Goal: Find specific page/section: Find specific page/section

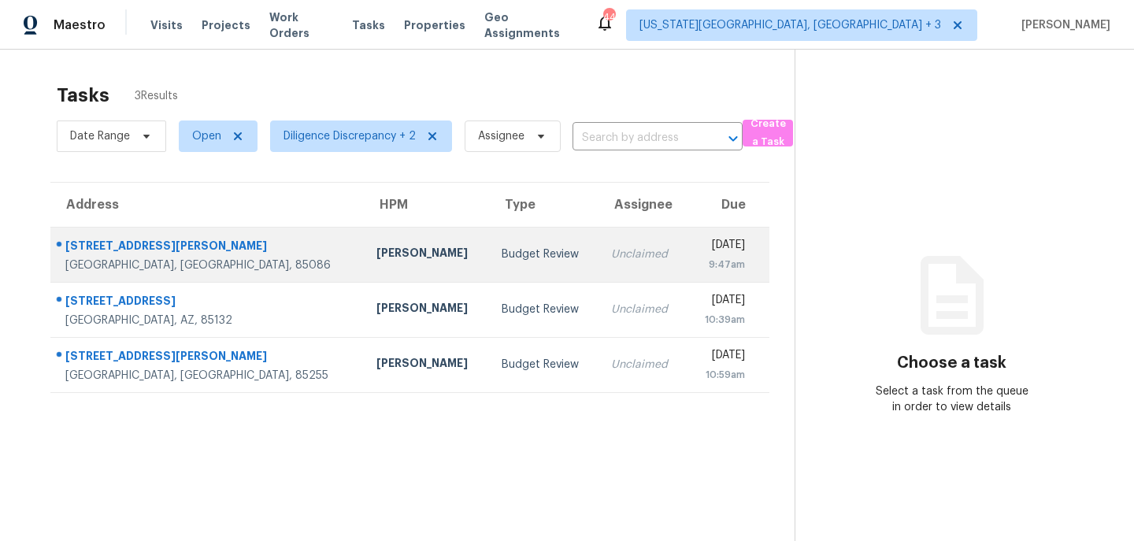
click at [489, 266] on td "Budget Review" at bounding box center [543, 254] width 109 height 55
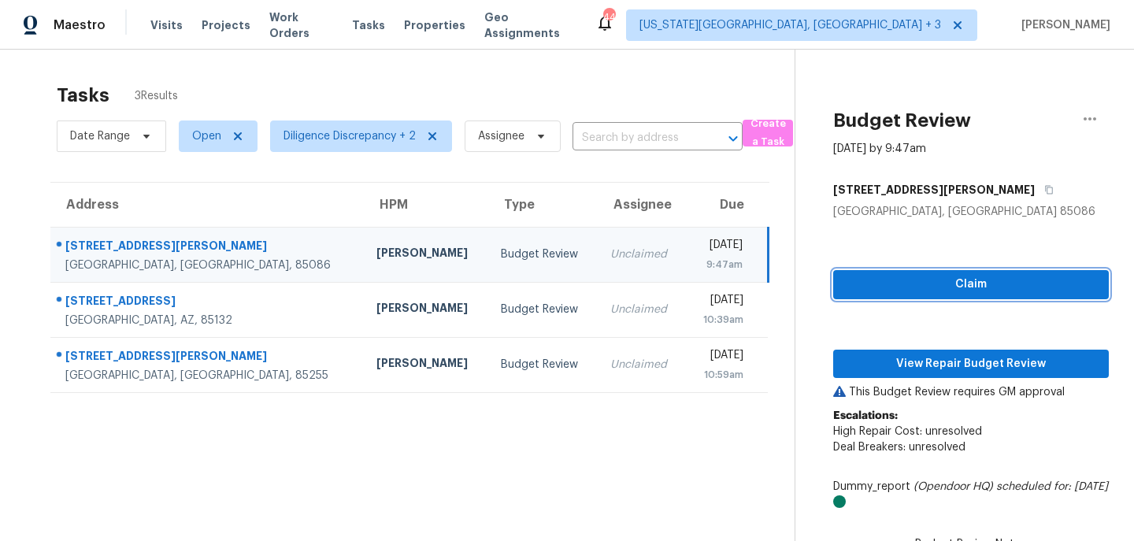
drag, startPoint x: 895, startPoint y: 279, endPoint x: 896, endPoint y: 326, distance: 47.3
click at [895, 279] on span "Claim" at bounding box center [971, 285] width 250 height 20
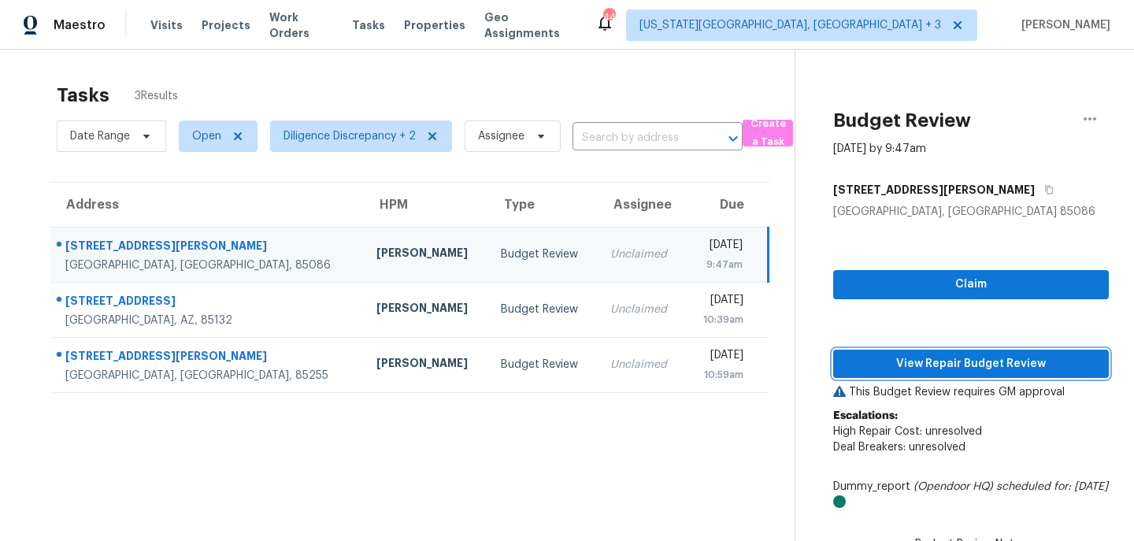
click at [894, 358] on span "View Repair Budget Review" at bounding box center [971, 364] width 250 height 20
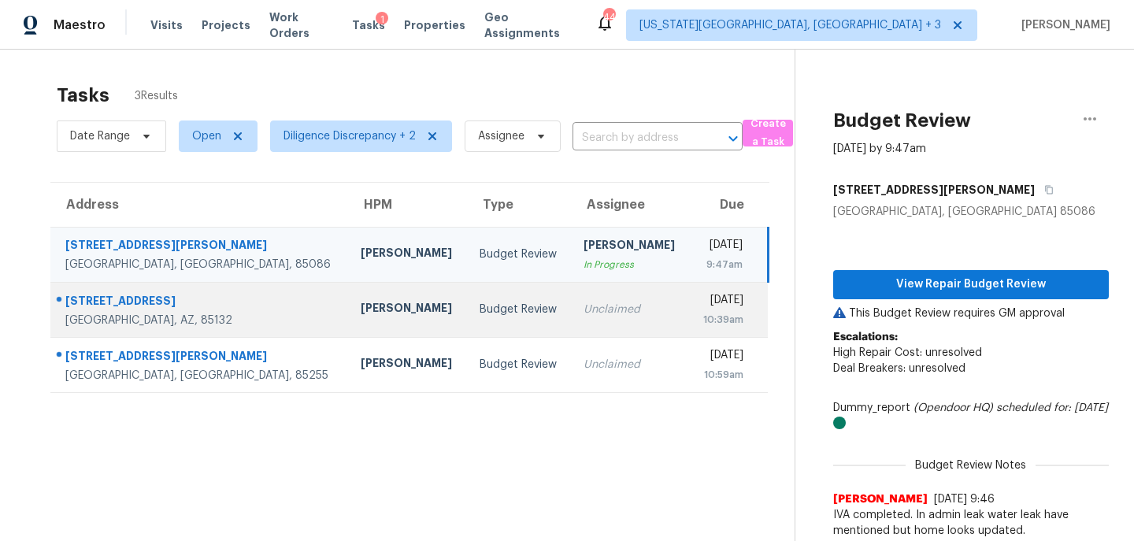
click at [599, 295] on td "Unclaimed" at bounding box center [630, 309] width 118 height 55
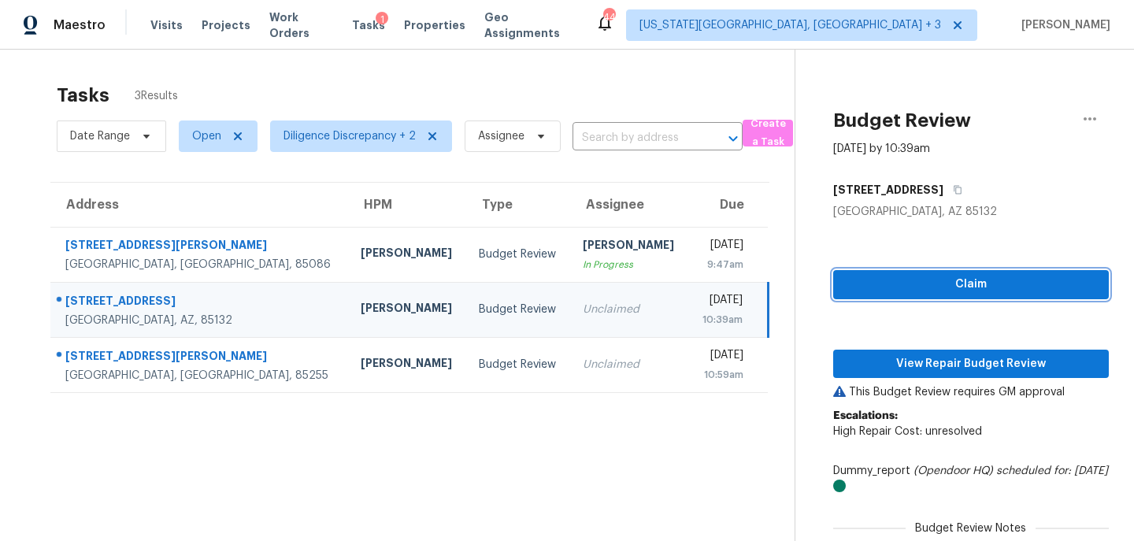
click at [953, 279] on span "Claim" at bounding box center [971, 285] width 250 height 20
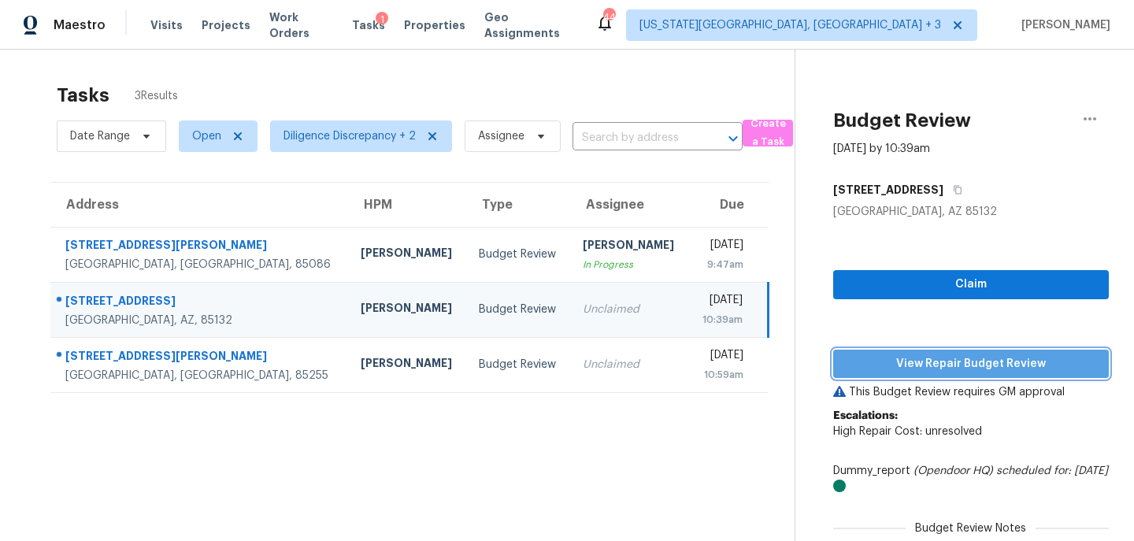
click at [945, 362] on span "View Repair Budget Review" at bounding box center [971, 364] width 250 height 20
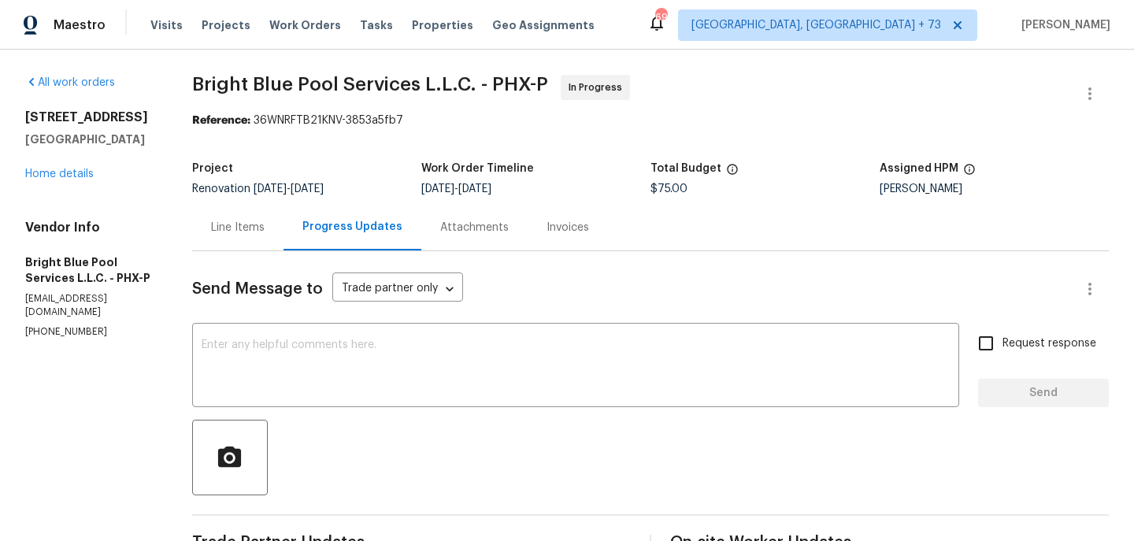
scroll to position [401, 0]
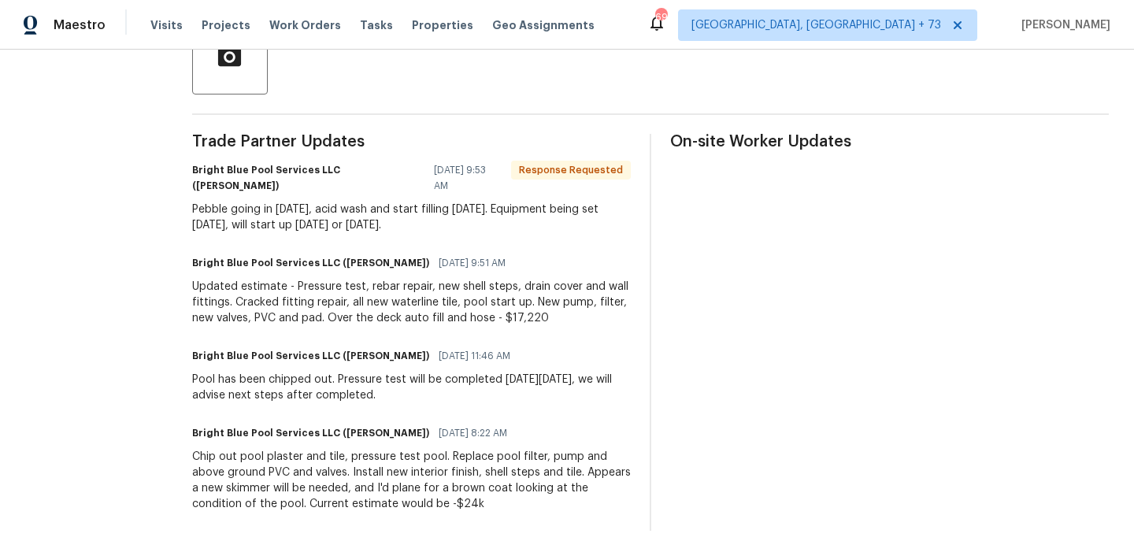
click at [154, 33] on div "Visits Projects Work Orders Tasks Properties Geo Assignments" at bounding box center [381, 25] width 463 height 32
click at [416, 24] on span "Properties" at bounding box center [442, 25] width 61 height 16
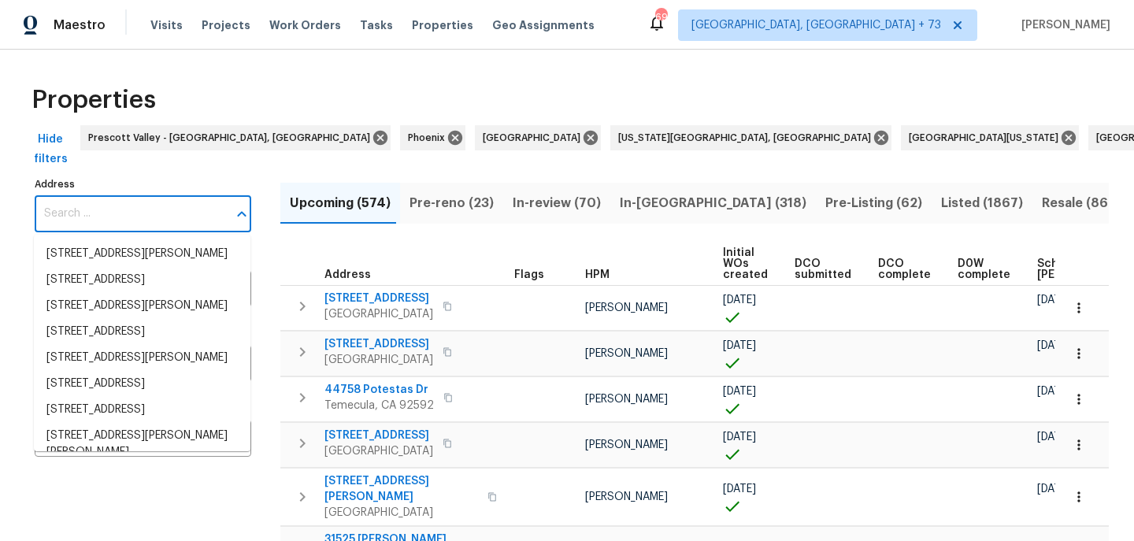
click at [158, 215] on input "Address" at bounding box center [131, 213] width 193 height 37
paste input "413 S Lake Mirage Dr, Gilbert, AZ 85233"
type input "413 S Lake Mirage Dr, Gilbert, AZ 85233"
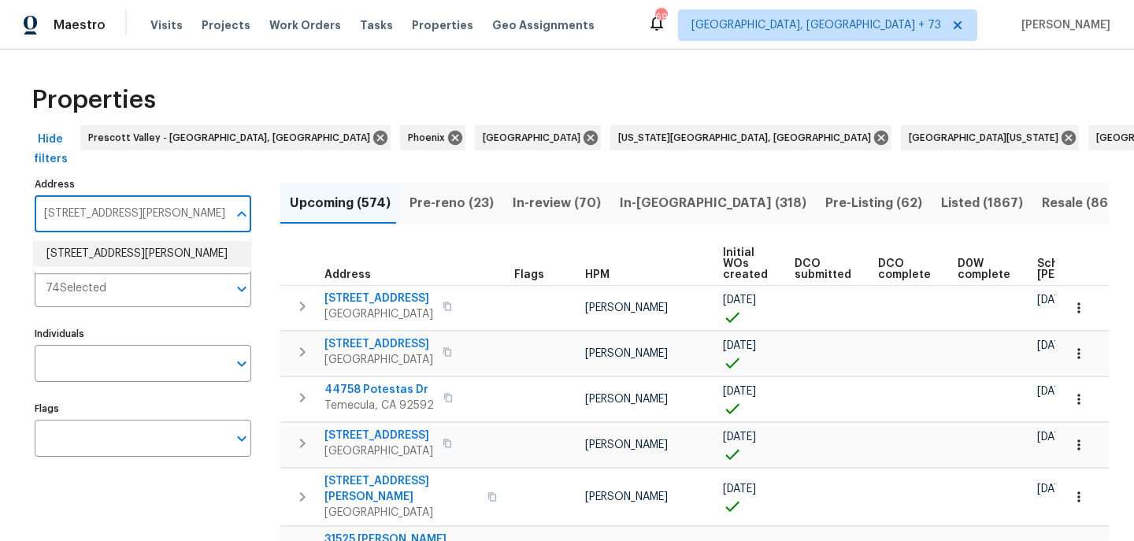
click at [146, 267] on li "413 S Lake Mirage Dr Gilbert AZ 85233" at bounding box center [142, 254] width 217 height 26
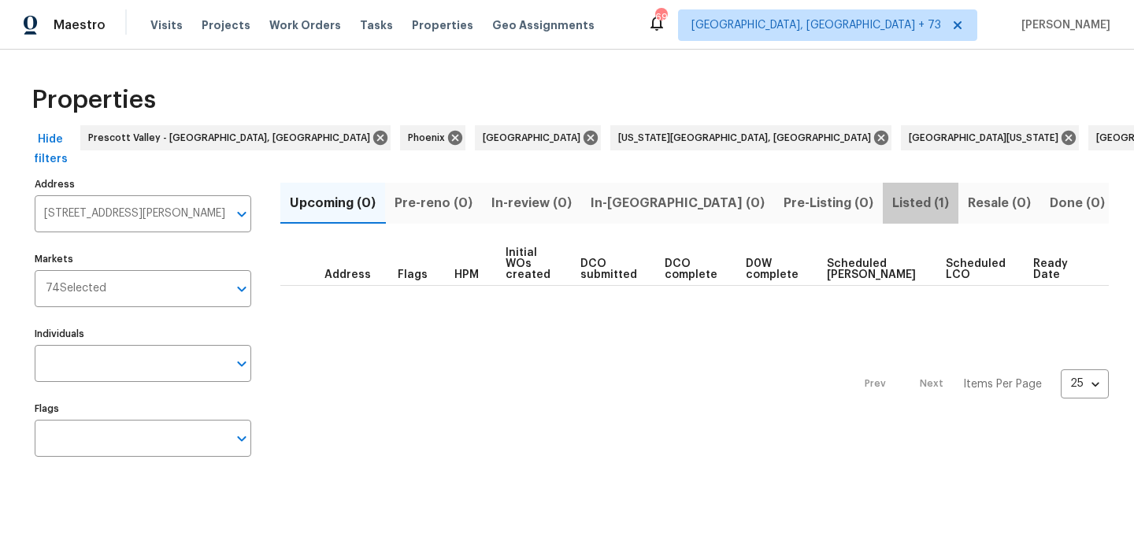
click at [883, 188] on button "Listed (1)" at bounding box center [921, 203] width 76 height 41
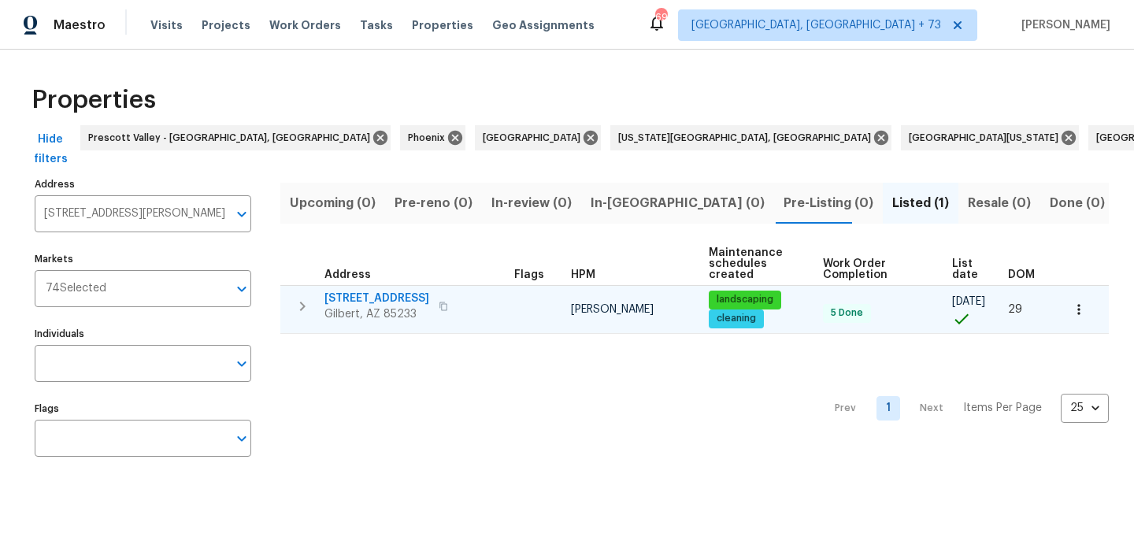
click at [395, 291] on span "413 S Lake Mirage Dr" at bounding box center [376, 299] width 105 height 16
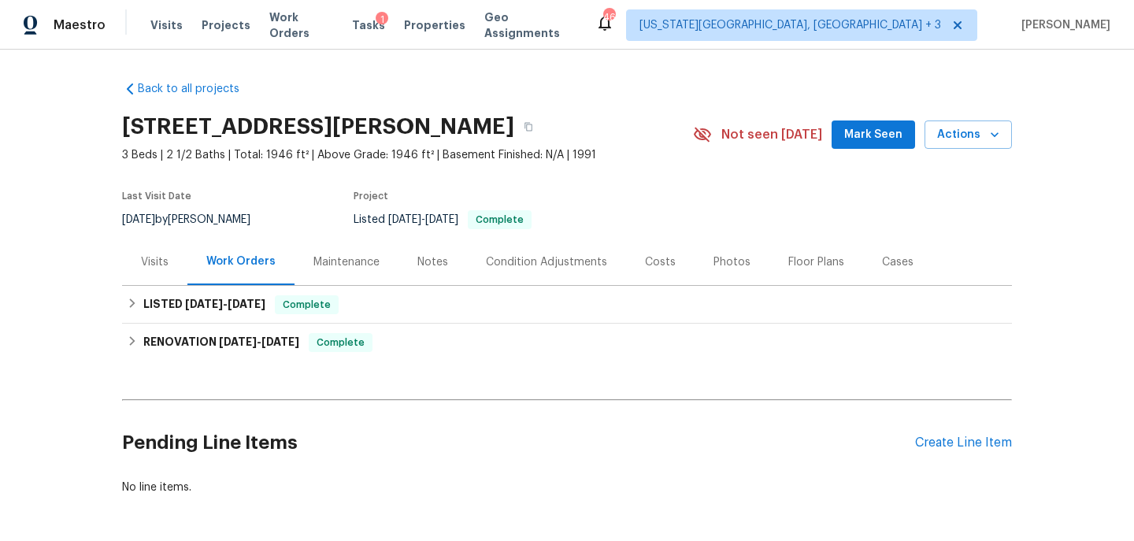
click at [154, 268] on div "Visits" at bounding box center [155, 262] width 28 height 16
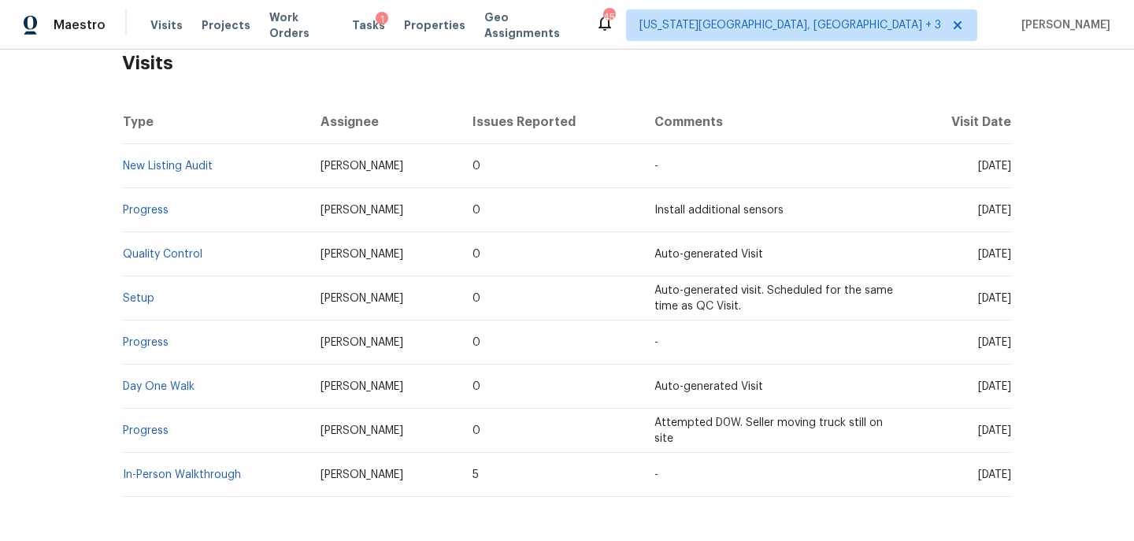
scroll to position [272, 0]
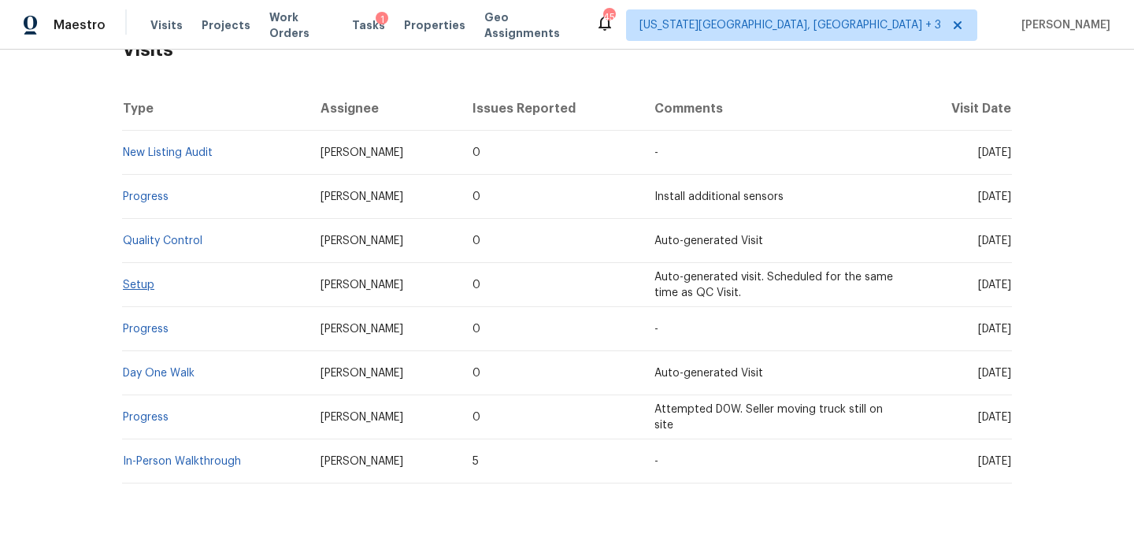
click at [147, 284] on link "Setup" at bounding box center [139, 285] width 32 height 11
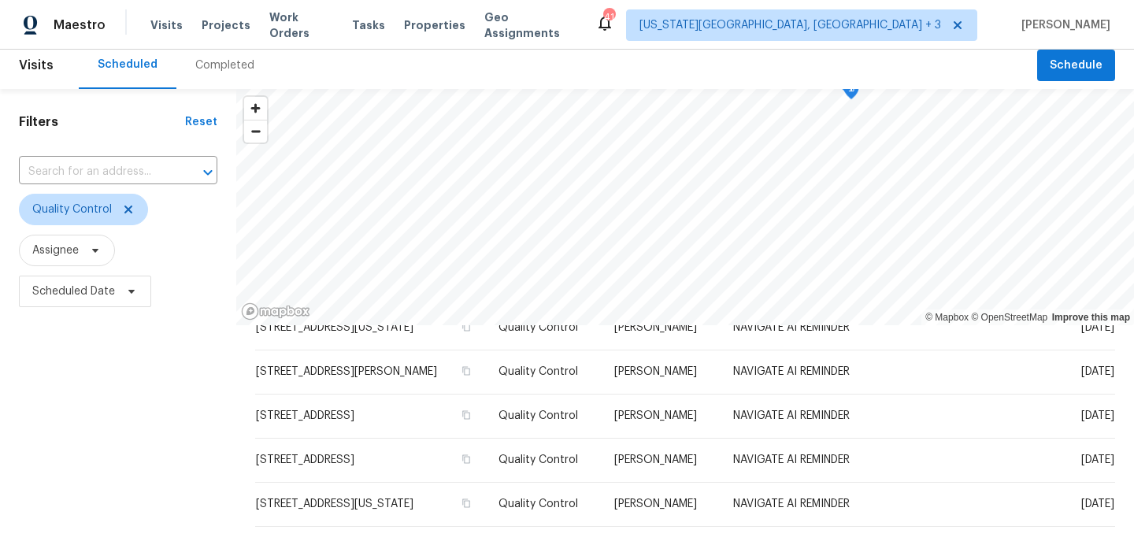
scroll to position [7, 0]
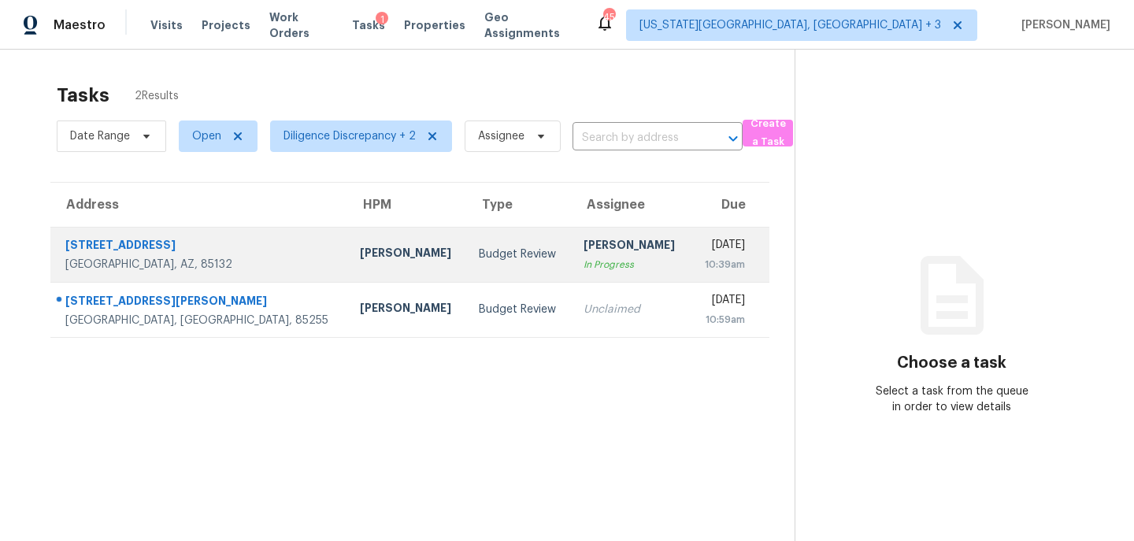
click at [584, 248] on div "[PERSON_NAME]" at bounding box center [631, 247] width 94 height 20
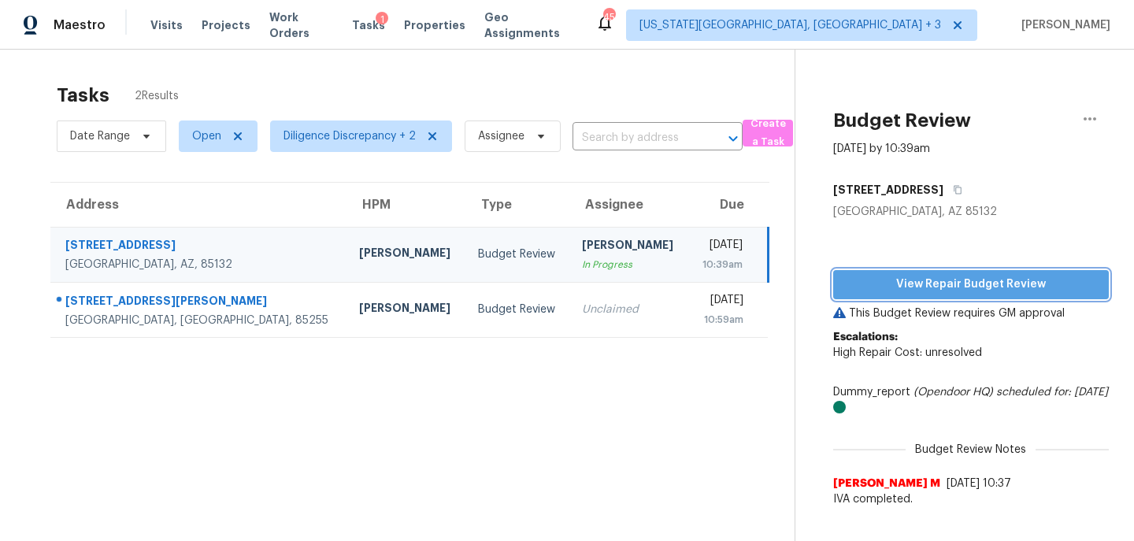
click at [916, 287] on span "View Repair Budget Review" at bounding box center [971, 285] width 250 height 20
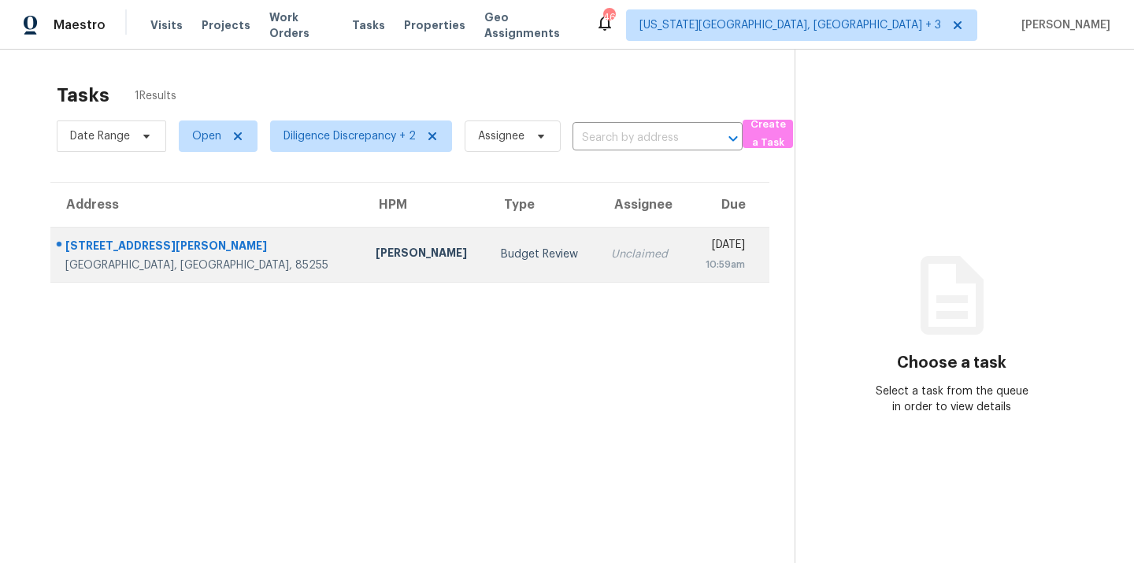
click at [611, 255] on div "Unclaimed" at bounding box center [642, 254] width 63 height 16
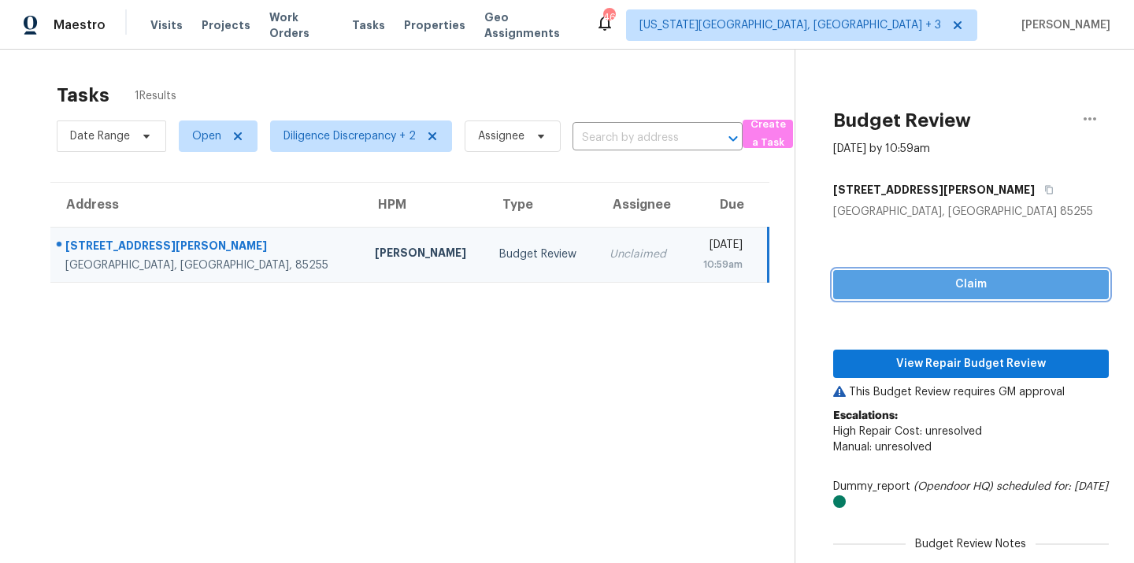
click at [926, 290] on span "Claim" at bounding box center [971, 285] width 250 height 20
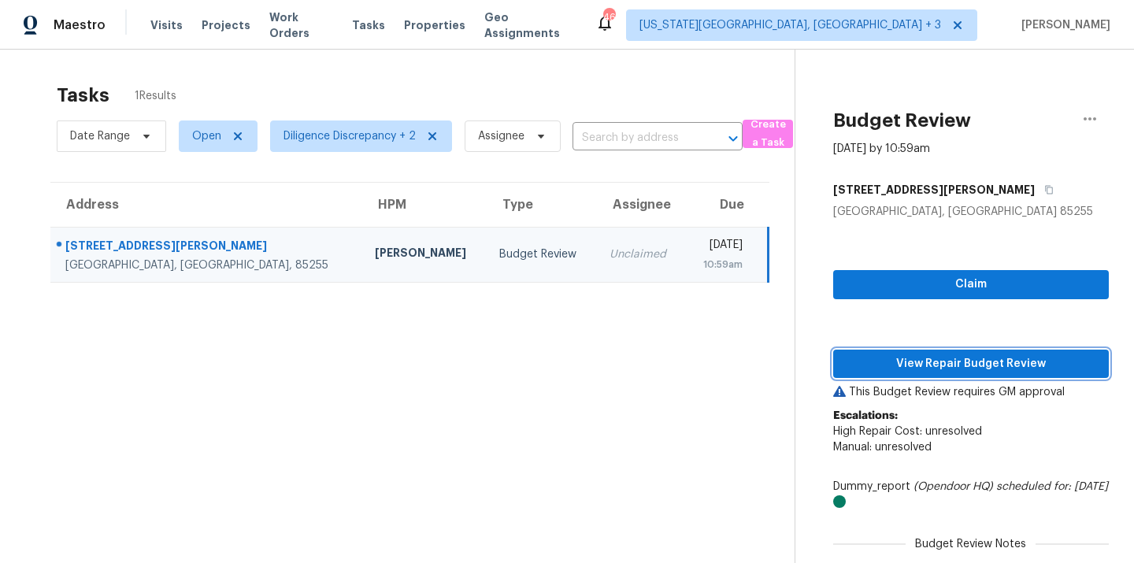
click at [932, 357] on span "View Repair Budget Review" at bounding box center [971, 364] width 250 height 20
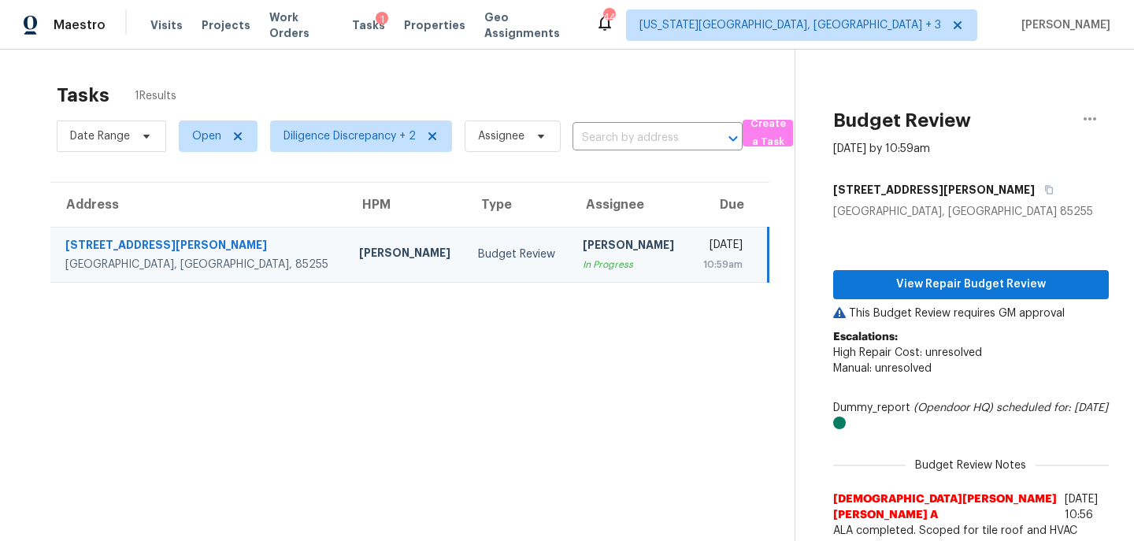
click at [177, 23] on div "Visits Projects Work Orders Tasks 1 Properties Geo Assignments" at bounding box center [372, 25] width 445 height 32
click at [161, 25] on span "Visits" at bounding box center [166, 25] width 32 height 16
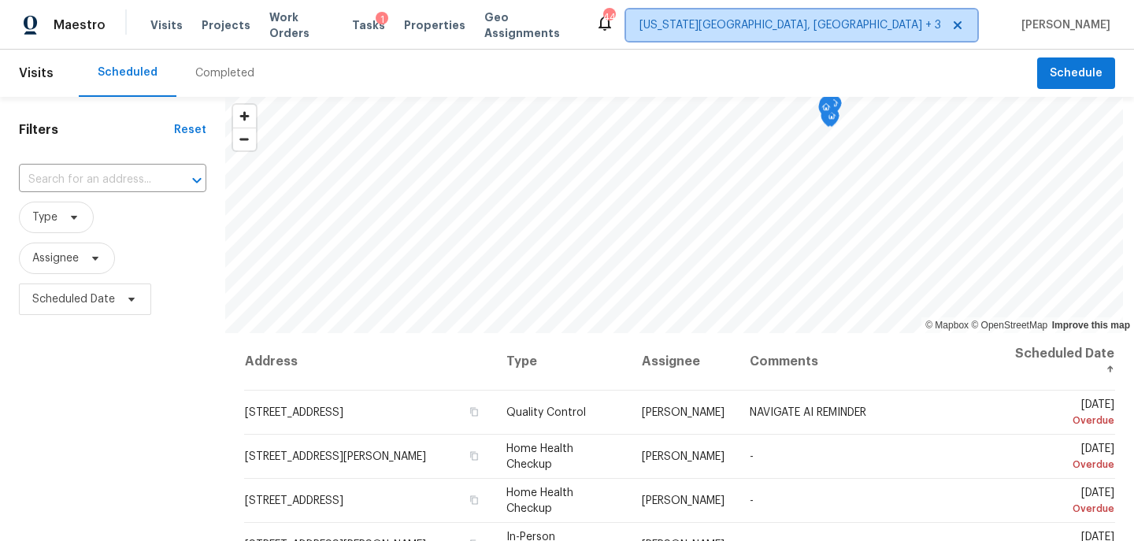
click at [910, 21] on span "Colorado Springs, CO + 3" at bounding box center [790, 25] width 302 height 16
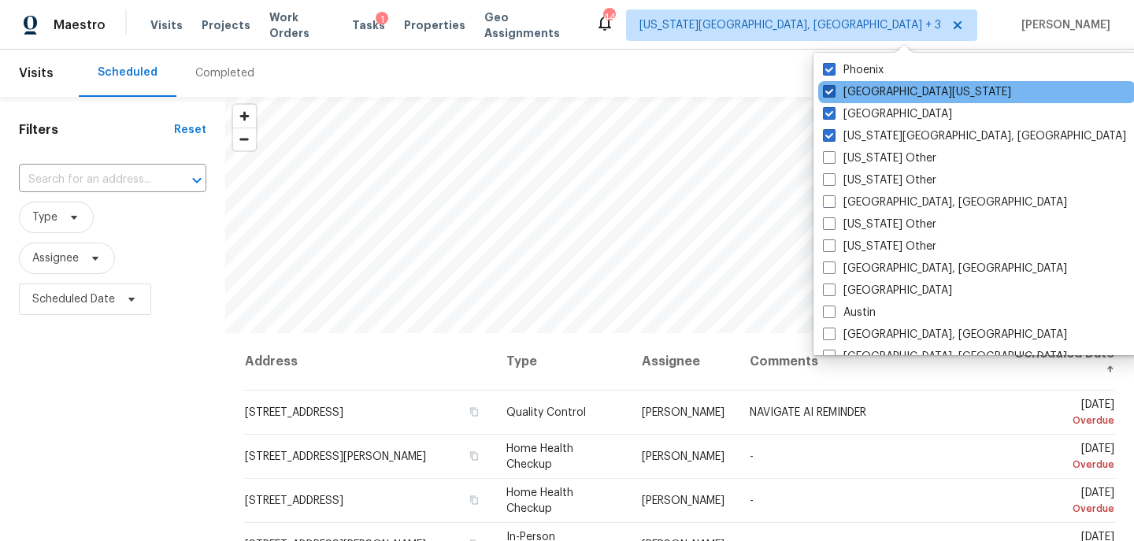
click at [868, 91] on label "Northern Colorado" at bounding box center [917, 92] width 188 height 16
click at [833, 91] on input "Northern Colorado" at bounding box center [828, 89] width 10 height 10
checkbox input "false"
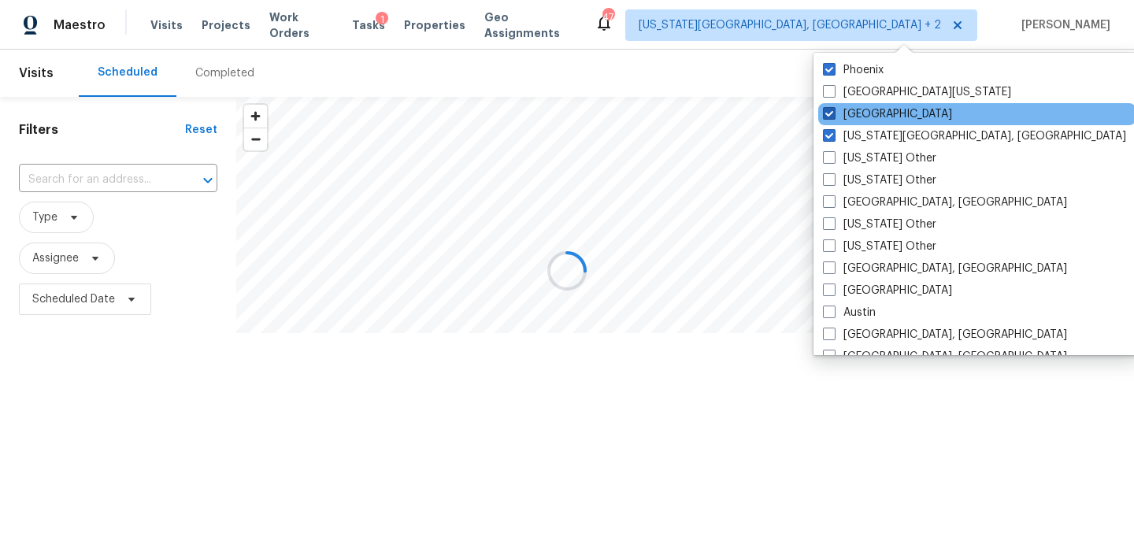
click at [858, 113] on label "Denver" at bounding box center [887, 114] width 129 height 16
click at [833, 113] on input "Denver" at bounding box center [828, 111] width 10 height 10
checkbox input "false"
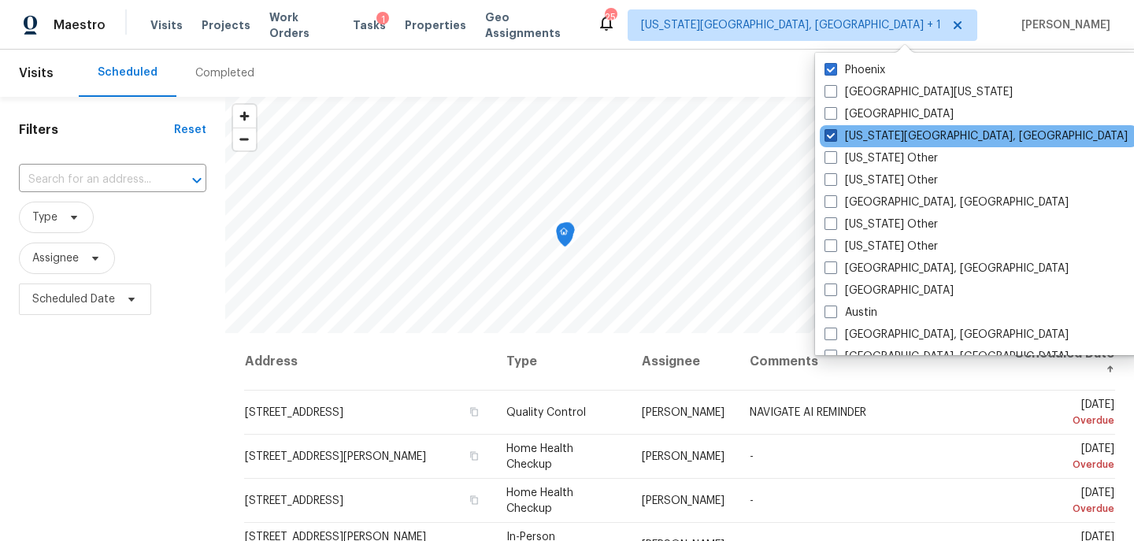
click at [854, 135] on label "Colorado Springs, CO" at bounding box center [976, 136] width 303 height 16
click at [835, 135] on input "Colorado Springs, CO" at bounding box center [830, 133] width 10 height 10
checkbox input "false"
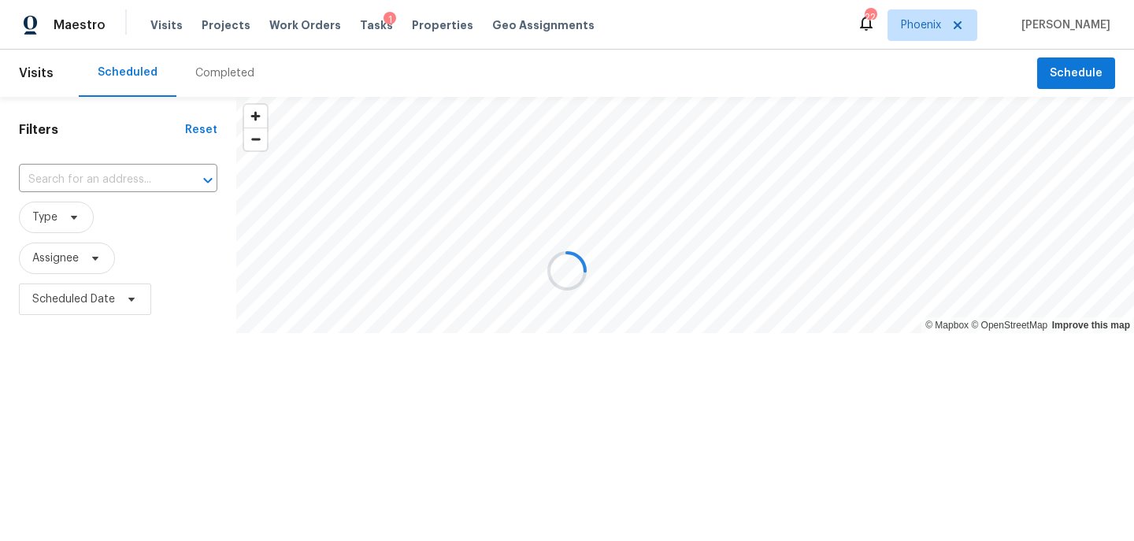
click at [672, 76] on div at bounding box center [567, 270] width 1134 height 541
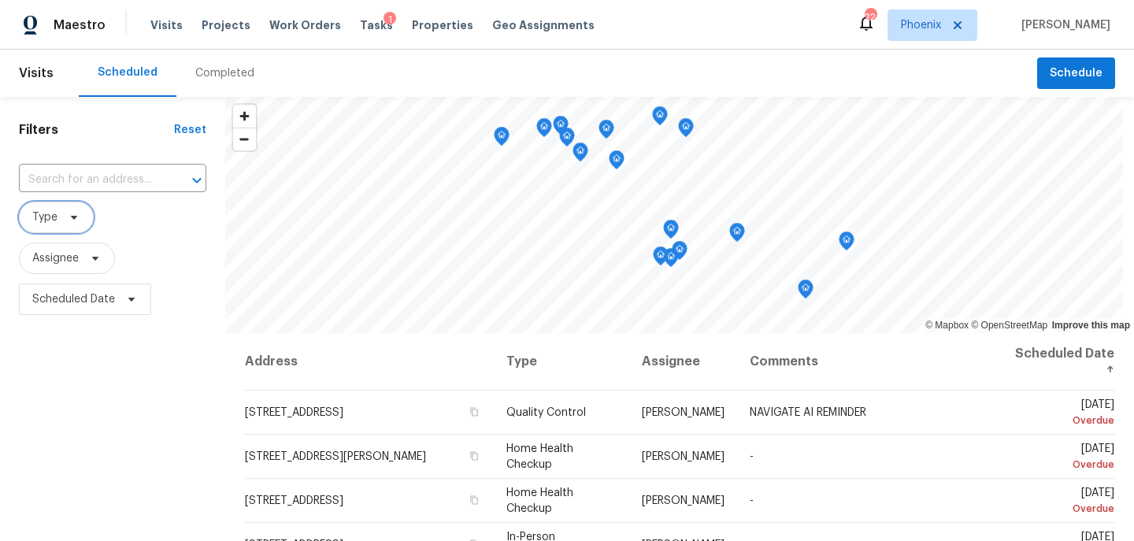
click at [65, 222] on span at bounding box center [71, 217] width 17 height 13
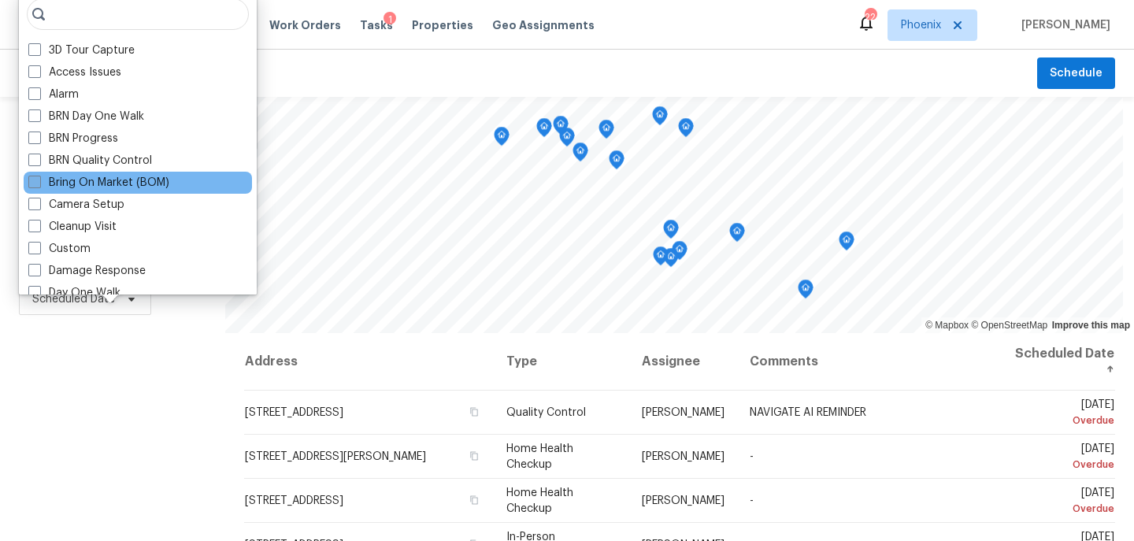
scroll to position [57, 0]
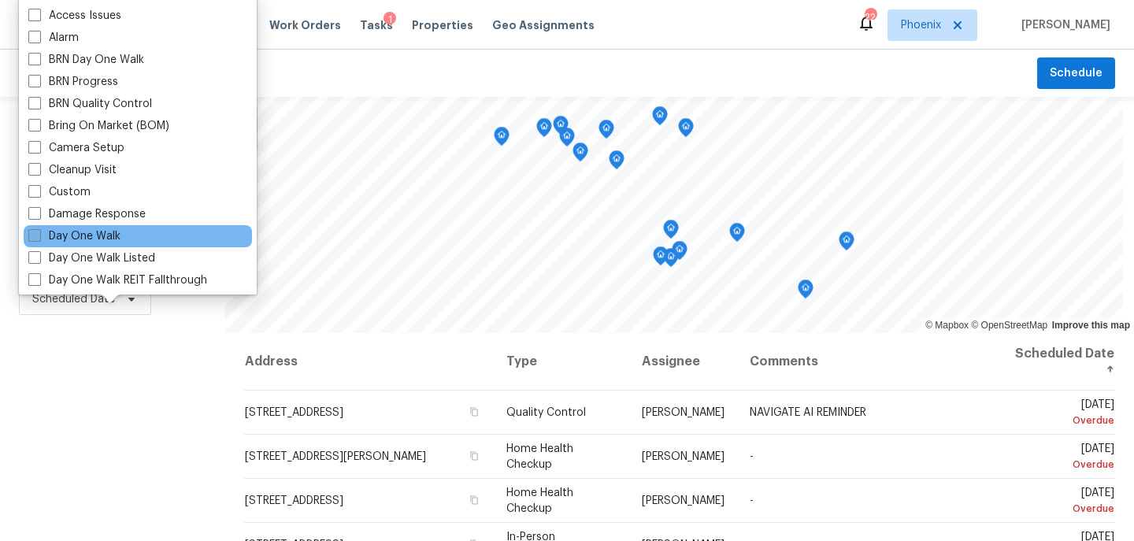
click at [80, 234] on label "Day One Walk" at bounding box center [74, 236] width 92 height 16
click at [39, 234] on input "Day One Walk" at bounding box center [33, 233] width 10 height 10
checkbox input "true"
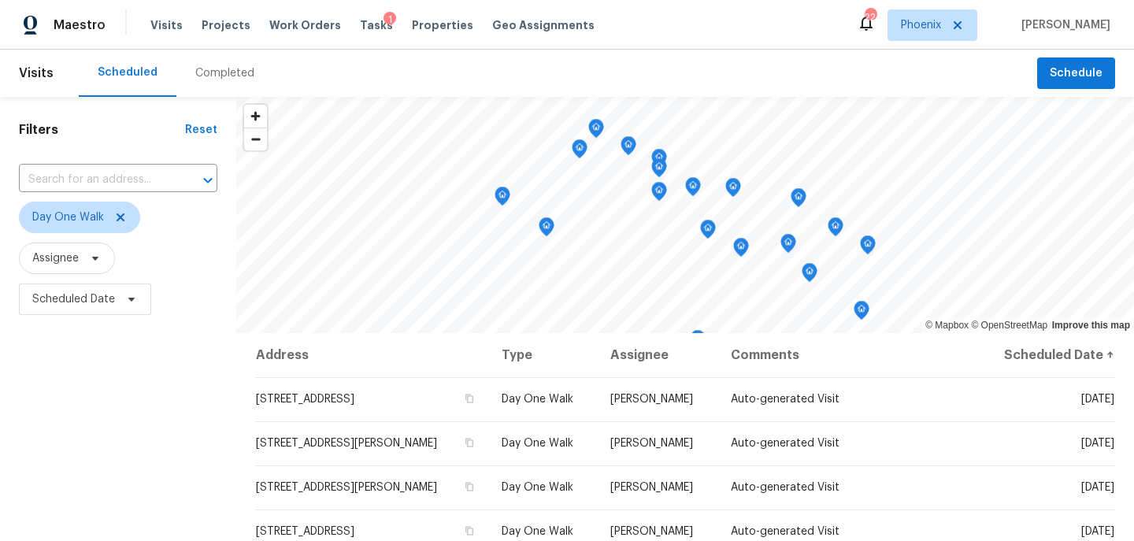
click at [108, 392] on div "Filters Reset ​ Day One Walk Assignee Scheduled Date" at bounding box center [118, 431] width 236 height 669
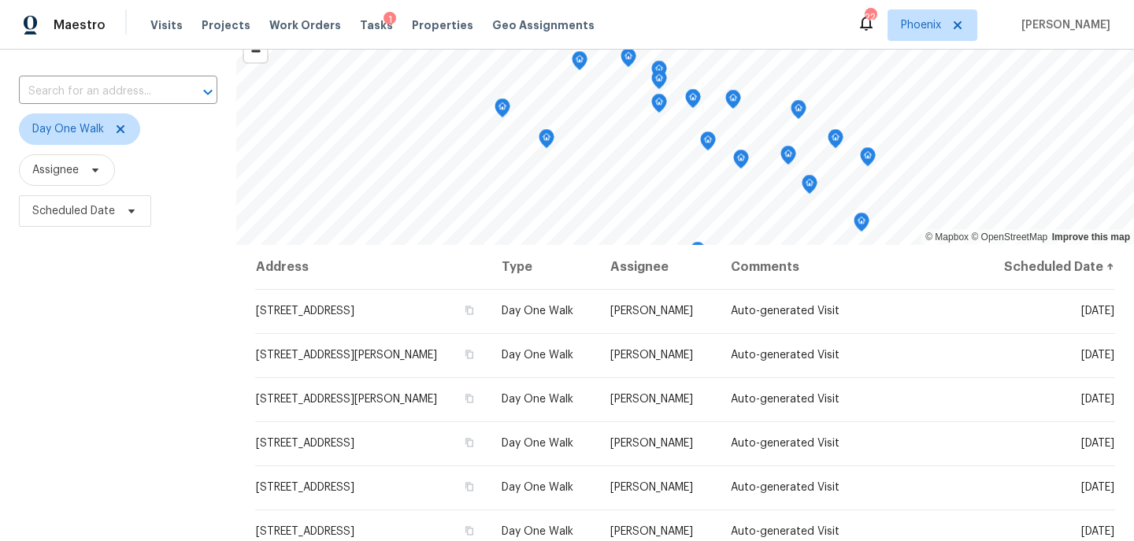
scroll to position [114, 0]
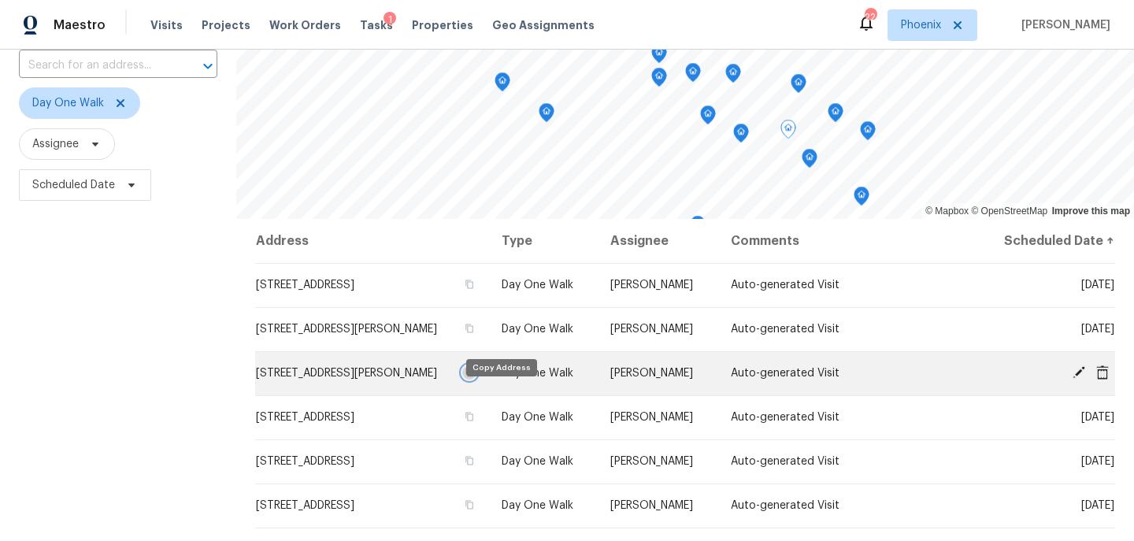
click at [474, 377] on icon "button" at bounding box center [469, 372] width 9 height 9
click at [473, 377] on icon "button" at bounding box center [469, 373] width 8 height 9
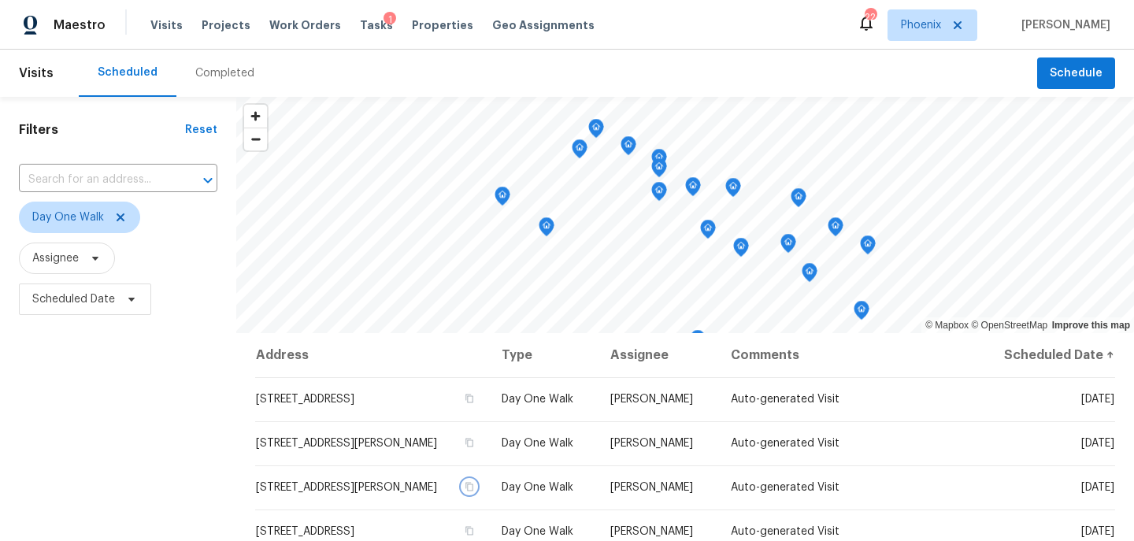
scroll to position [1, 0]
click at [419, 28] on span "Properties" at bounding box center [442, 25] width 61 height 16
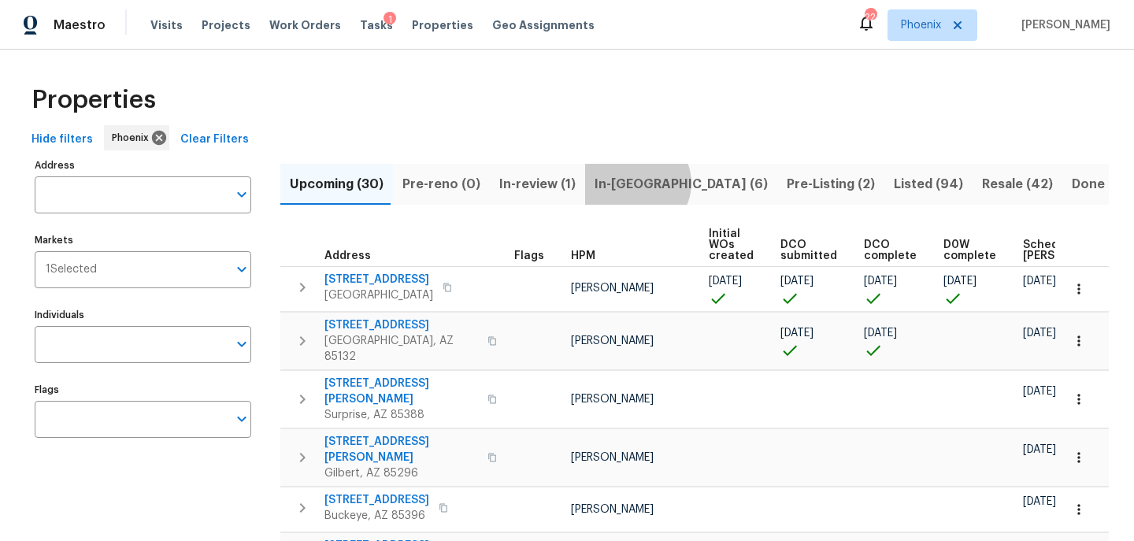
click at [626, 183] on span "In-reno (6)" at bounding box center [681, 184] width 173 height 22
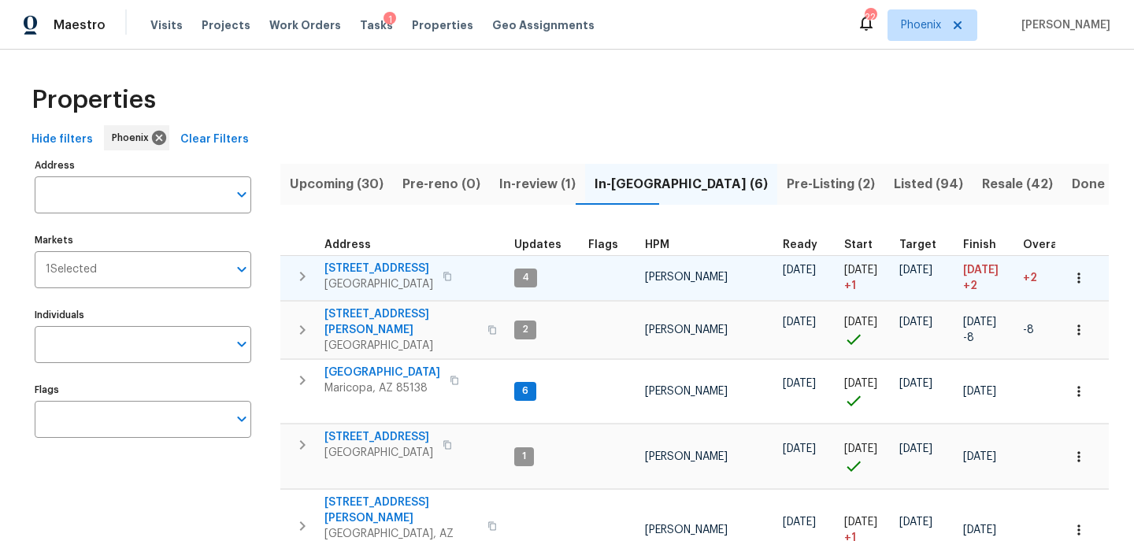
click at [392, 274] on span "3646 E Arcadia Ave" at bounding box center [378, 269] width 109 height 16
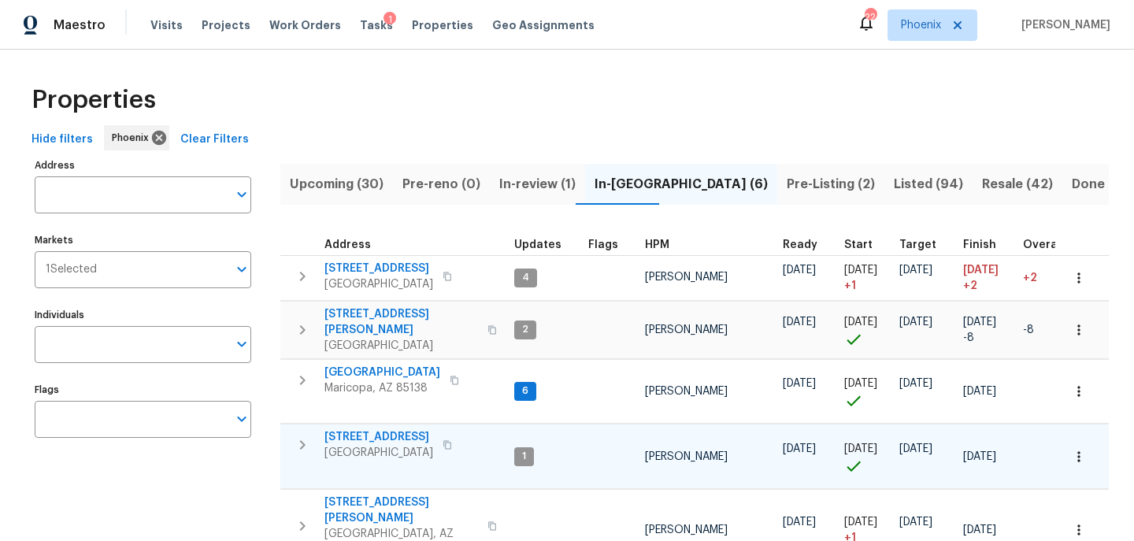
click at [395, 429] on span "1820 N Avoca Cir" at bounding box center [378, 437] width 109 height 16
click at [84, 358] on input "Individuals" at bounding box center [131, 344] width 193 height 37
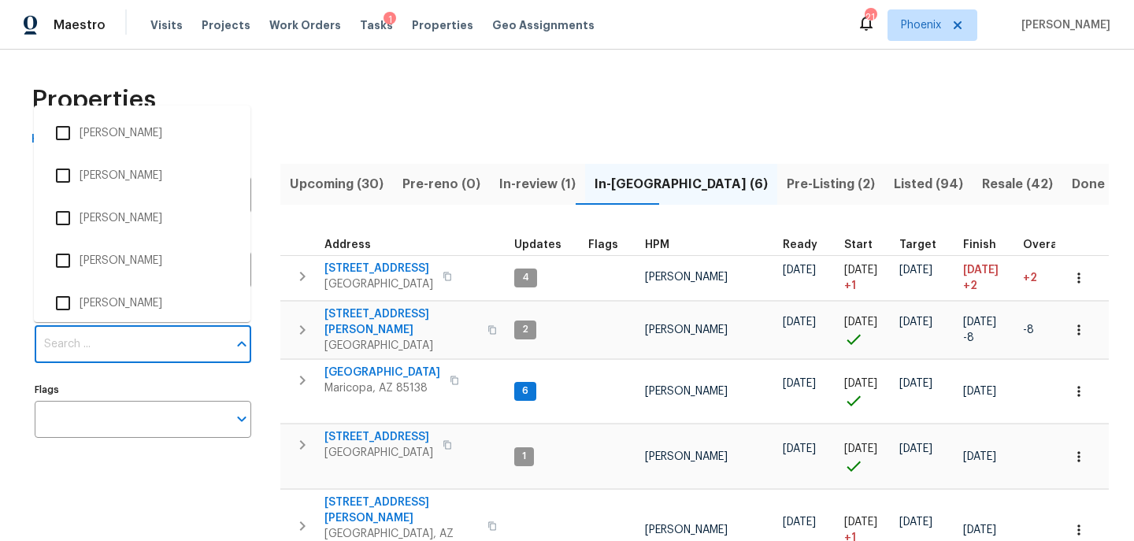
click at [123, 453] on div "Address Address Markets 1 Selected Markets Individuals Individuals Flags Flags" at bounding box center [153, 418] width 236 height 528
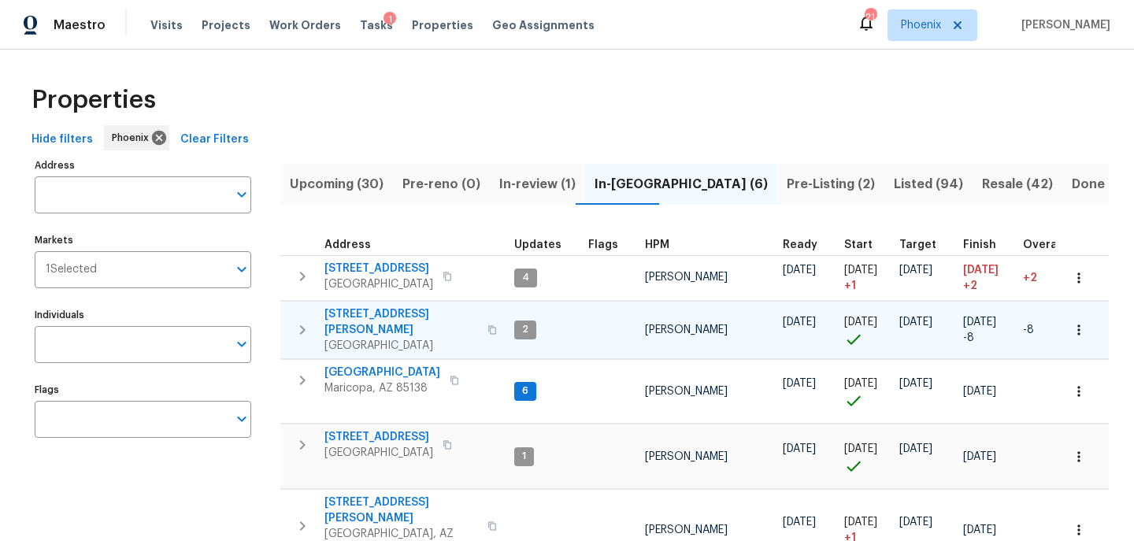
click at [383, 306] on span "921 E Payton St" at bounding box center [401, 322] width 154 height 32
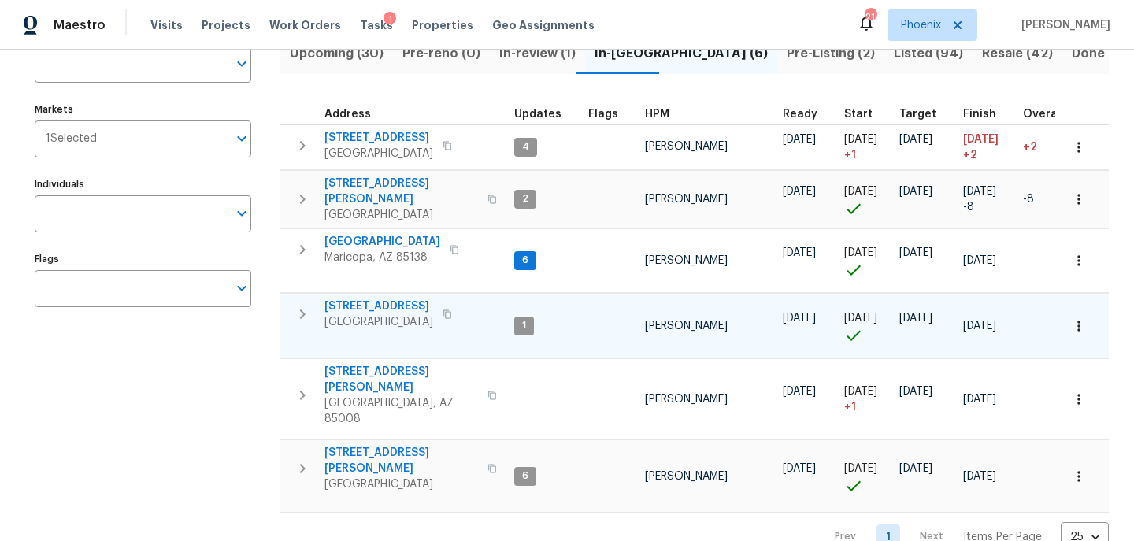
scroll to position [130, 0]
click at [396, 299] on span "1820 N Avoca Cir" at bounding box center [378, 307] width 109 height 16
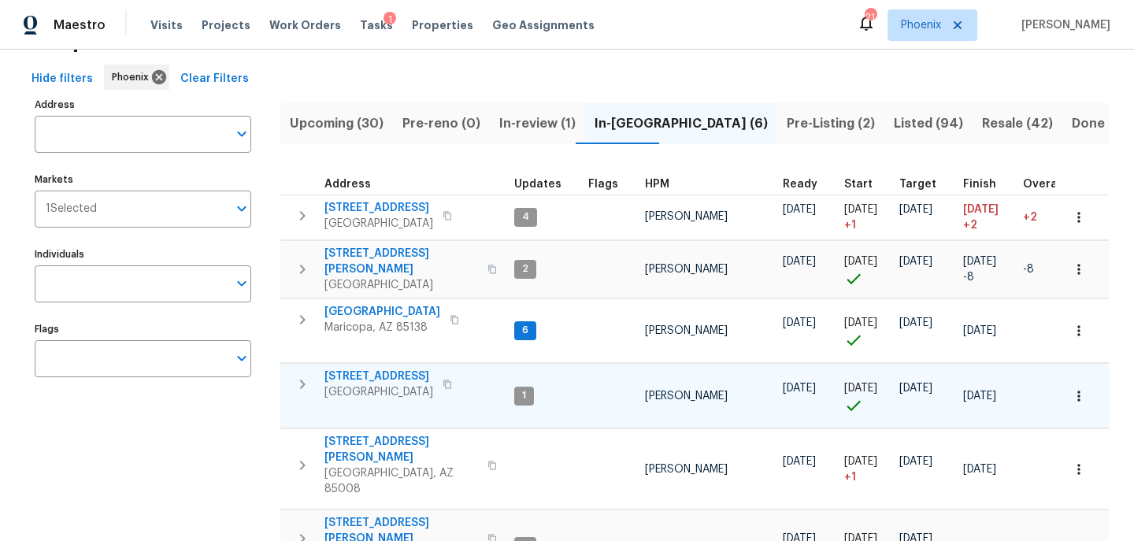
scroll to position [43, 0]
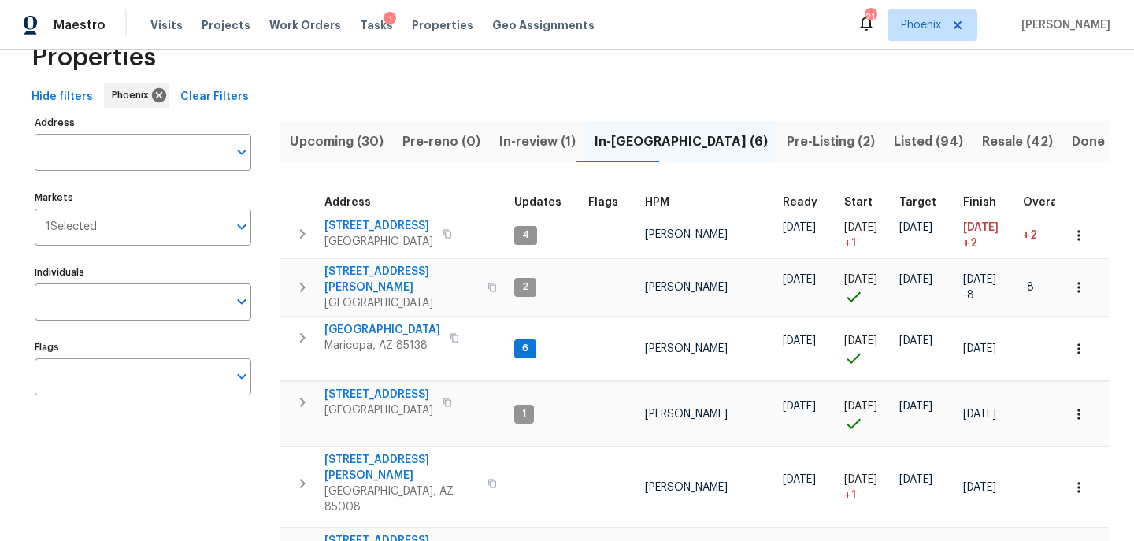
click at [787, 139] on span "Pre-Listing (2)" at bounding box center [831, 142] width 88 height 22
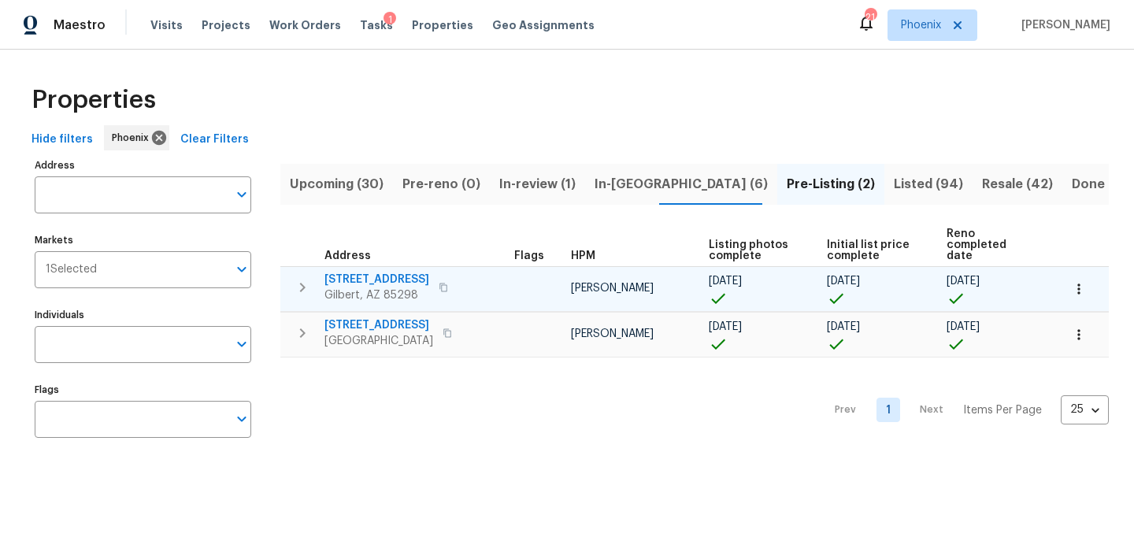
click at [358, 287] on span "Gilbert, AZ 85298" at bounding box center [376, 295] width 105 height 16
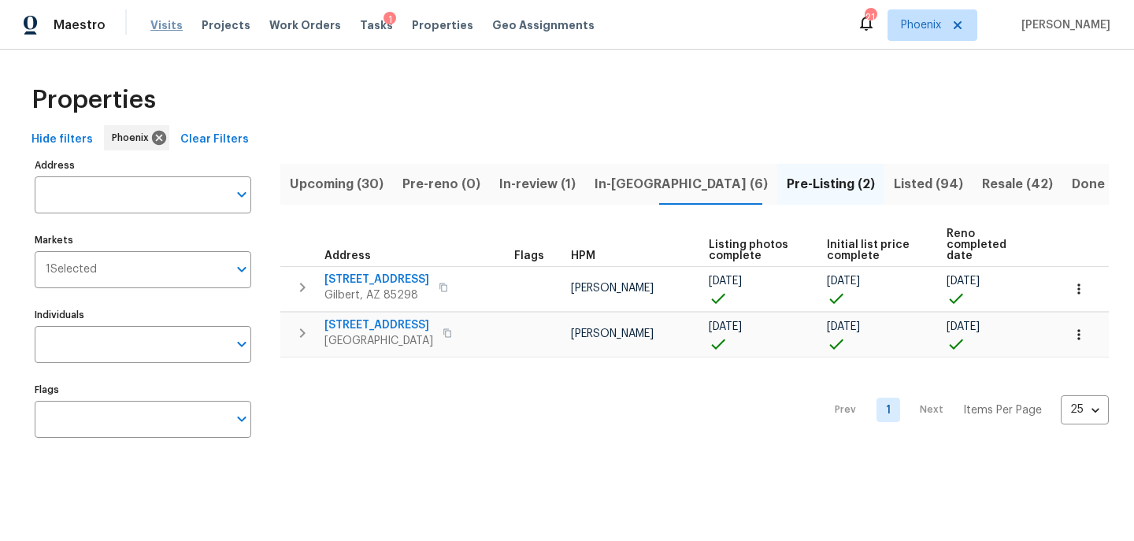
click at [172, 23] on span "Visits" at bounding box center [166, 25] width 32 height 16
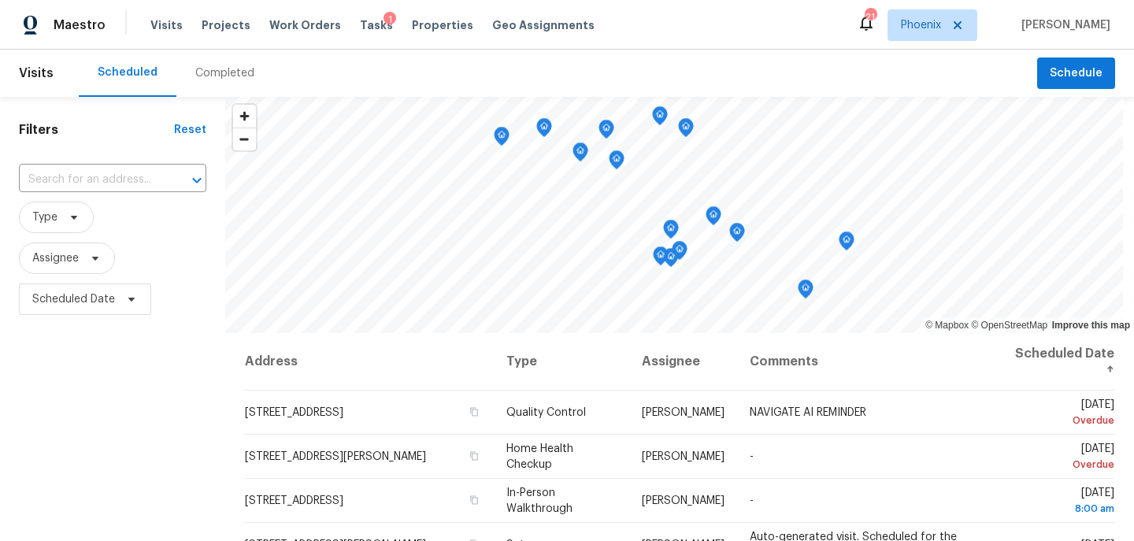
click at [209, 76] on div "Completed" at bounding box center [224, 73] width 59 height 16
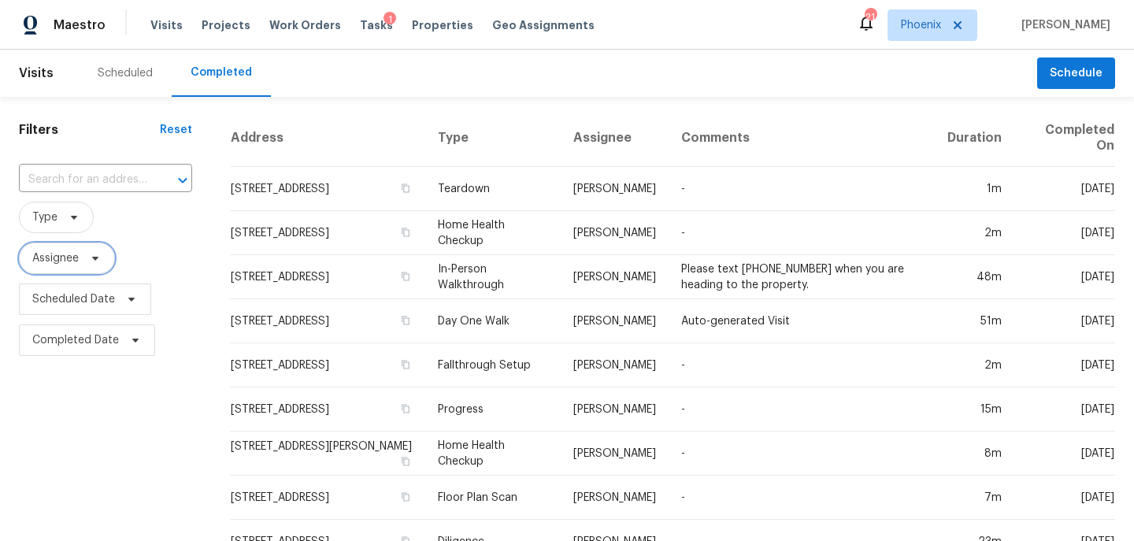
click at [69, 264] on span "Assignee" at bounding box center [55, 258] width 46 height 16
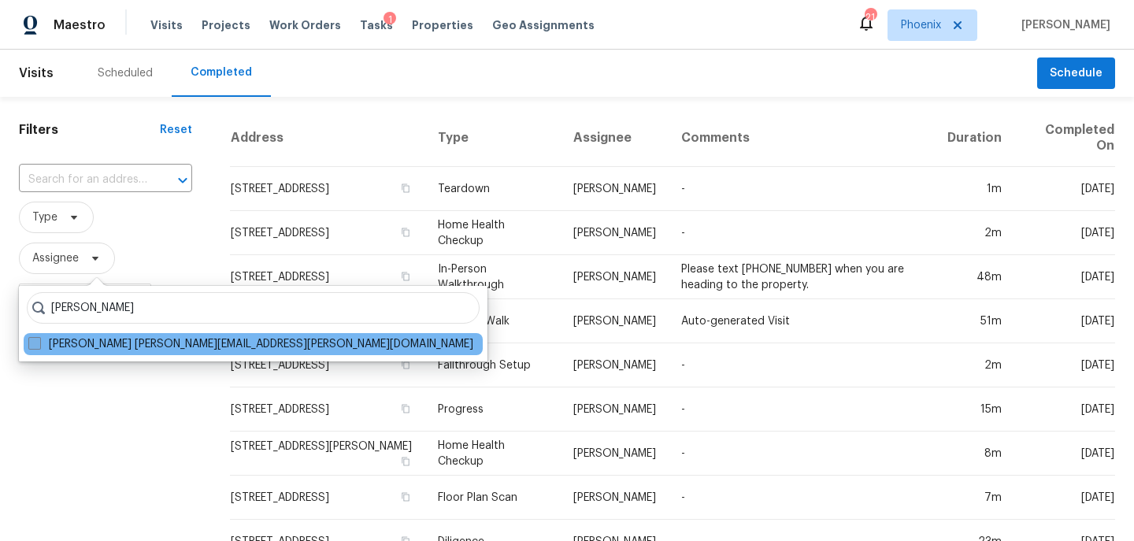
type input "brittani smith"
click at [120, 345] on label "Brittani Smith brittani.smith@opendoor.com" at bounding box center [250, 344] width 445 height 16
click at [39, 345] on input "Brittani Smith brittani.smith@opendoor.com" at bounding box center [33, 341] width 10 height 10
checkbox input "true"
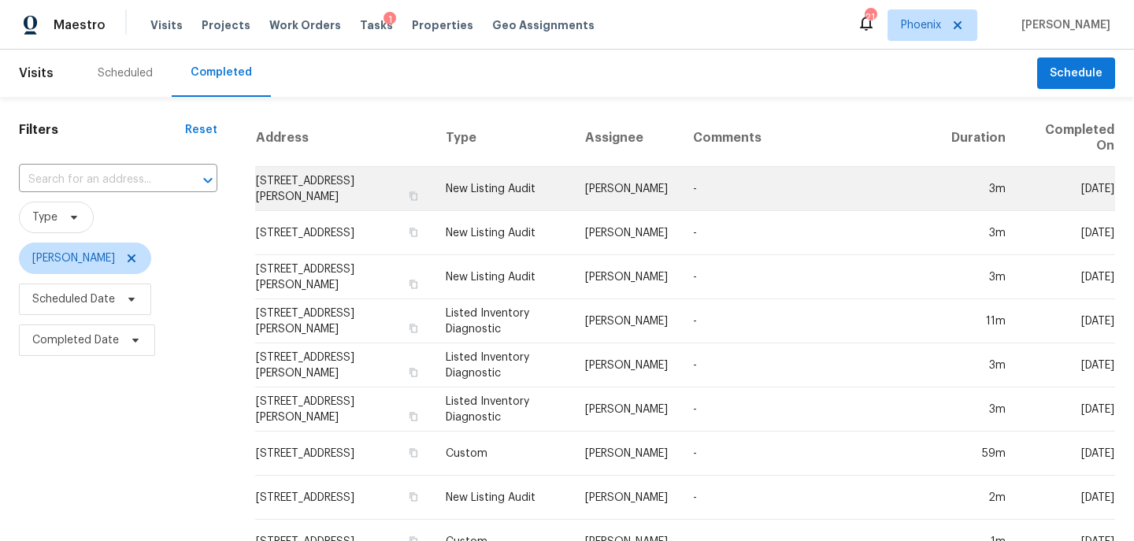
click at [383, 187] on td "1005 W Madero Ave, Mesa, AZ 85210" at bounding box center [344, 189] width 178 height 44
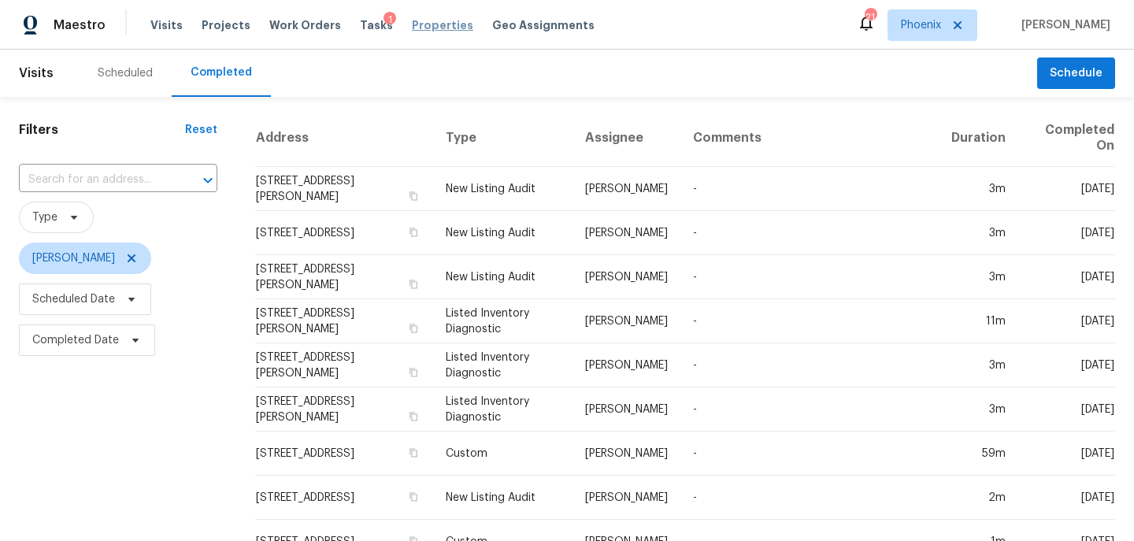
click at [412, 27] on span "Properties" at bounding box center [442, 25] width 61 height 16
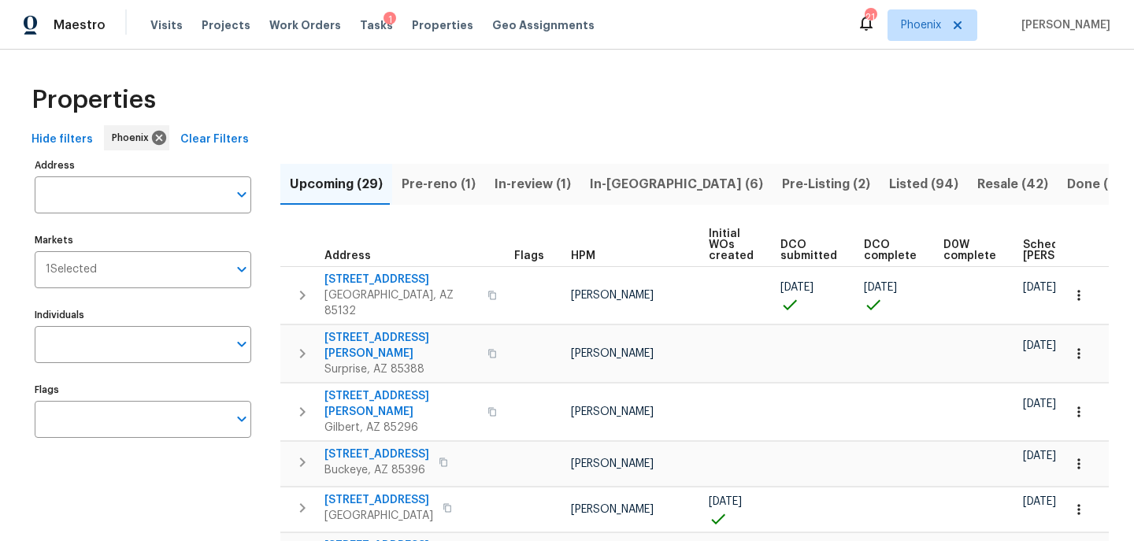
click at [889, 183] on span "Listed (94)" at bounding box center [923, 184] width 69 height 22
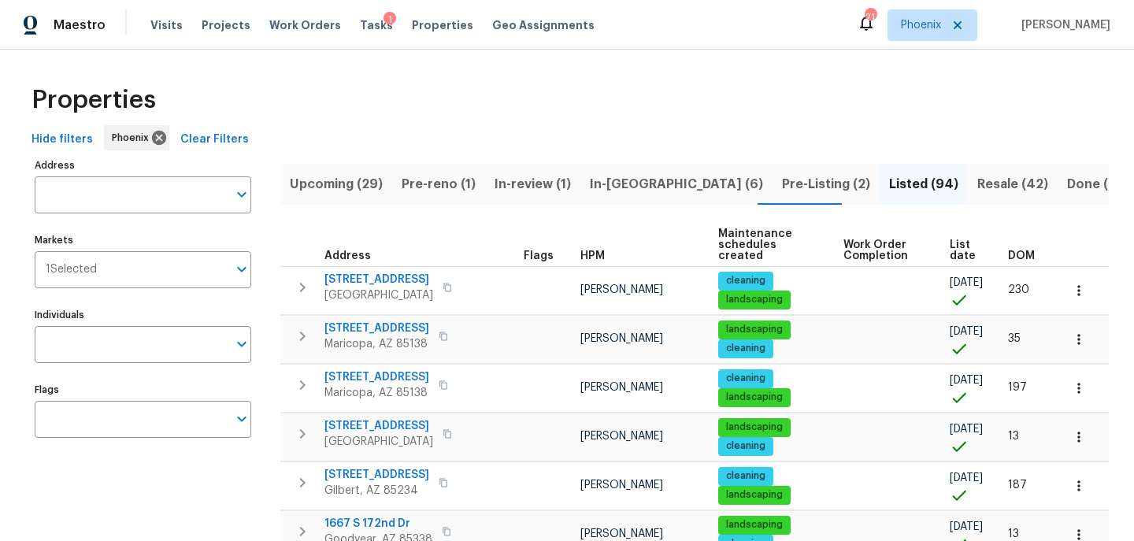
click at [1089, 350] on td at bounding box center [1082, 339] width 54 height 48
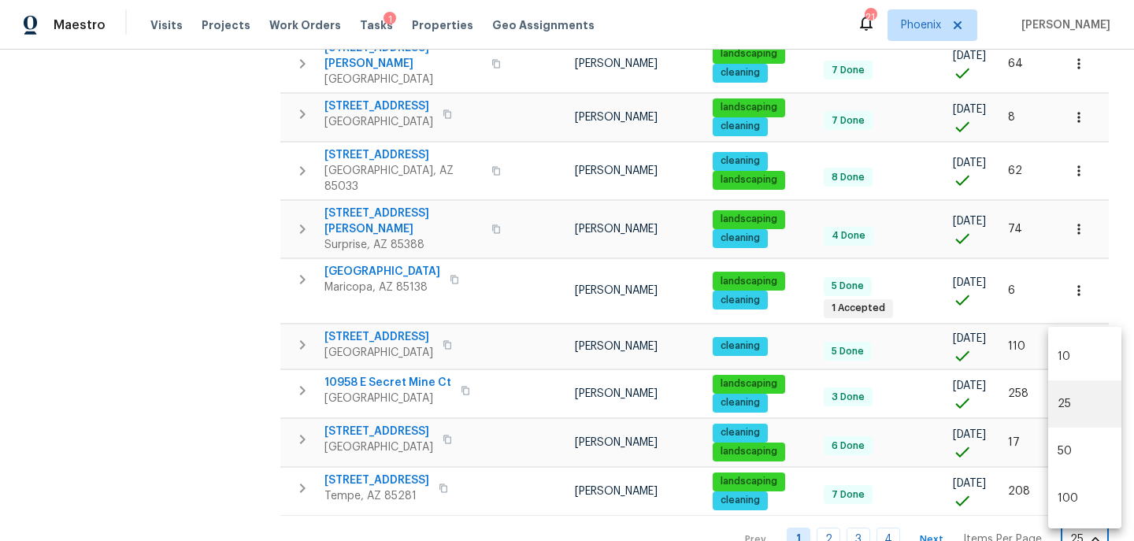
click at [1095, 521] on body "Maestro Visits Projects Work Orders Tasks 1 Properties Geo Assignments 21 Phoen…" at bounding box center [567, 270] width 1134 height 541
click at [1085, 502] on li "100" at bounding box center [1084, 498] width 73 height 47
type input "100"
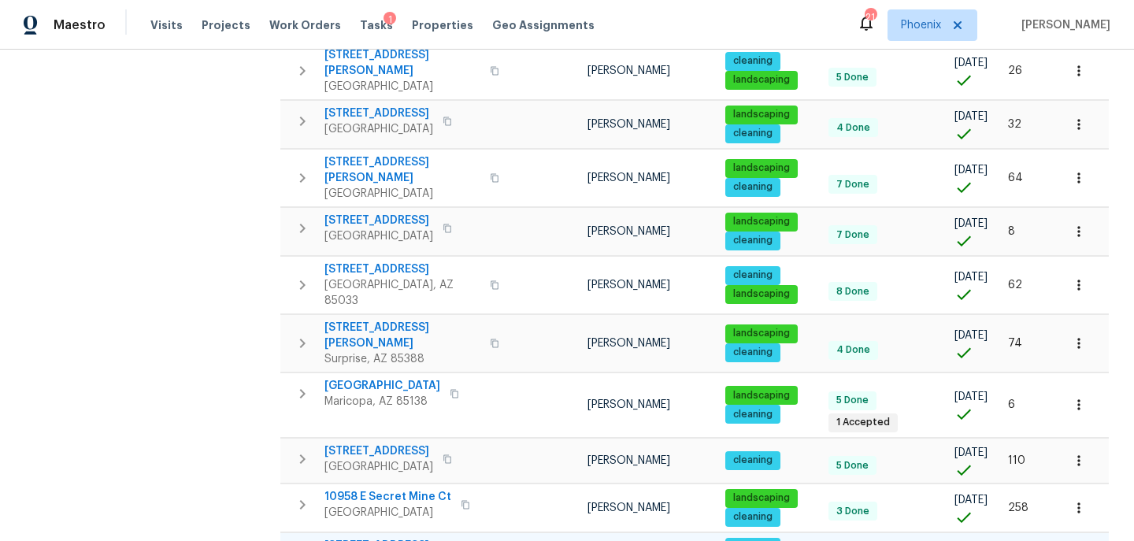
scroll to position [976, 0]
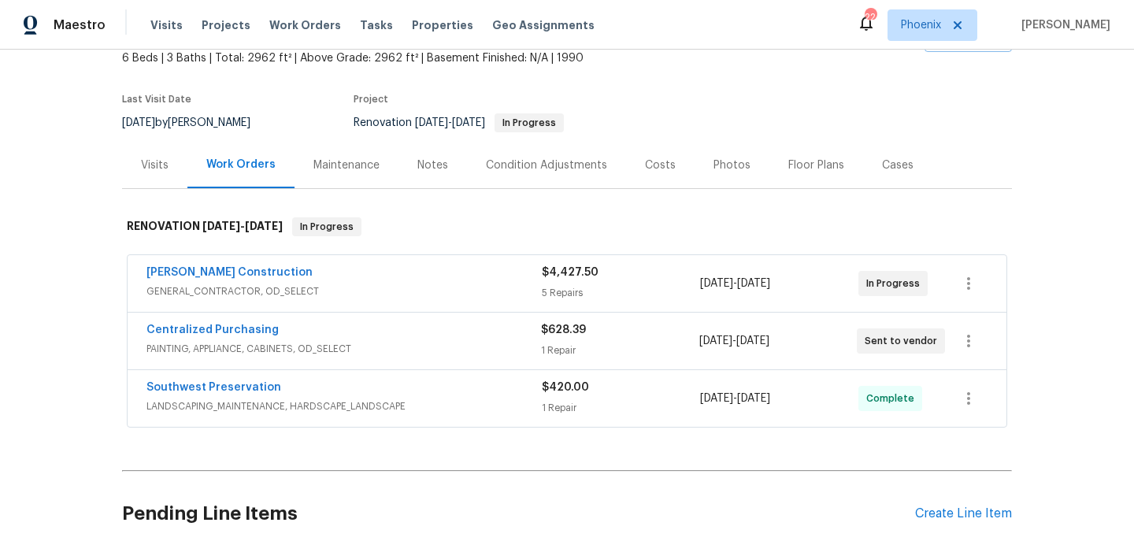
scroll to position [98, 0]
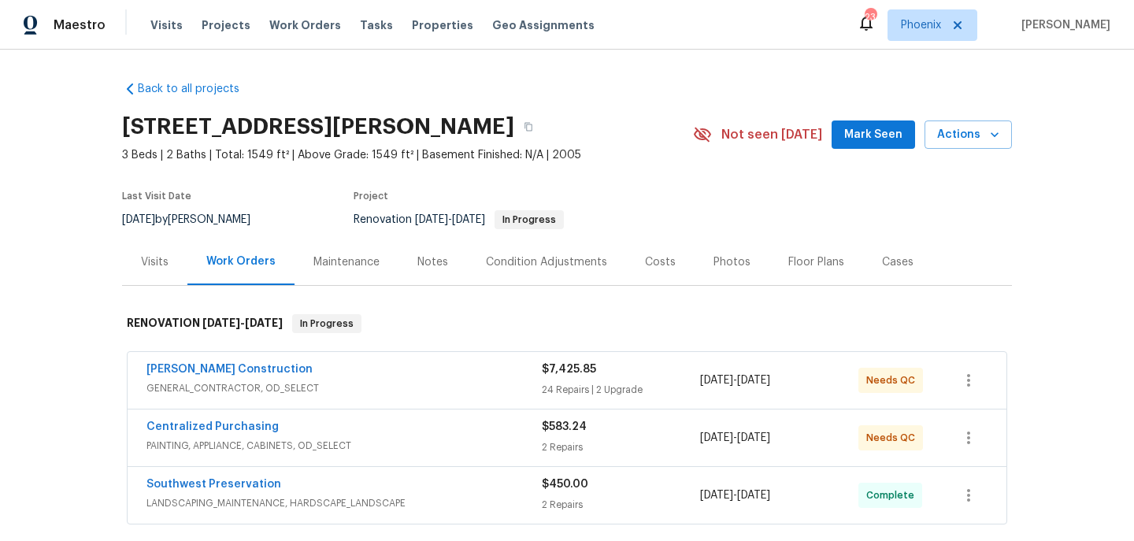
click at [451, 261] on div "Notes" at bounding box center [432, 262] width 69 height 46
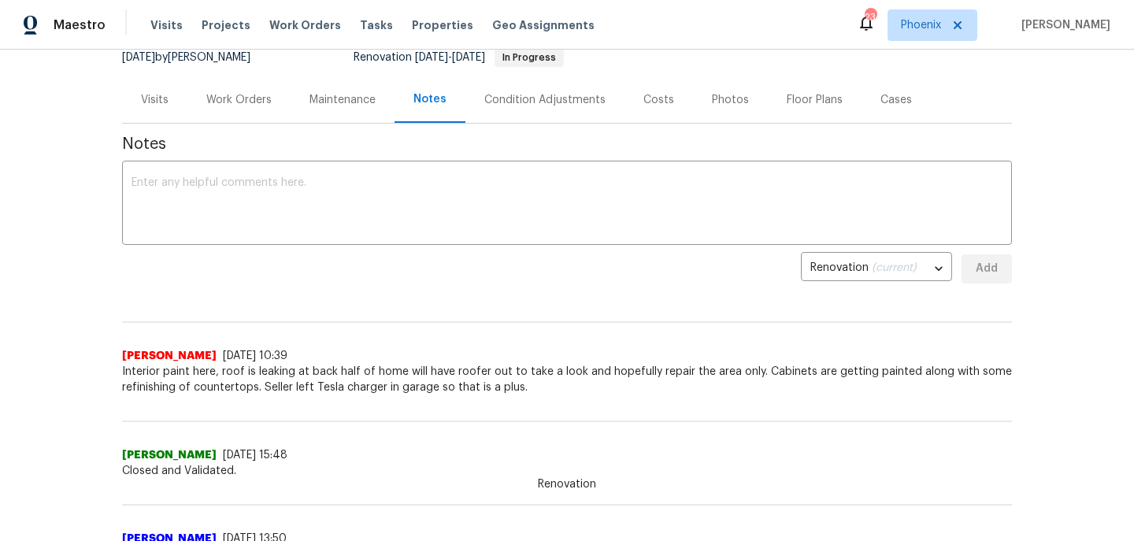
scroll to position [74, 0]
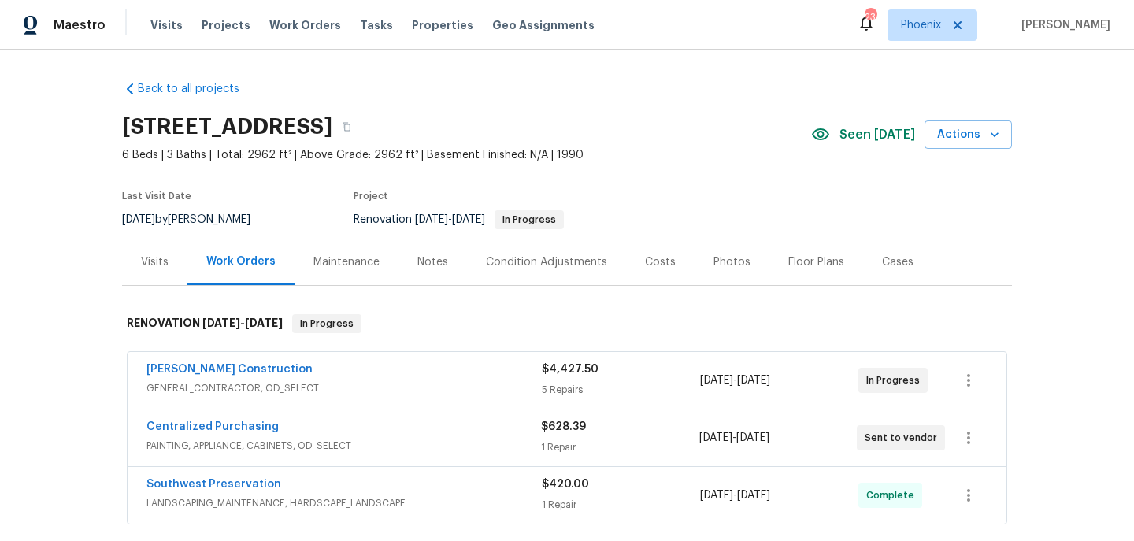
click at [445, 261] on div "Notes" at bounding box center [432, 262] width 69 height 46
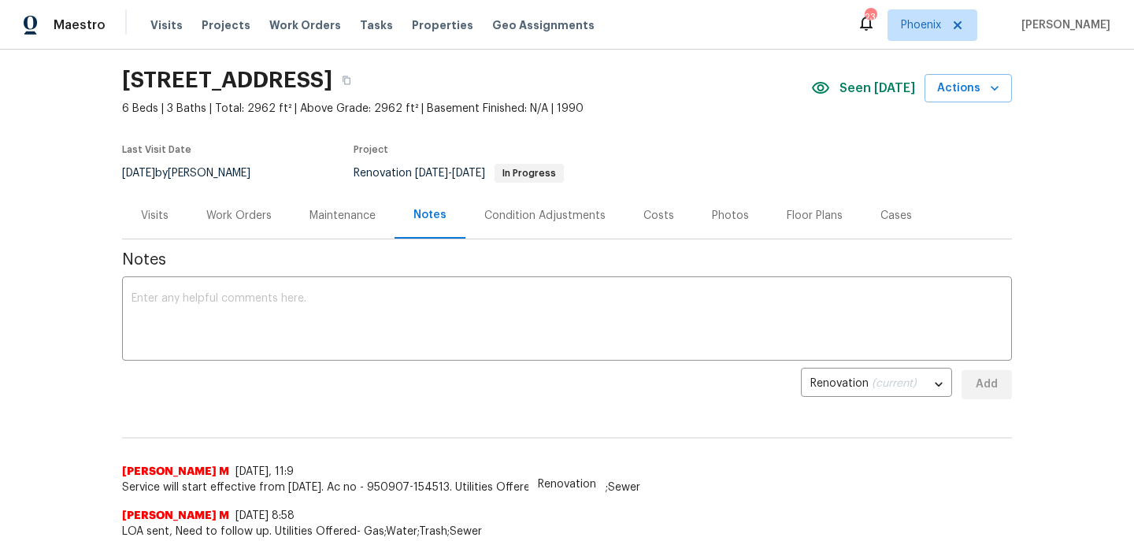
scroll to position [39, 0]
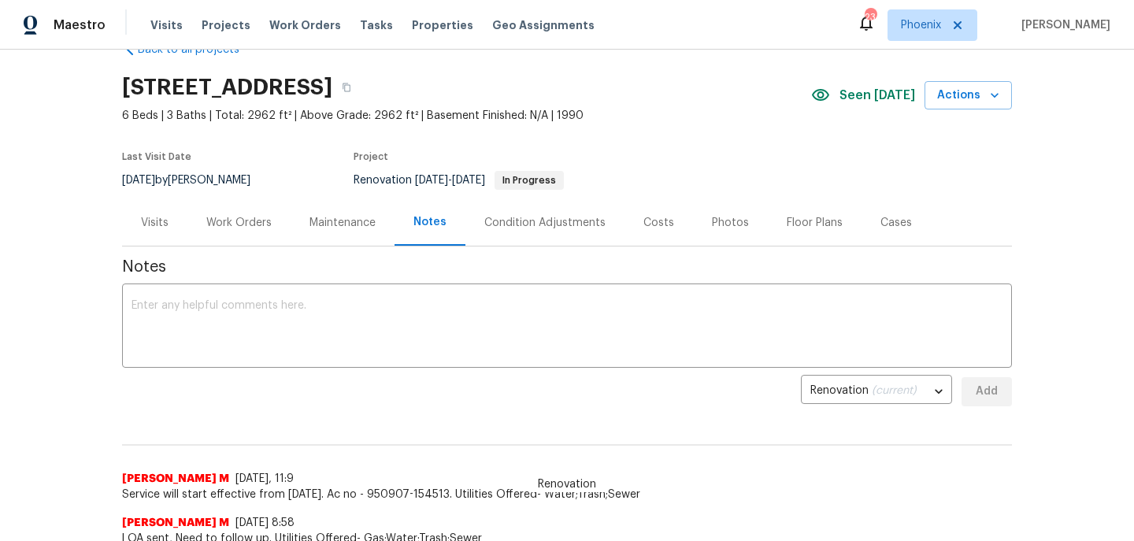
click at [151, 221] on div "Visits" at bounding box center [155, 223] width 28 height 16
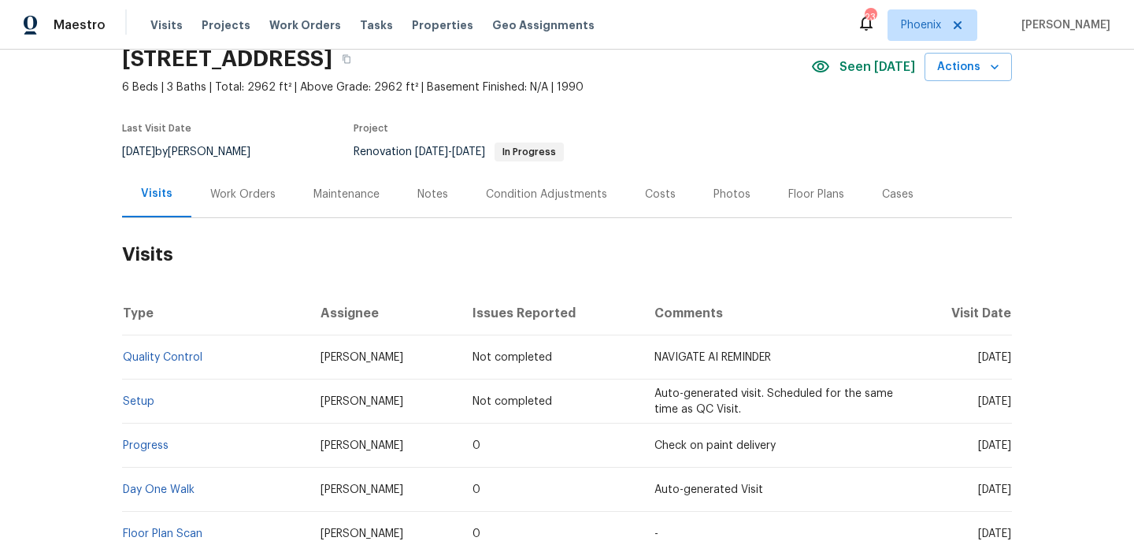
scroll to position [72, 0]
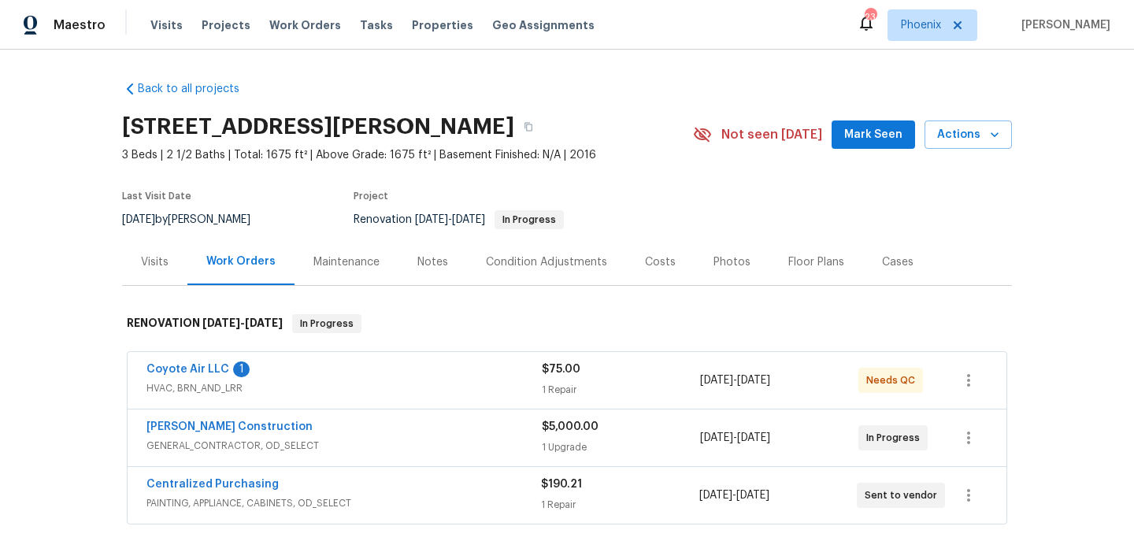
click at [410, 253] on div "Notes" at bounding box center [432, 262] width 69 height 46
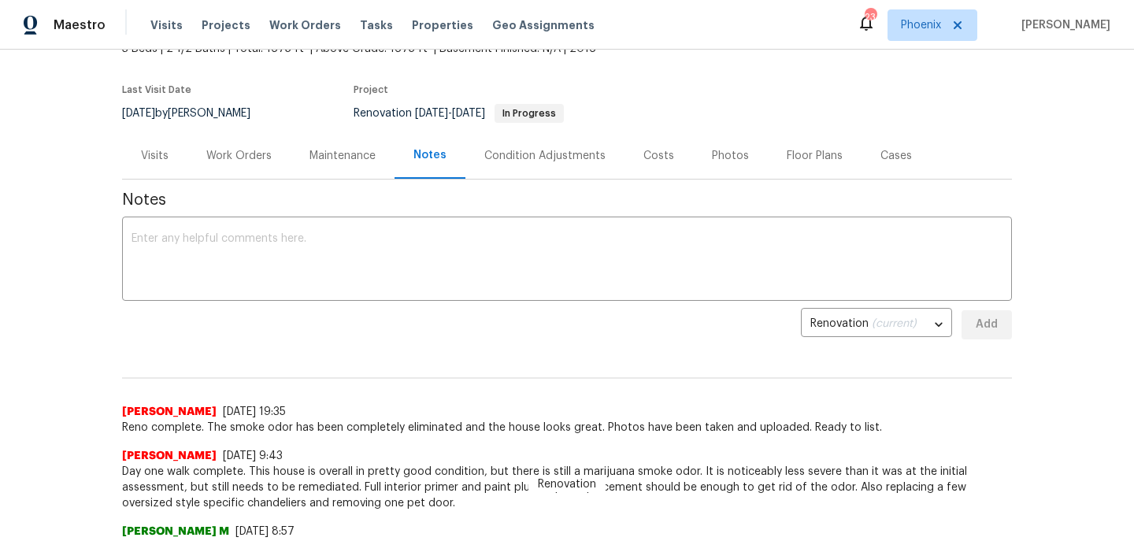
scroll to position [69, 0]
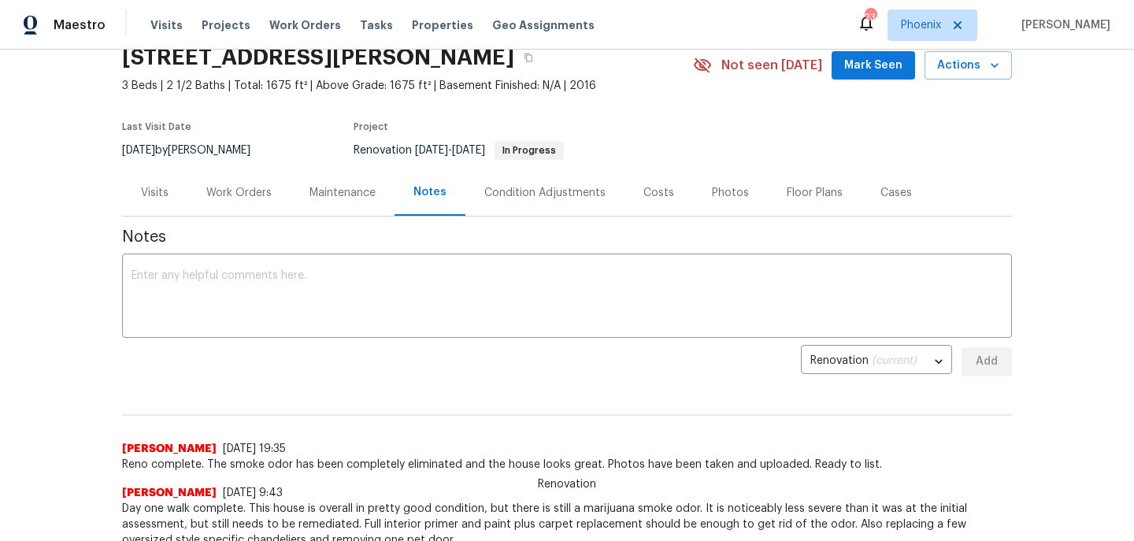
click at [729, 187] on div "Photos" at bounding box center [730, 193] width 37 height 16
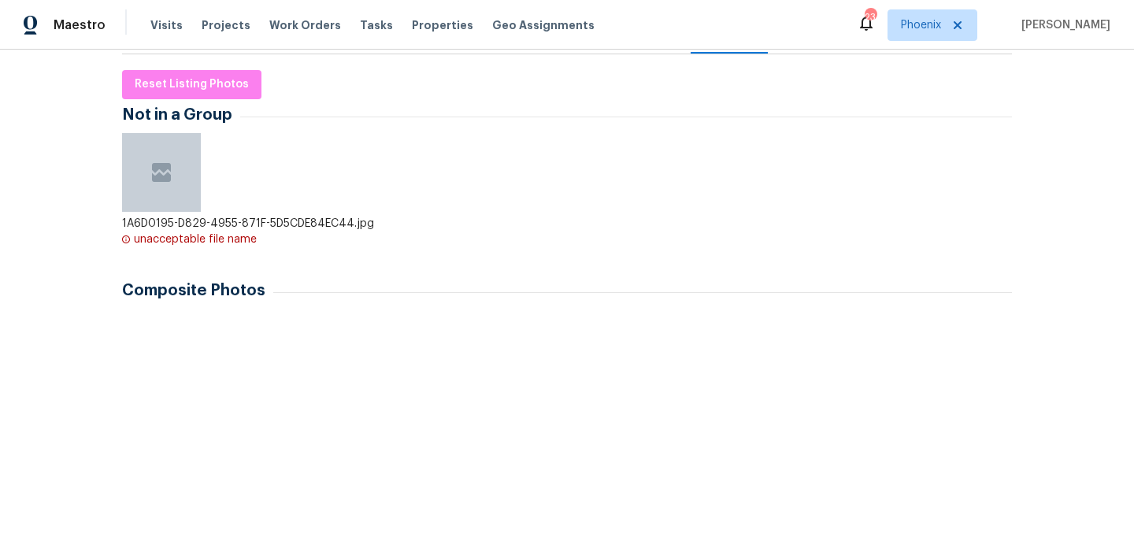
scroll to position [295, 0]
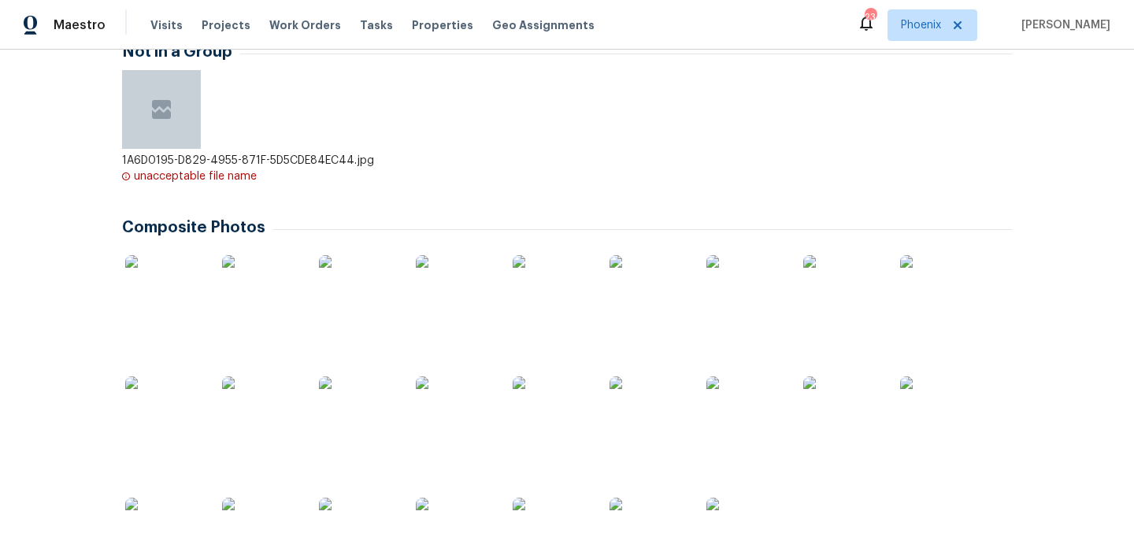
click at [176, 306] on img at bounding box center [164, 294] width 79 height 79
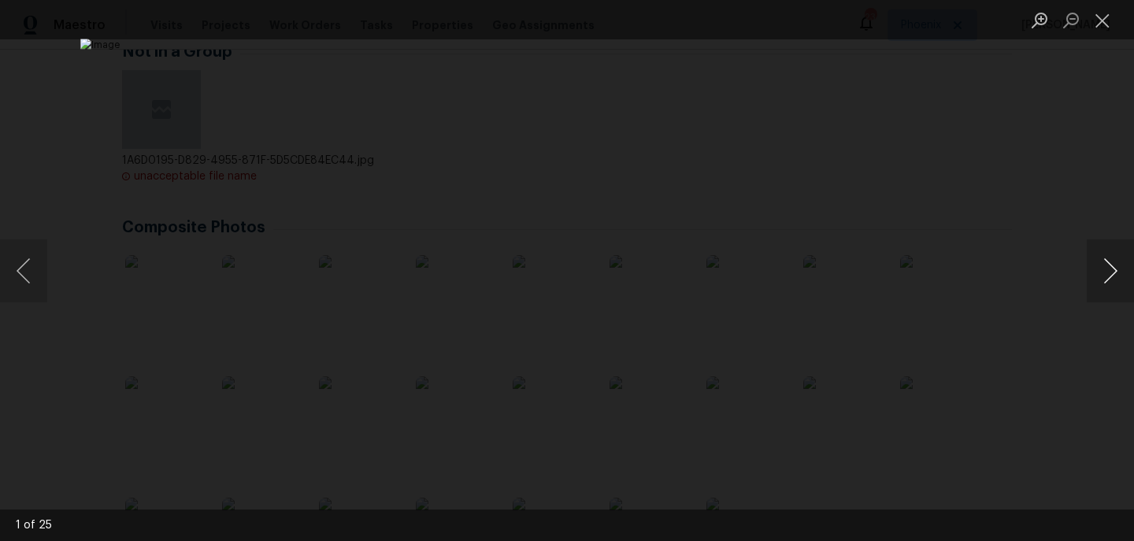
click at [1109, 275] on button "Next image" at bounding box center [1110, 270] width 47 height 63
click at [1109, 278] on button "Next image" at bounding box center [1110, 270] width 47 height 63
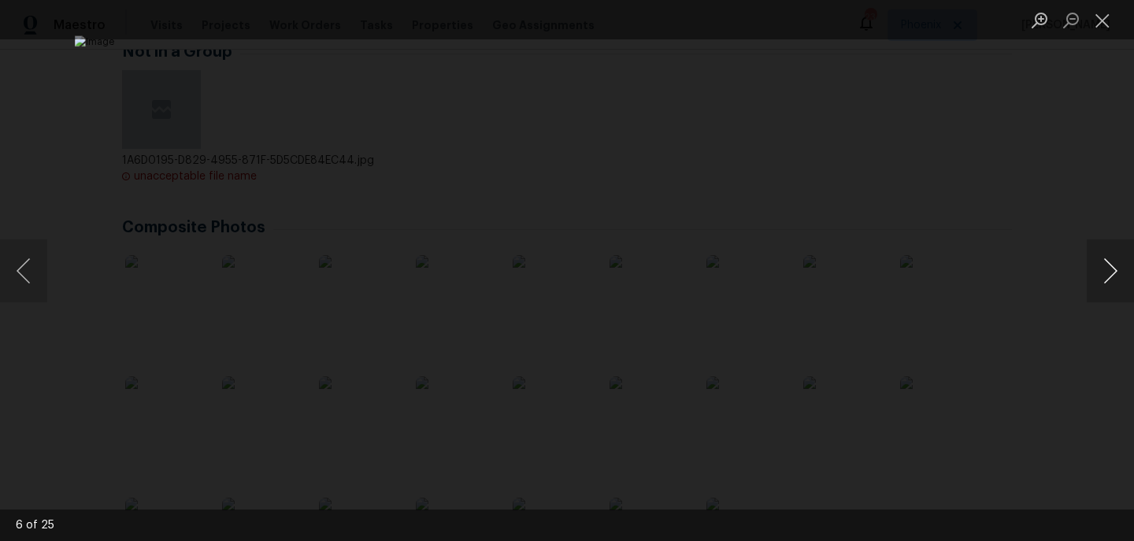
click at [1109, 278] on button "Next image" at bounding box center [1110, 270] width 47 height 63
click at [1110, 281] on button "Next image" at bounding box center [1110, 270] width 47 height 63
click at [1111, 283] on button "Next image" at bounding box center [1110, 270] width 47 height 63
click at [1112, 283] on button "Next image" at bounding box center [1110, 270] width 47 height 63
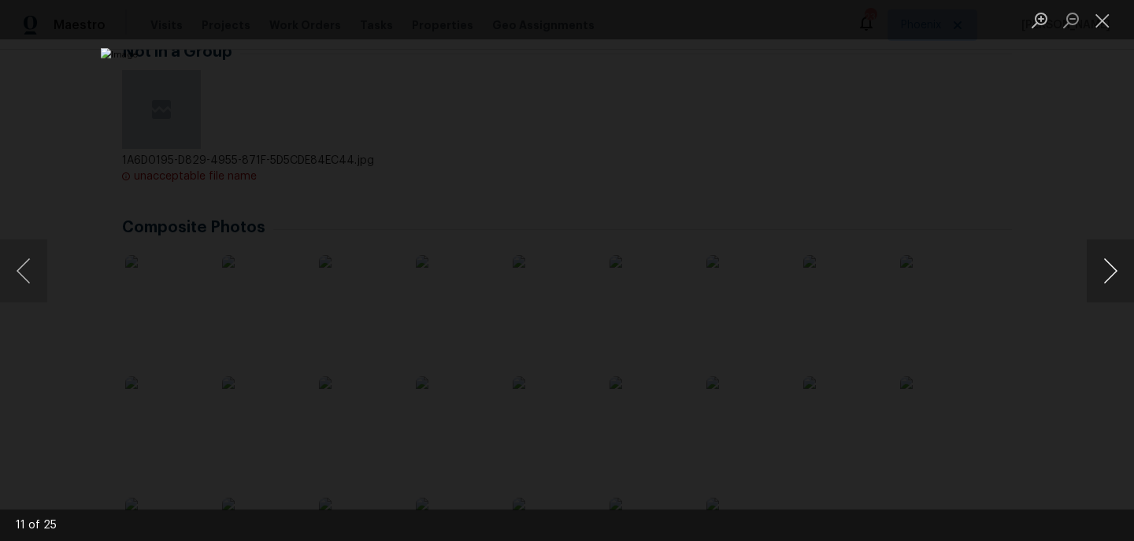
click at [1112, 283] on button "Next image" at bounding box center [1110, 270] width 47 height 63
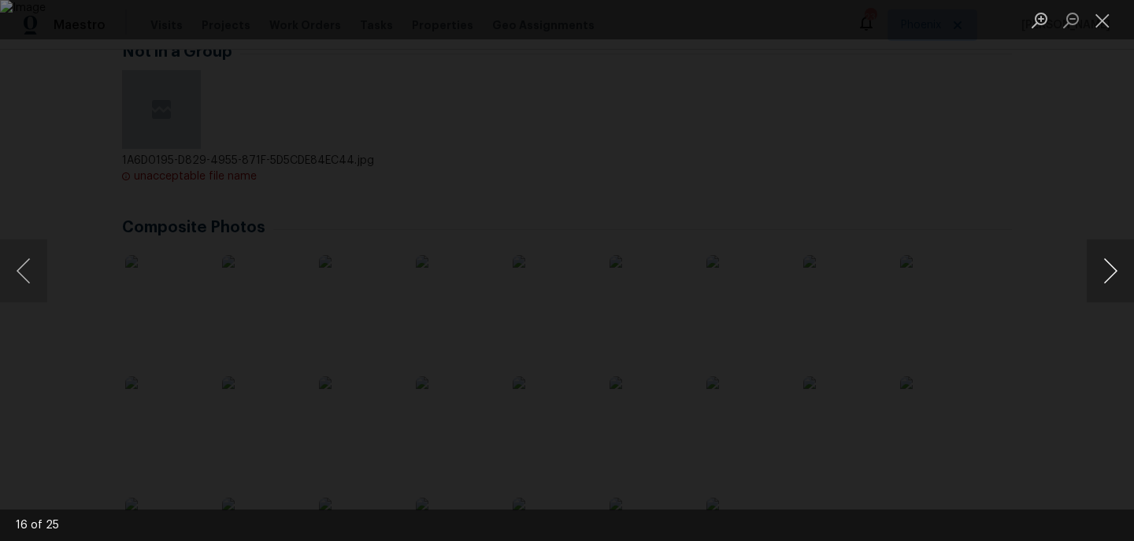
click at [1112, 283] on button "Next image" at bounding box center [1110, 270] width 47 height 63
click at [1113, 284] on button "Next image" at bounding box center [1110, 270] width 47 height 63
click at [1113, 285] on button "Next image" at bounding box center [1110, 270] width 47 height 63
click at [1091, 289] on button "Next image" at bounding box center [1110, 270] width 47 height 63
click at [1091, 291] on button "Next image" at bounding box center [1110, 270] width 47 height 63
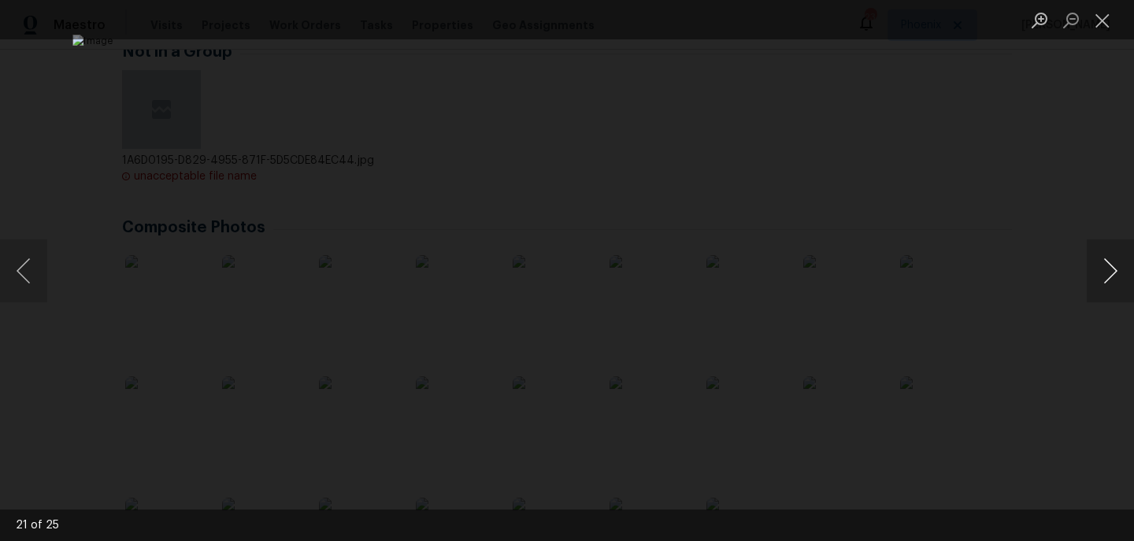
click at [1091, 294] on button "Next image" at bounding box center [1110, 270] width 47 height 63
drag, startPoint x: 1086, startPoint y: 280, endPoint x: 1061, endPoint y: 237, distance: 49.4
click at [1061, 237] on div "22 of 25" at bounding box center [567, 270] width 1134 height 541
click at [1016, 223] on div "Lightbox" at bounding box center [567, 270] width 1134 height 541
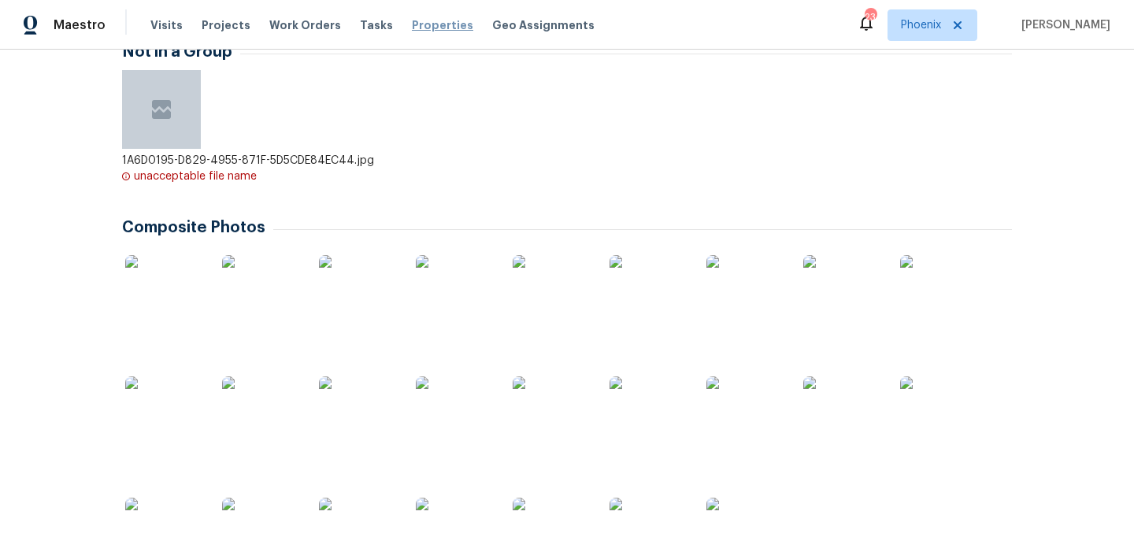
click at [425, 32] on span "Properties" at bounding box center [442, 25] width 61 height 16
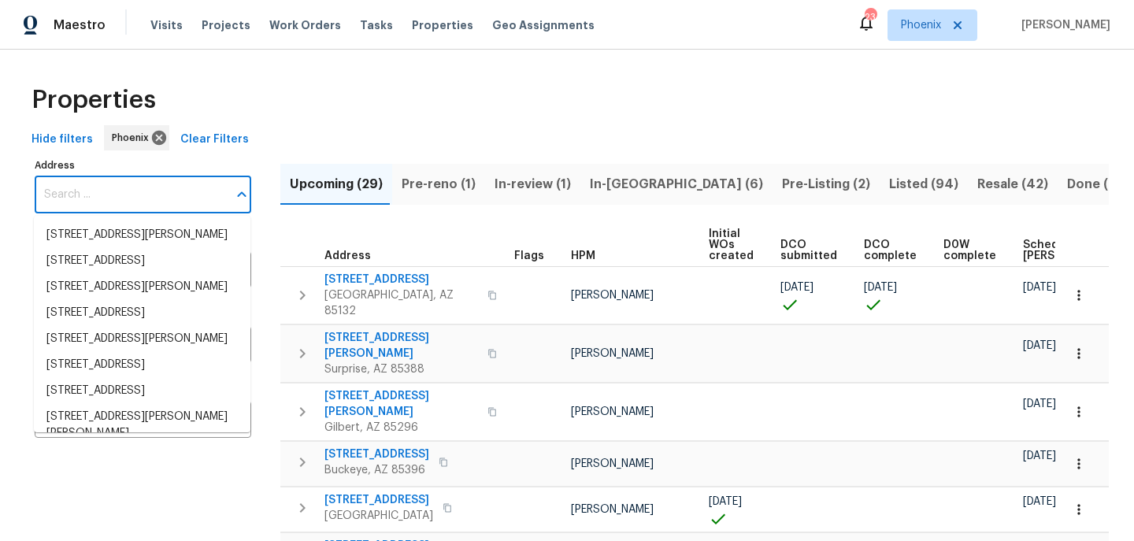
click at [105, 198] on input "Address" at bounding box center [131, 194] width 193 height 37
type input "3636 E Stampede Dr Gilbert, AZ 85297"
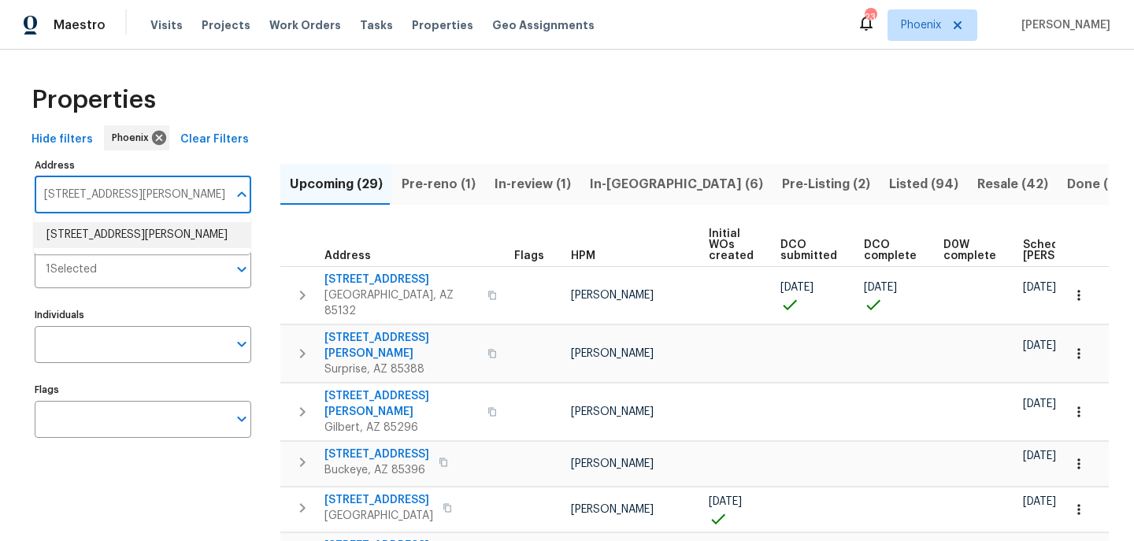
click at [99, 239] on li "3636 E Stampede Dr Gilbert AZ 85297" at bounding box center [142, 235] width 217 height 26
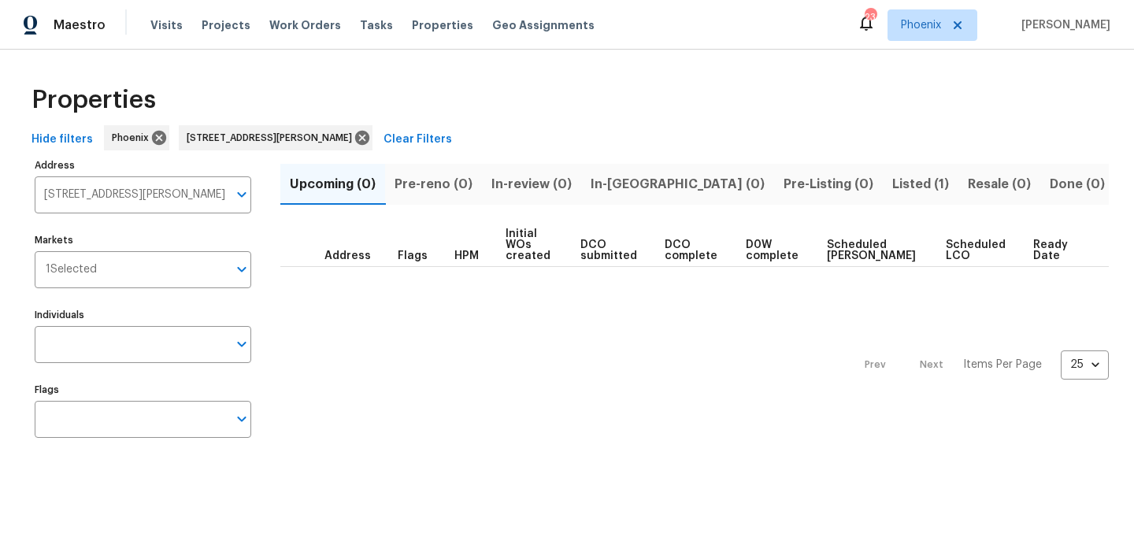
click at [892, 180] on span "Listed (1)" at bounding box center [920, 184] width 57 height 22
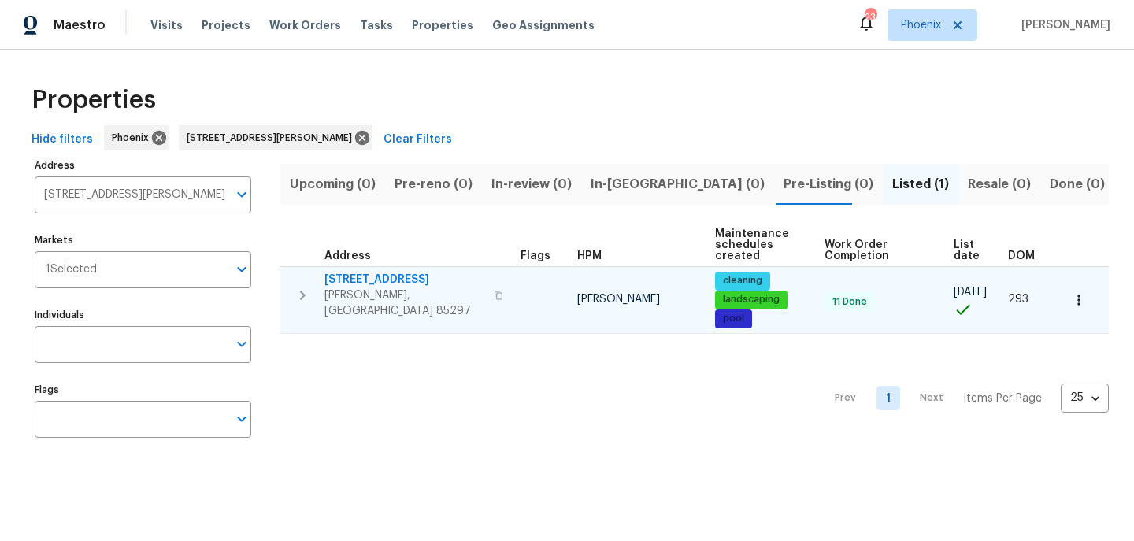
click at [365, 276] on span "3636 E Stampede Dr" at bounding box center [404, 280] width 160 height 16
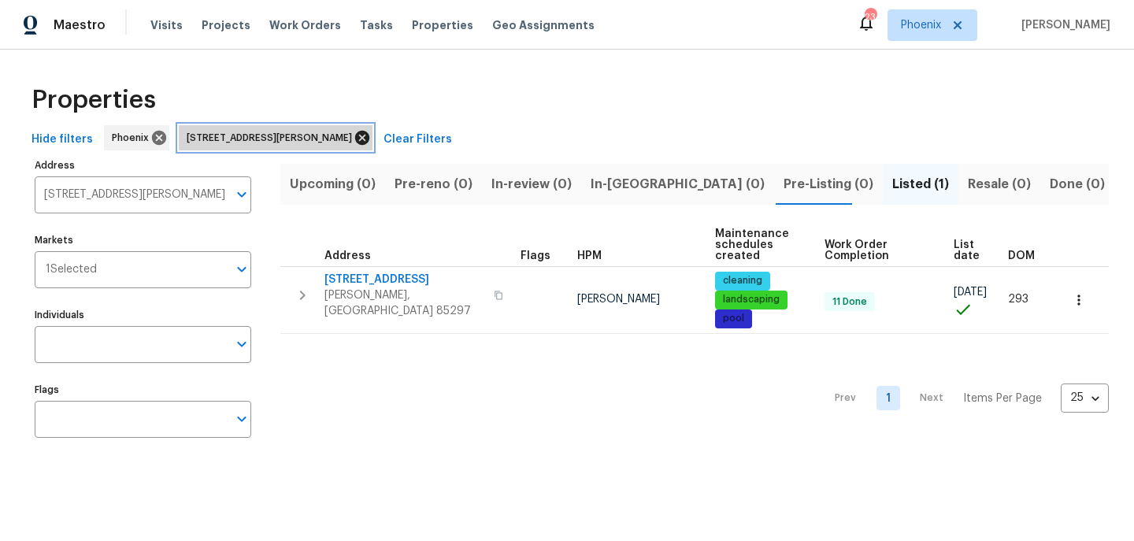
click at [361, 138] on icon at bounding box center [362, 138] width 14 height 14
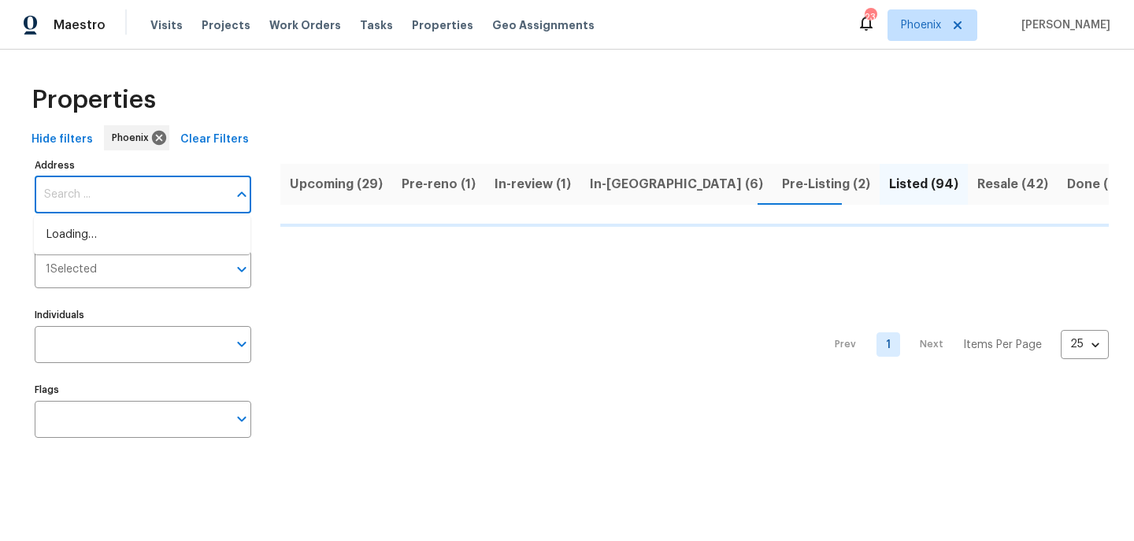
click at [135, 198] on input "Address" at bounding box center [131, 194] width 193 height 37
type input "4319 E Vaughn Ave Gilbert, AZ 85234"
click at [126, 233] on li "4319 E Vaughn Ave Gilbert AZ 85234" at bounding box center [142, 235] width 217 height 26
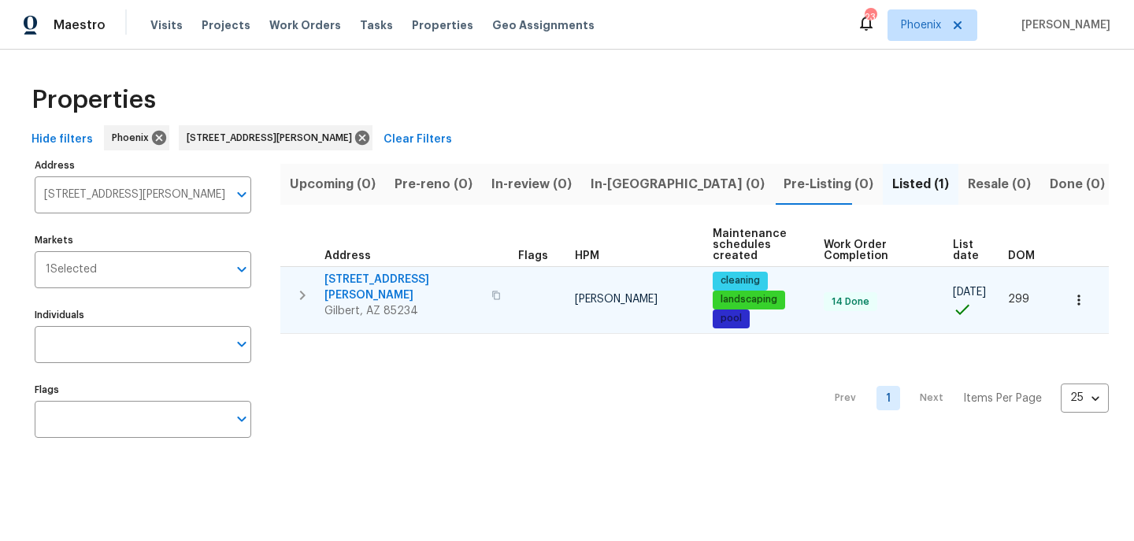
click at [368, 278] on span "4319 E Vaughn Ave" at bounding box center [403, 288] width 158 height 32
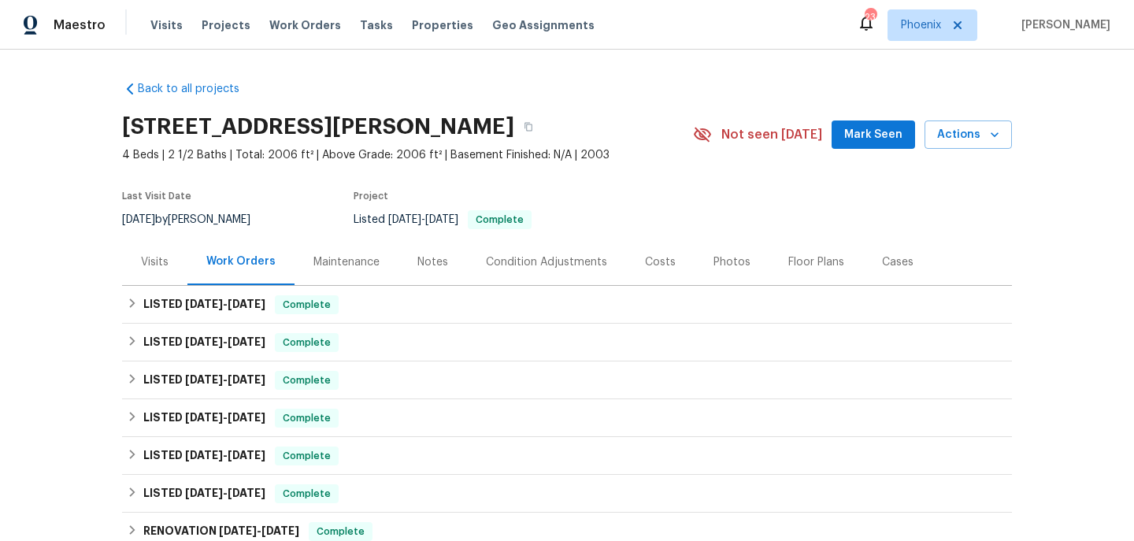
click at [426, 265] on div "Notes" at bounding box center [432, 262] width 31 height 16
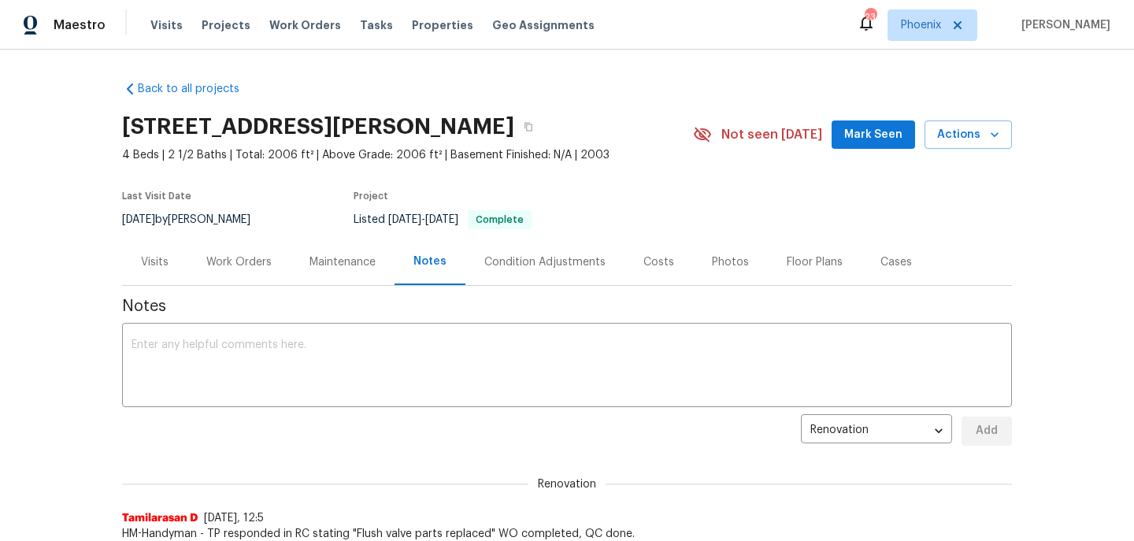
click at [714, 262] on div "Photos" at bounding box center [730, 262] width 37 height 16
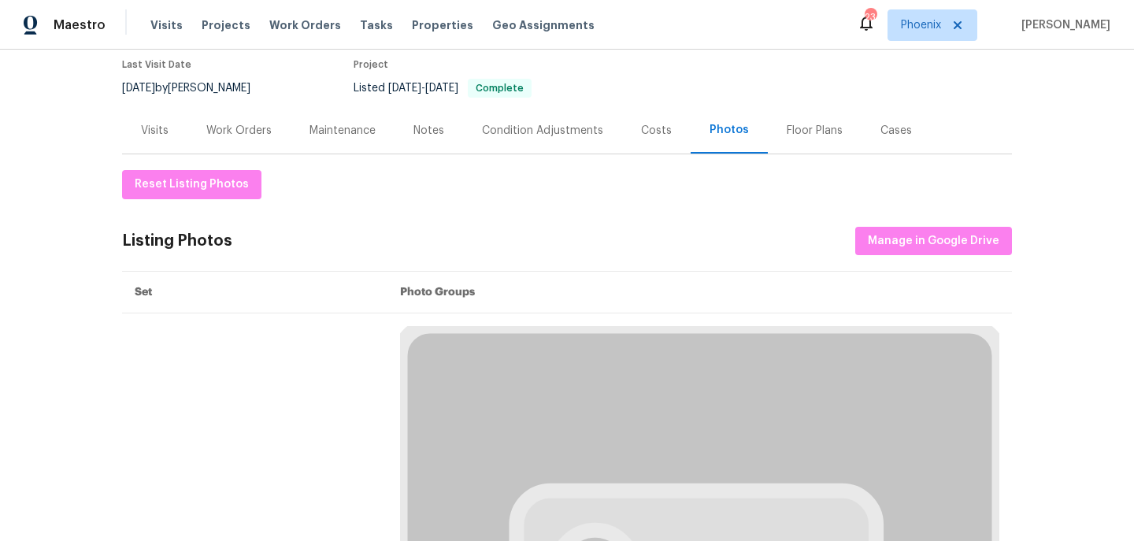
scroll to position [246, 0]
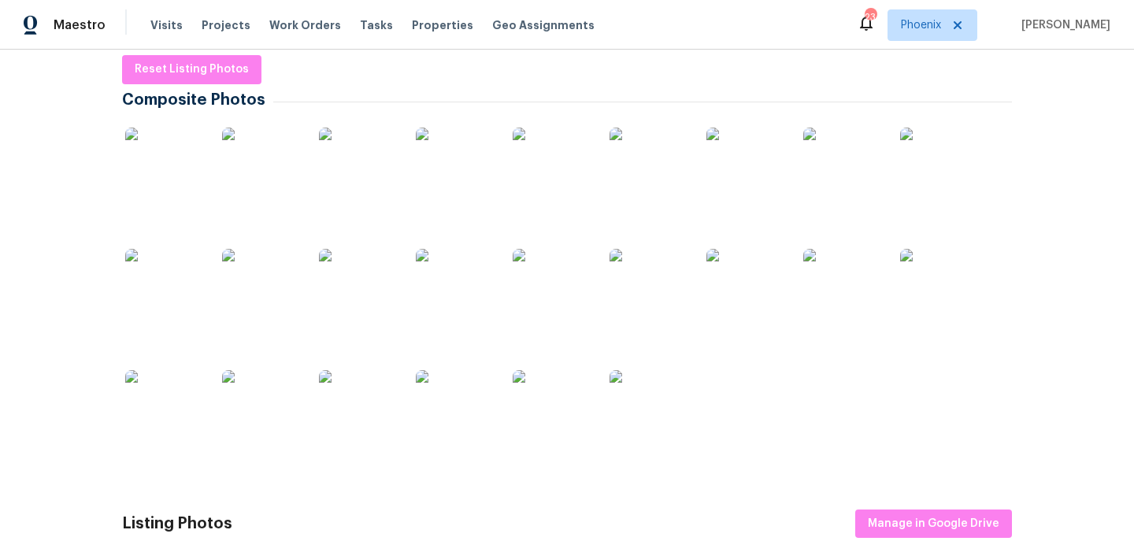
click at [180, 193] on img at bounding box center [164, 167] width 79 height 79
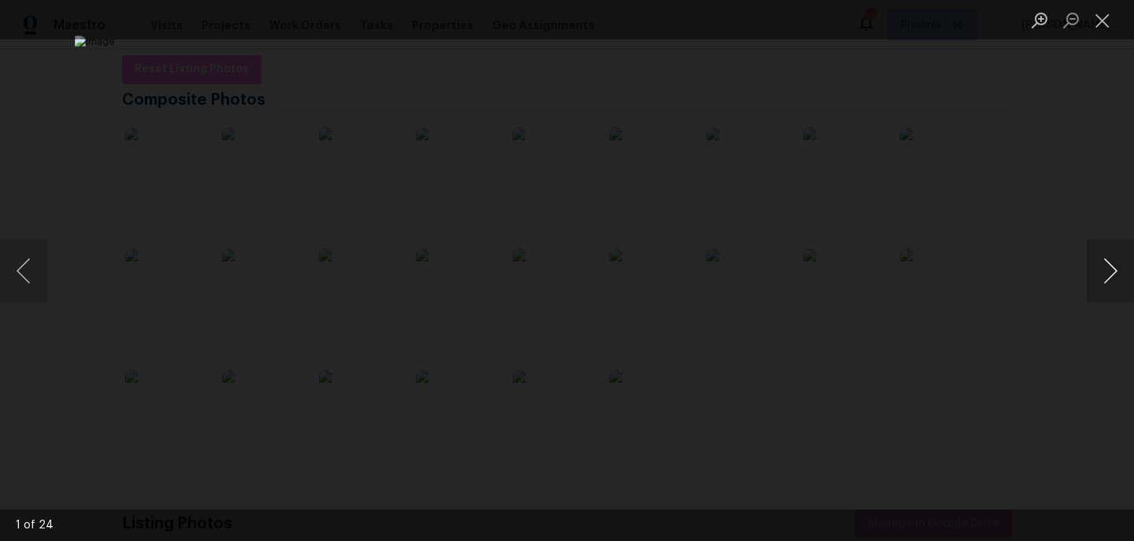
click at [1106, 278] on button "Next image" at bounding box center [1110, 270] width 47 height 63
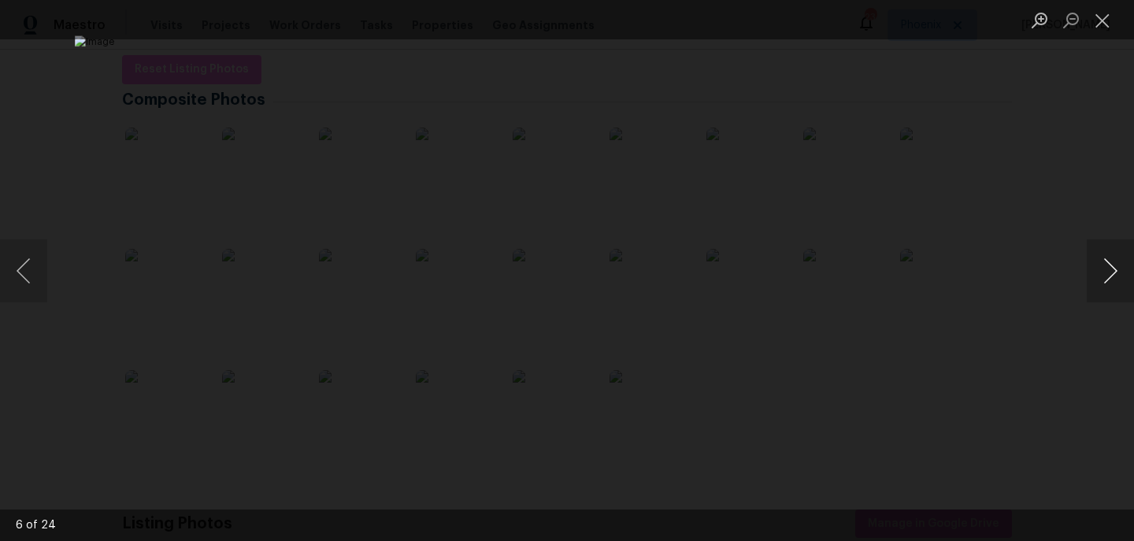
click at [1106, 278] on button "Next image" at bounding box center [1110, 270] width 47 height 63
click at [11, 269] on button "Previous image" at bounding box center [23, 270] width 47 height 63
click at [1102, 245] on button "Next image" at bounding box center [1110, 270] width 47 height 63
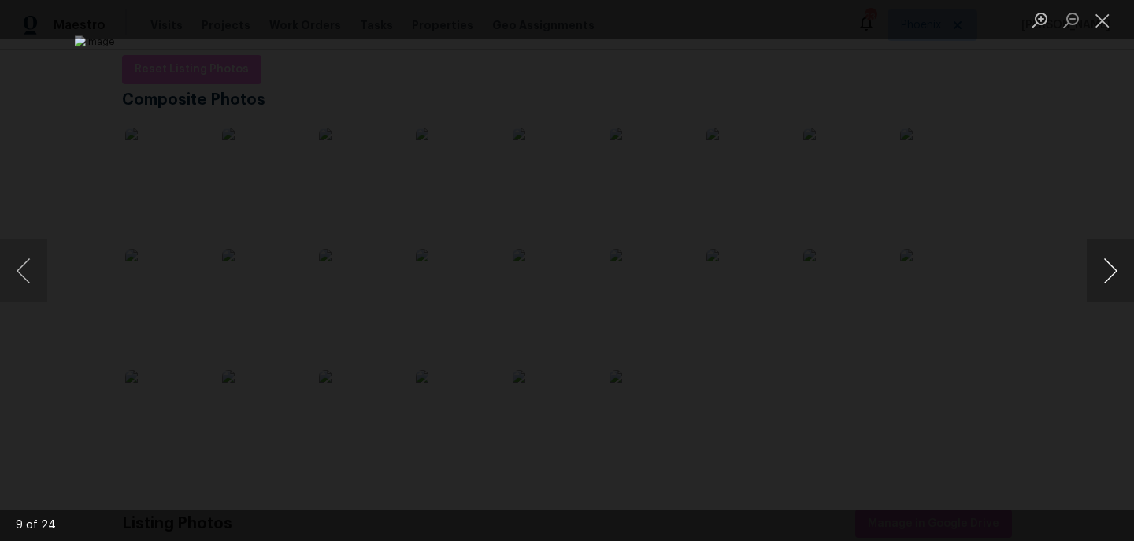
click at [1103, 254] on button "Next image" at bounding box center [1110, 270] width 47 height 63
click at [1037, 279] on div "Lightbox" at bounding box center [567, 270] width 1134 height 541
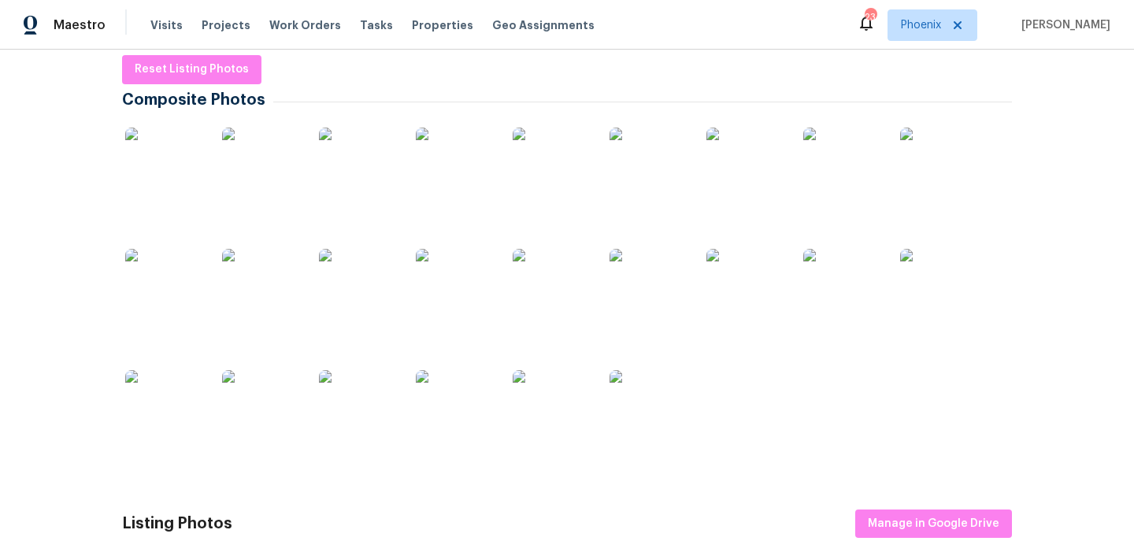
click at [276, 406] on img at bounding box center [261, 409] width 79 height 79
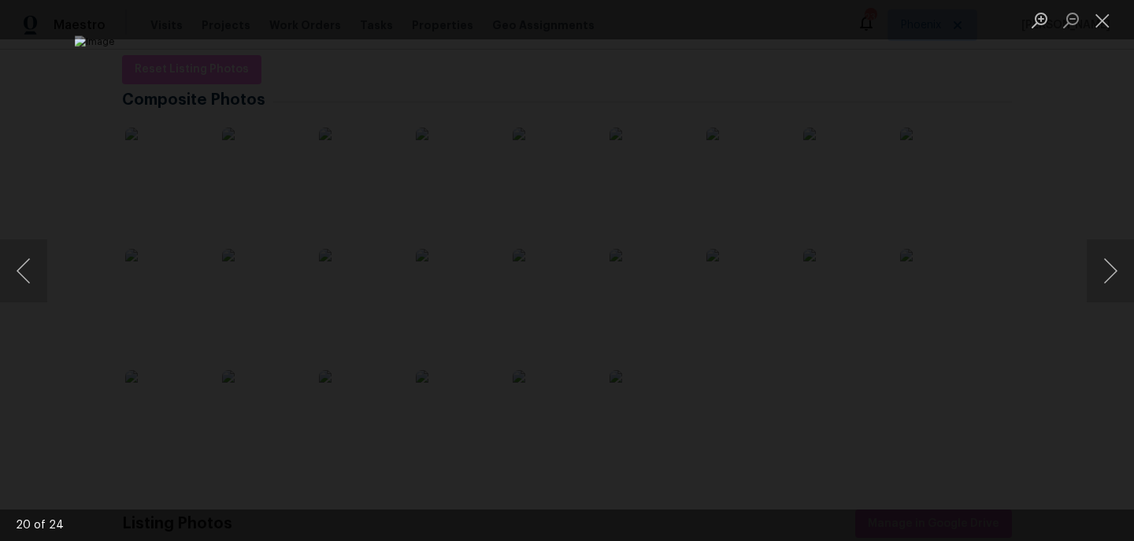
click at [996, 208] on div "Lightbox" at bounding box center [567, 270] width 1134 height 541
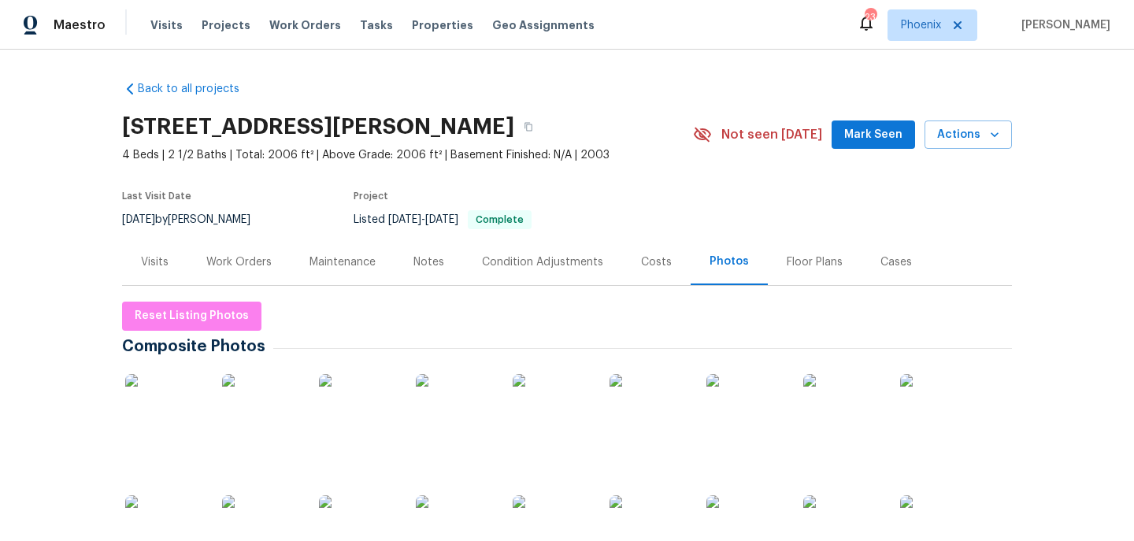
scroll to position [0, 0]
click at [161, 263] on div "Visits" at bounding box center [155, 262] width 28 height 16
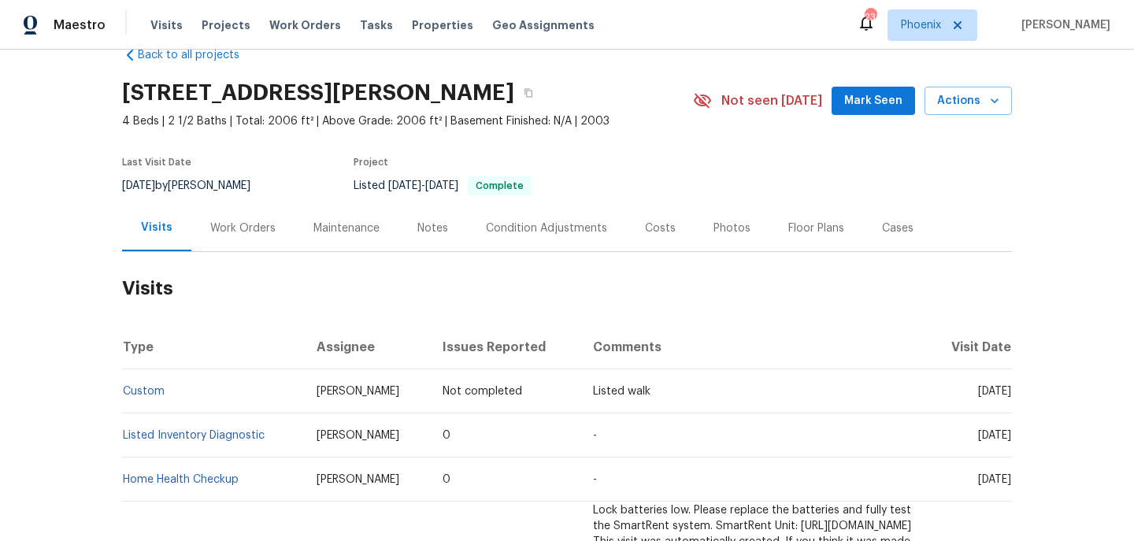
scroll to position [102, 0]
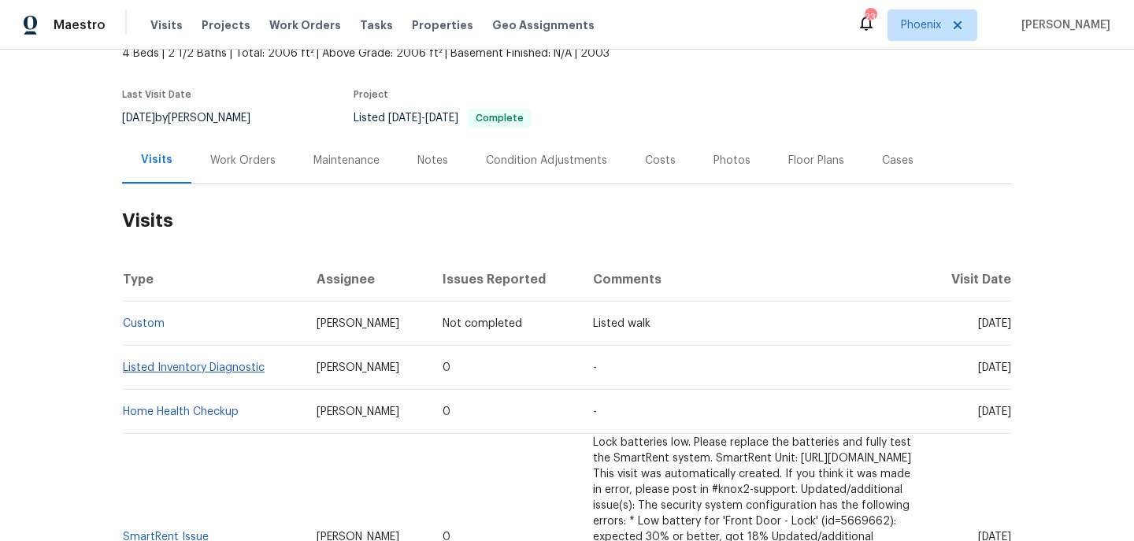
click at [232, 364] on link "Listed Inventory Diagnostic" at bounding box center [194, 367] width 142 height 11
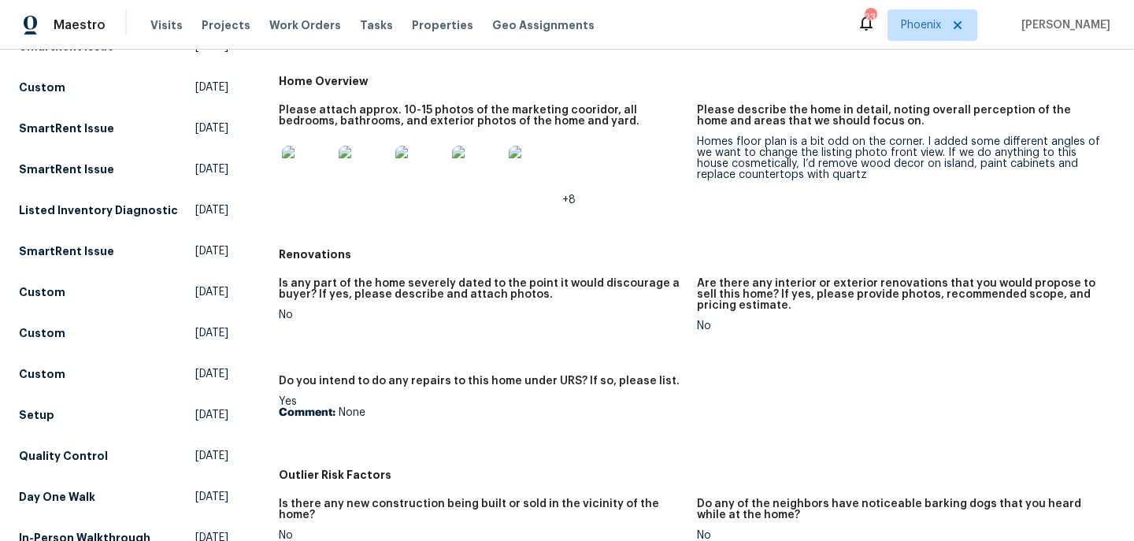
scroll to position [235, 0]
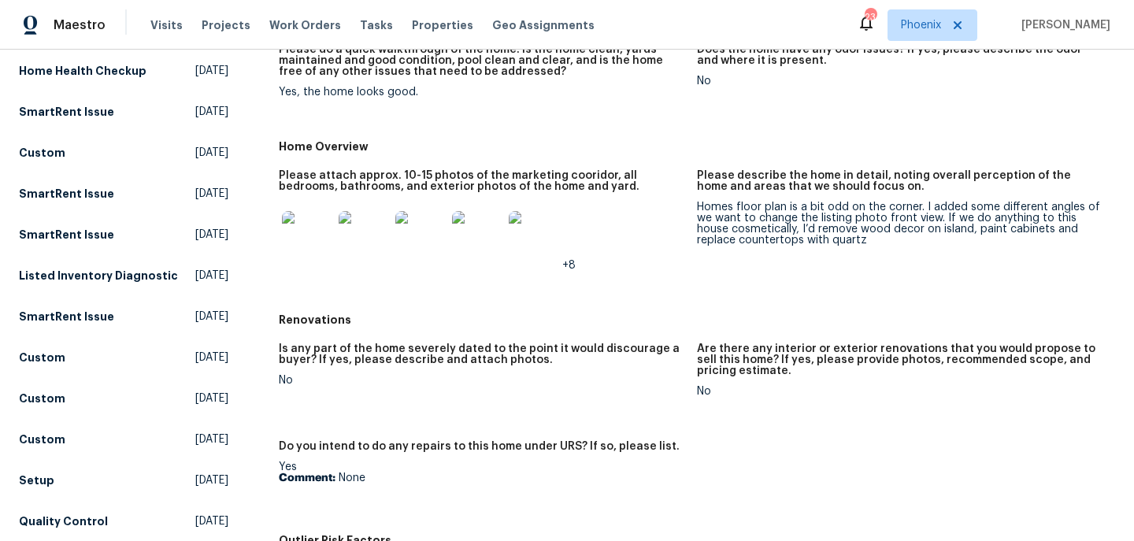
click at [310, 232] on img at bounding box center [307, 236] width 50 height 50
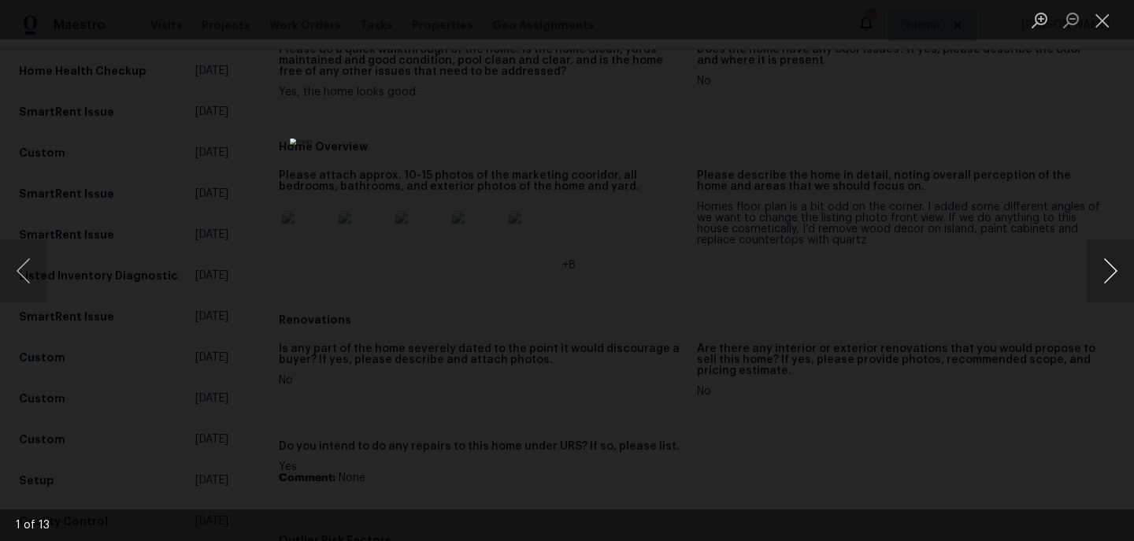
click at [1109, 263] on button "Next image" at bounding box center [1110, 270] width 47 height 63
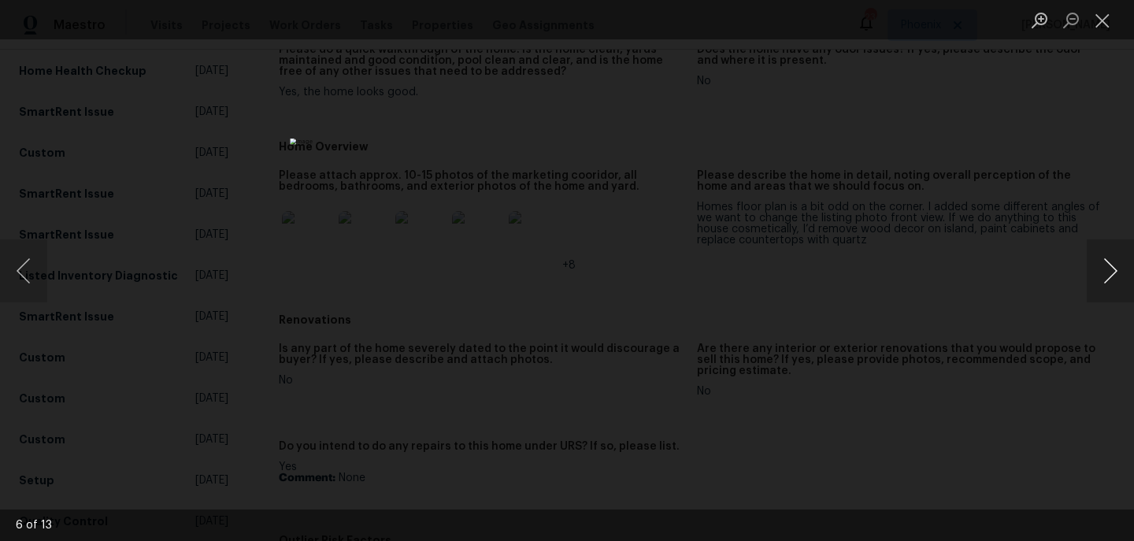
click at [1109, 263] on button "Next image" at bounding box center [1110, 270] width 47 height 63
click at [1110, 263] on button "Next image" at bounding box center [1110, 270] width 47 height 63
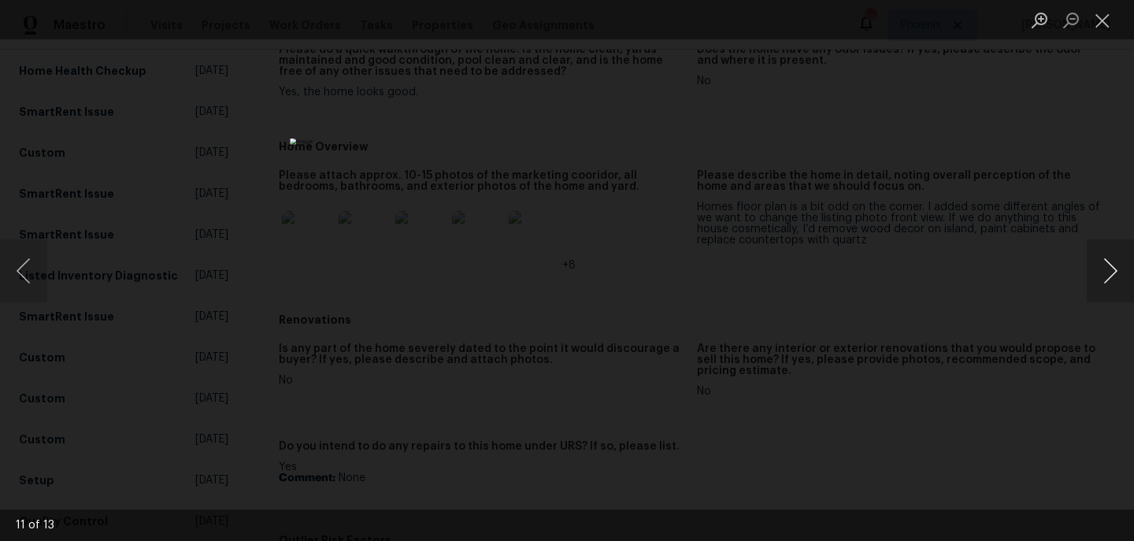
click at [1110, 263] on button "Next image" at bounding box center [1110, 270] width 47 height 63
click at [1113, 264] on button "Next image" at bounding box center [1110, 270] width 47 height 63
click at [1114, 264] on button "Next image" at bounding box center [1110, 270] width 47 height 63
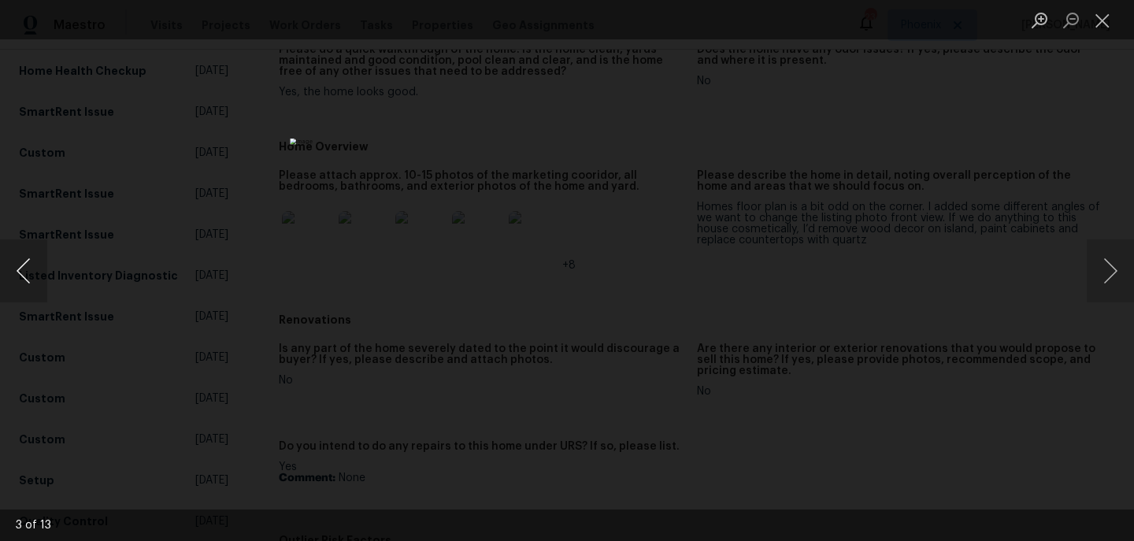
click at [22, 268] on button "Previous image" at bounding box center [23, 270] width 47 height 63
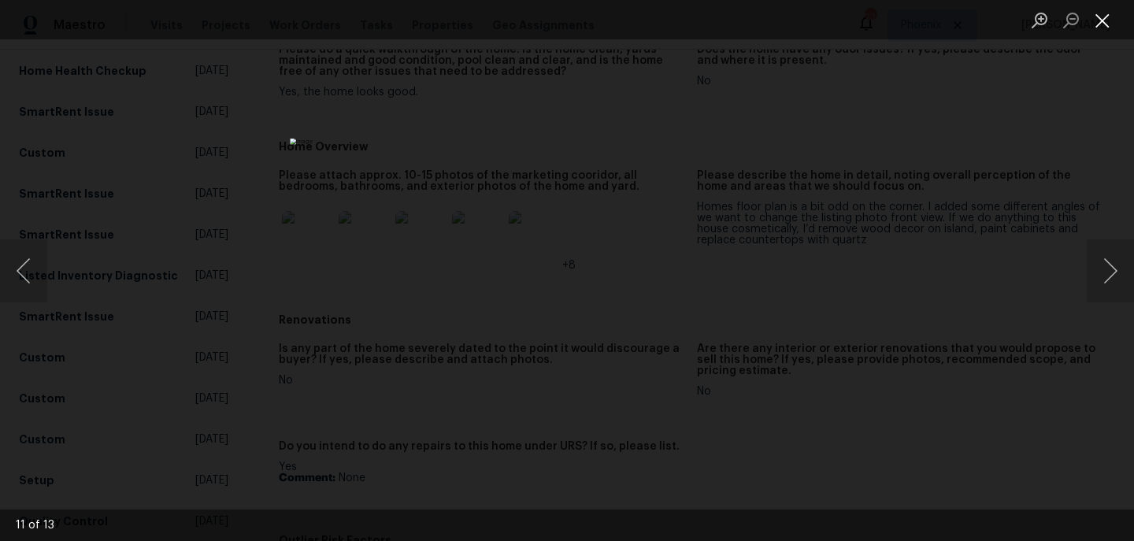
click at [1109, 32] on button "Close lightbox" at bounding box center [1103, 20] width 32 height 28
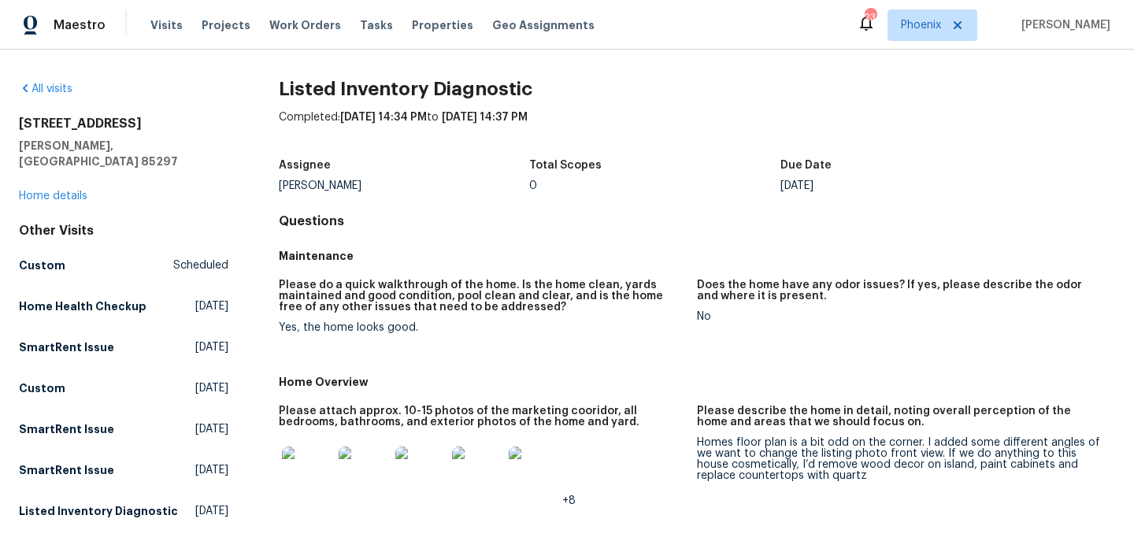
scroll to position [0, 0]
click at [75, 191] on link "Home details" at bounding box center [53, 196] width 69 height 11
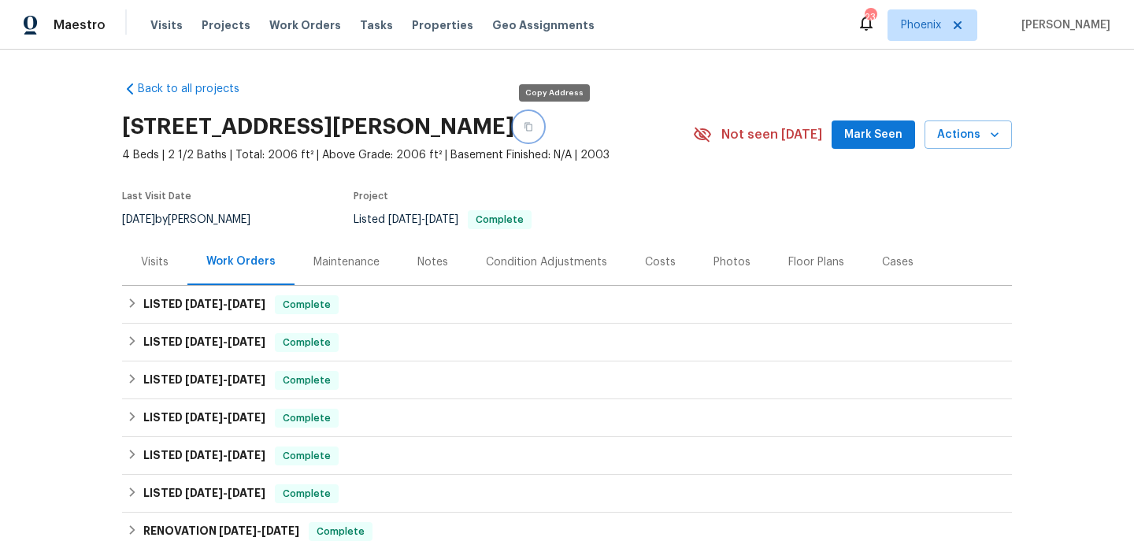
click at [533, 128] on icon "button" at bounding box center [528, 126] width 9 height 9
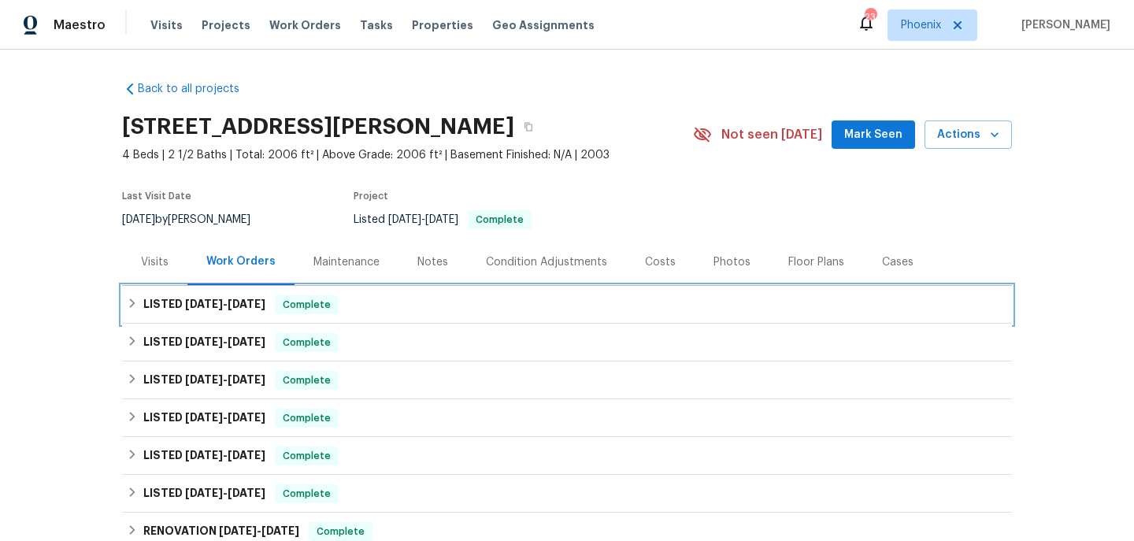
click at [196, 299] on span "7/22/25" at bounding box center [204, 303] width 38 height 11
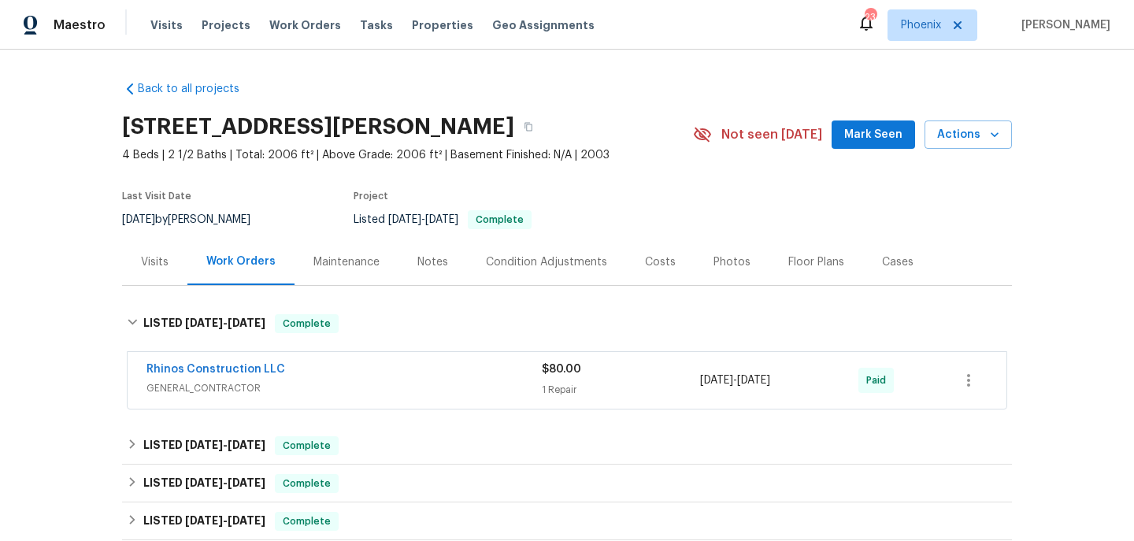
click at [164, 258] on div "Visits" at bounding box center [155, 262] width 28 height 16
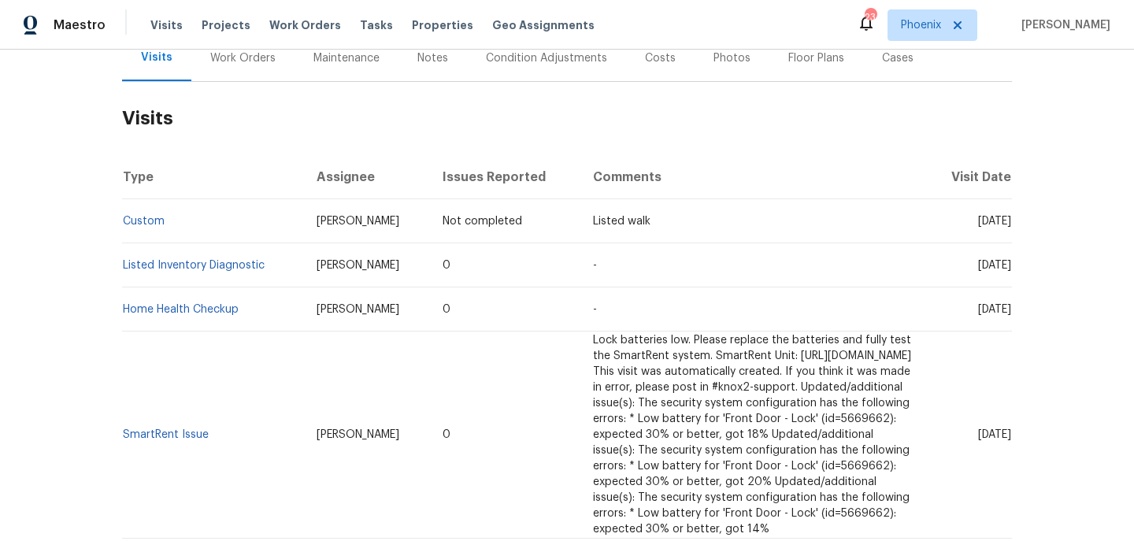
scroll to position [218, 0]
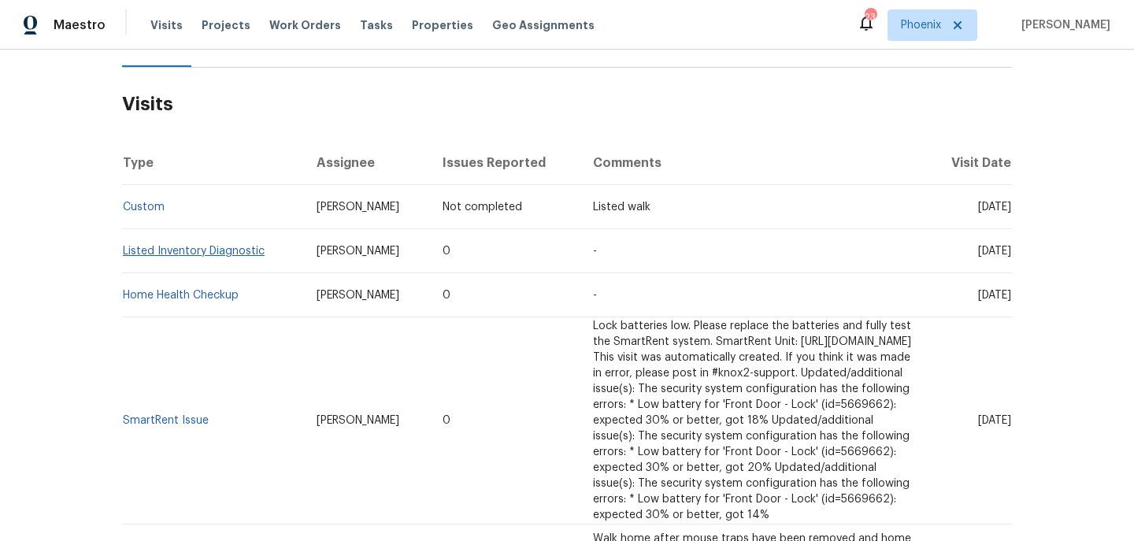
click at [159, 247] on link "Listed Inventory Diagnostic" at bounding box center [194, 251] width 142 height 11
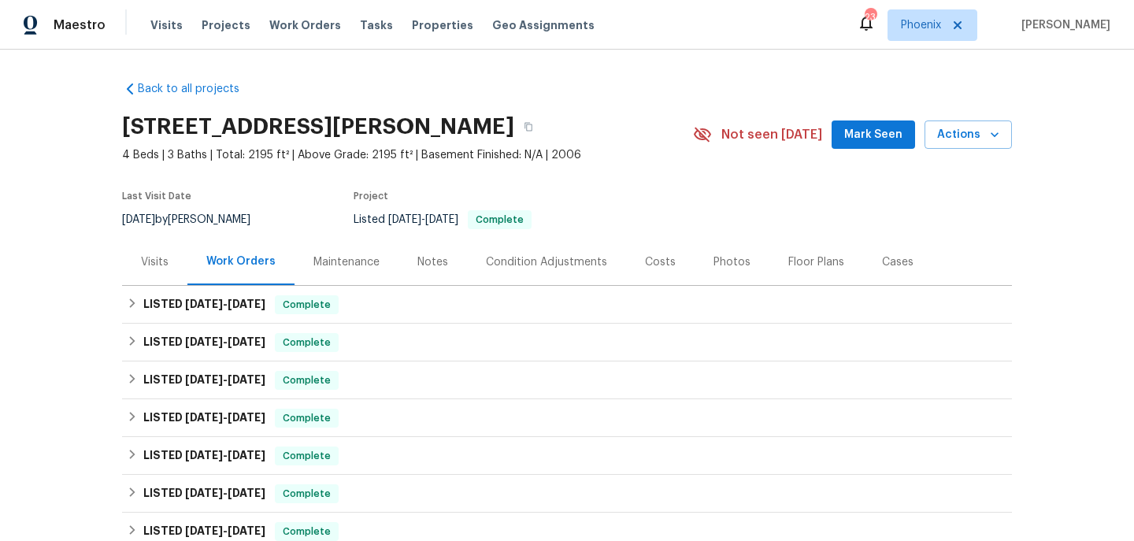
click at [154, 265] on div "Visits" at bounding box center [155, 262] width 28 height 16
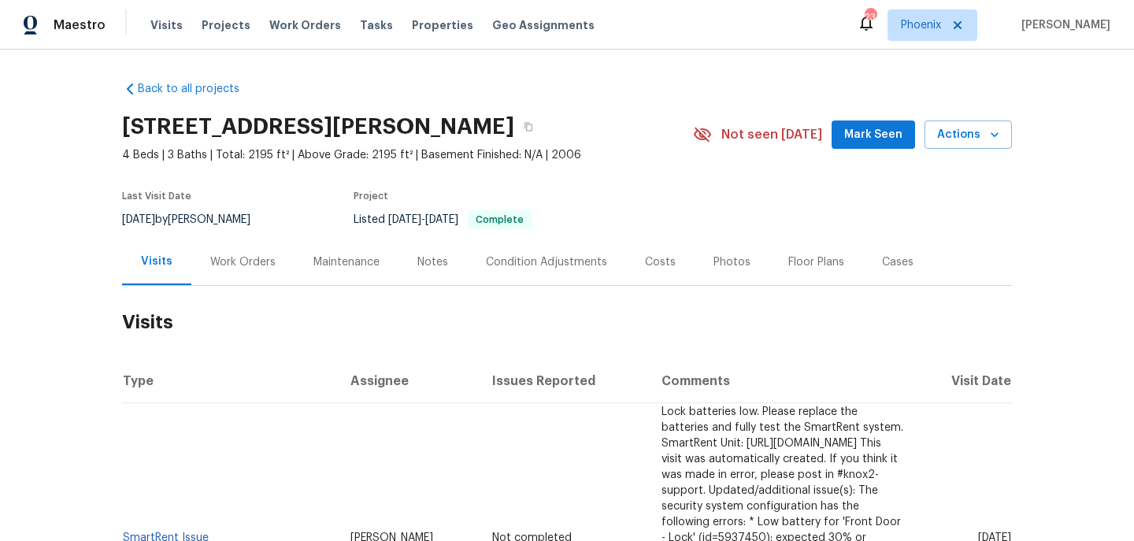
click at [425, 256] on div "Notes" at bounding box center [432, 262] width 31 height 16
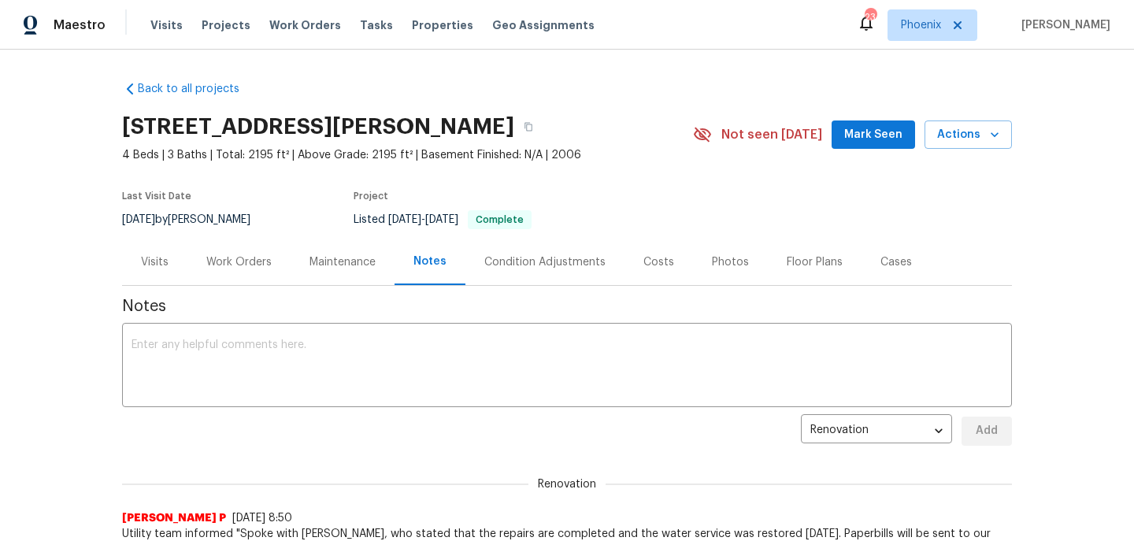
click at [666, 270] on div "Costs" at bounding box center [658, 262] width 69 height 46
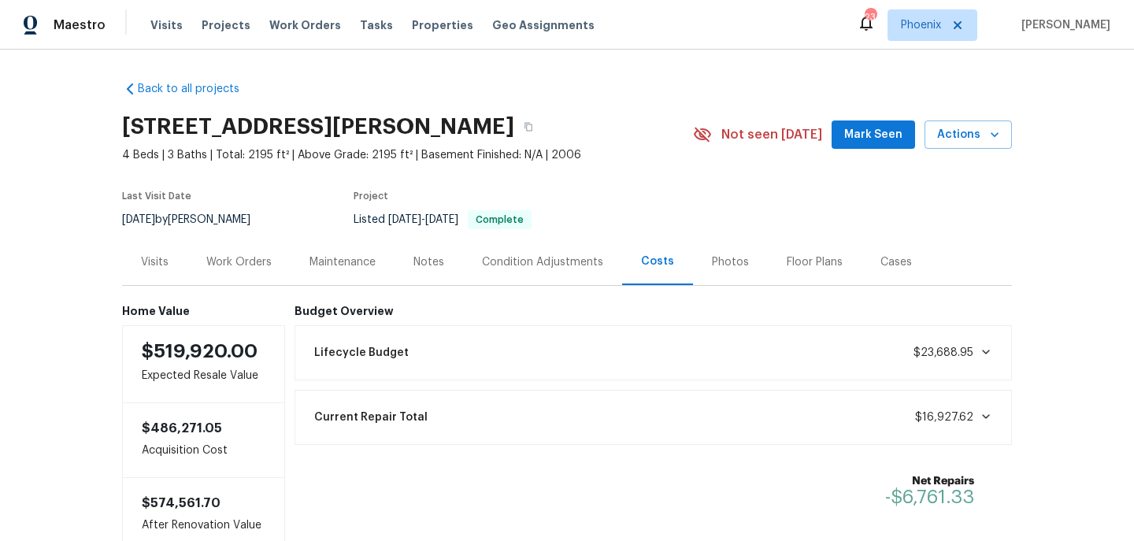
click at [732, 258] on div "Photos" at bounding box center [730, 262] width 37 height 16
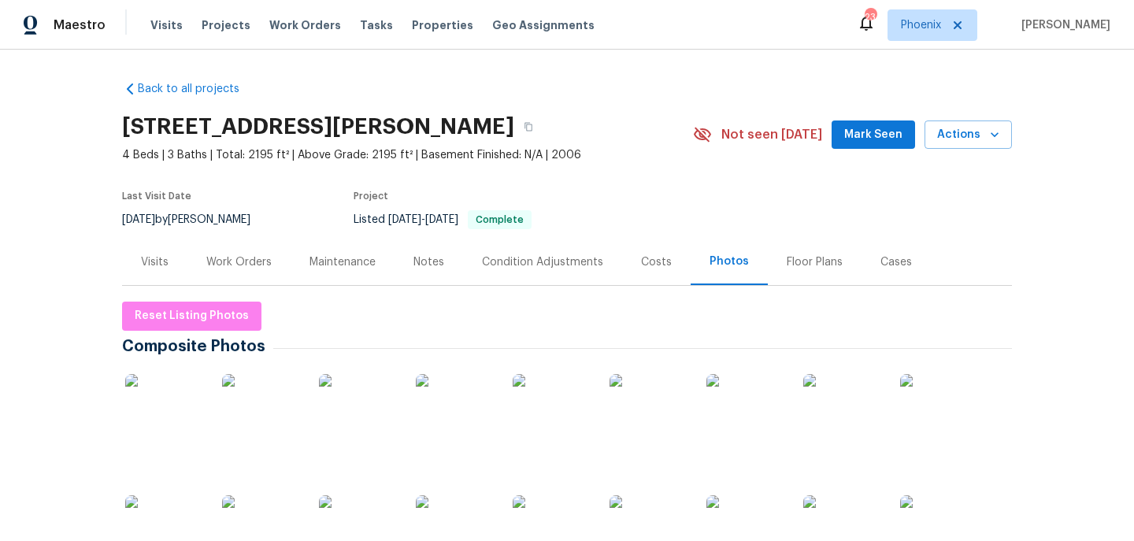
click at [265, 263] on div "Work Orders" at bounding box center [238, 262] width 65 height 16
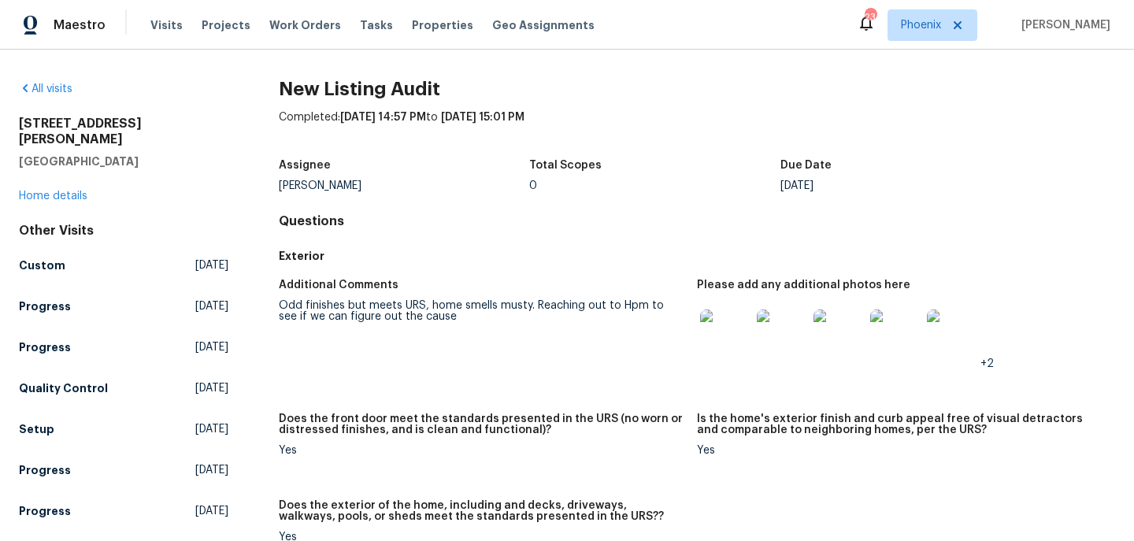
click at [725, 349] on img at bounding box center [725, 334] width 50 height 50
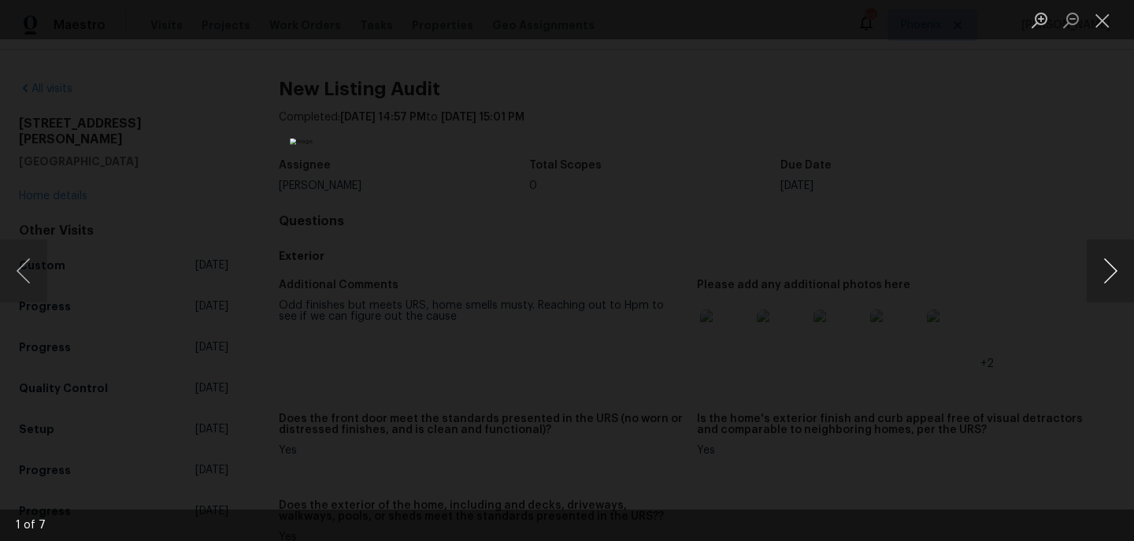
click at [1117, 282] on button "Next image" at bounding box center [1110, 270] width 47 height 63
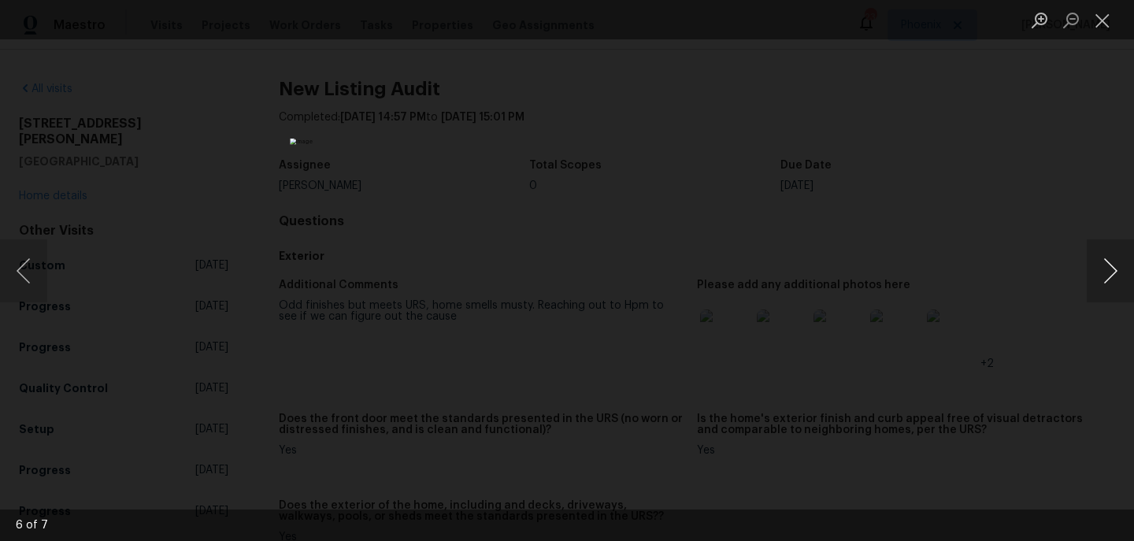
click at [1117, 282] on button "Next image" at bounding box center [1110, 270] width 47 height 63
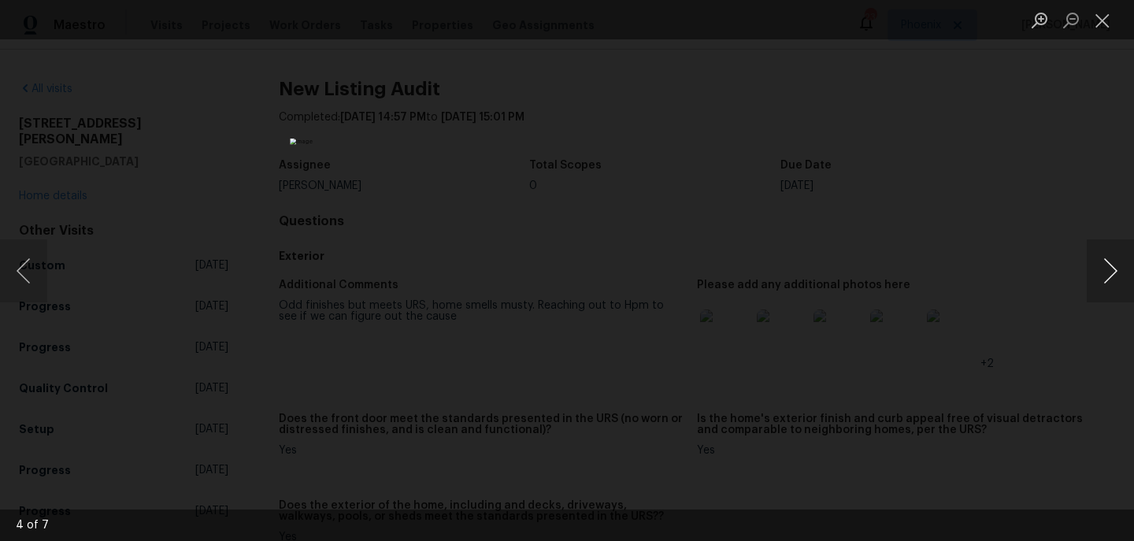
click at [1117, 282] on button "Next image" at bounding box center [1110, 270] width 47 height 63
click at [1117, 284] on button "Next image" at bounding box center [1110, 270] width 47 height 63
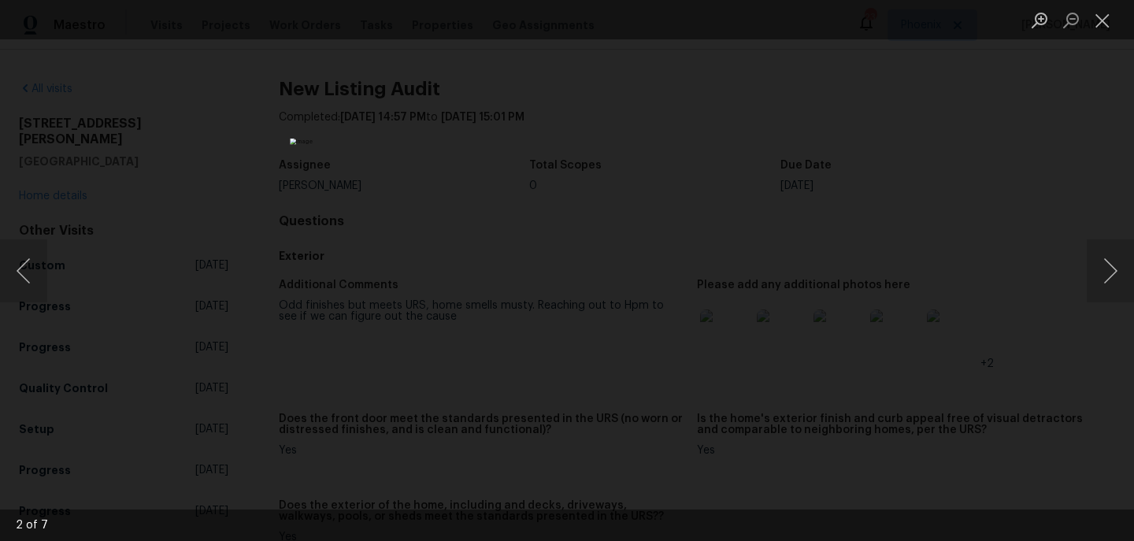
click at [1032, 264] on div "Lightbox" at bounding box center [567, 270] width 1134 height 541
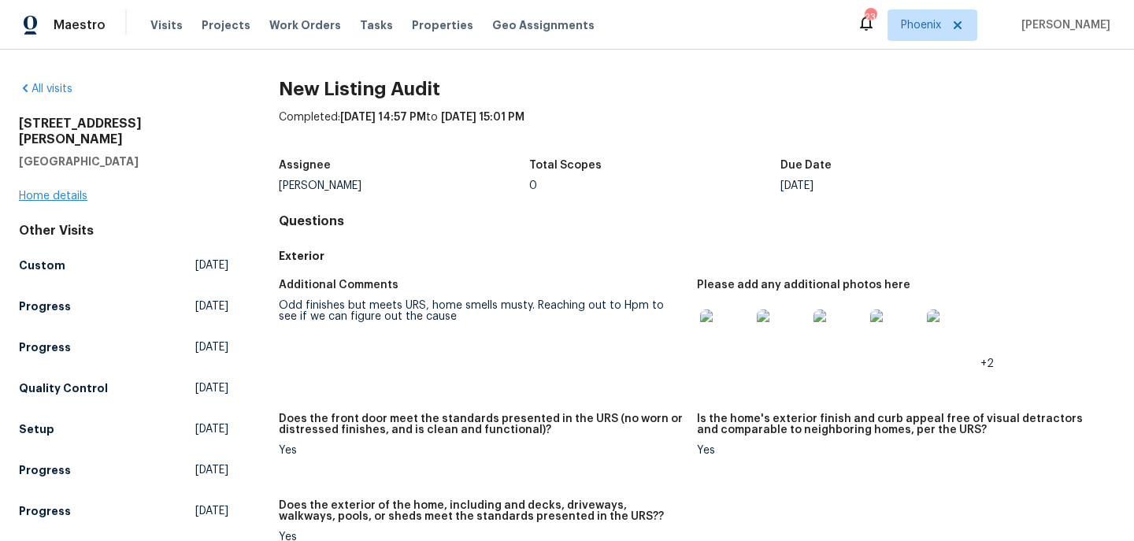
click at [60, 191] on link "Home details" at bounding box center [53, 196] width 69 height 11
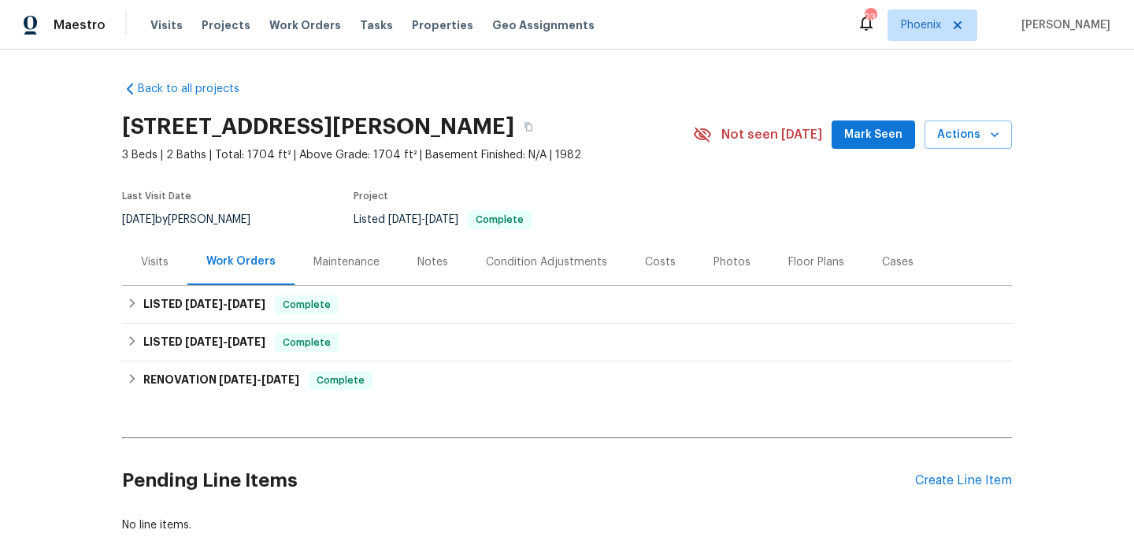
click at [152, 254] on div "Visits" at bounding box center [155, 262] width 28 height 16
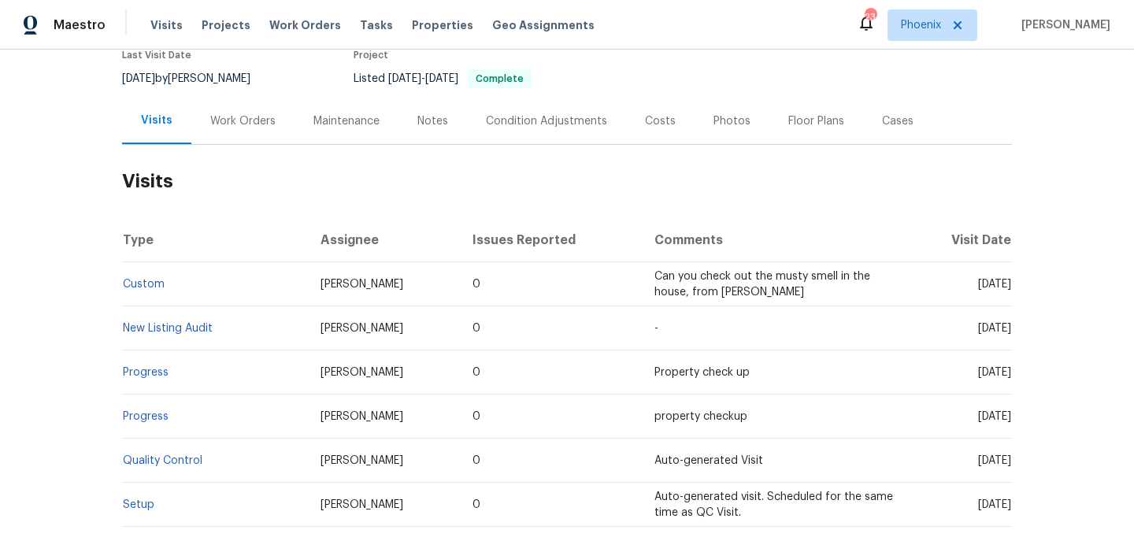
scroll to position [148, 0]
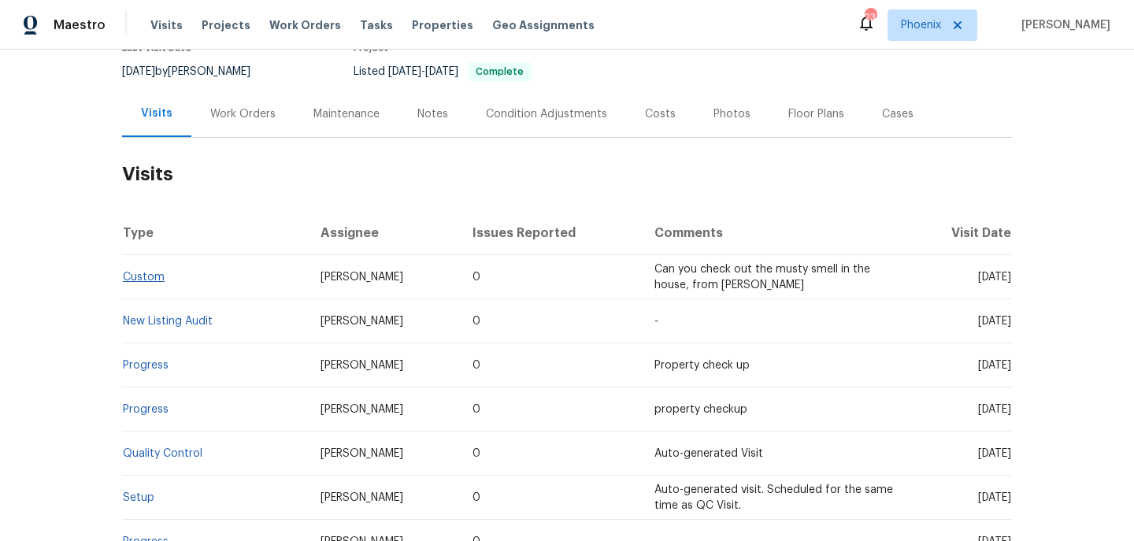
click at [132, 273] on link "Custom" at bounding box center [144, 277] width 42 height 11
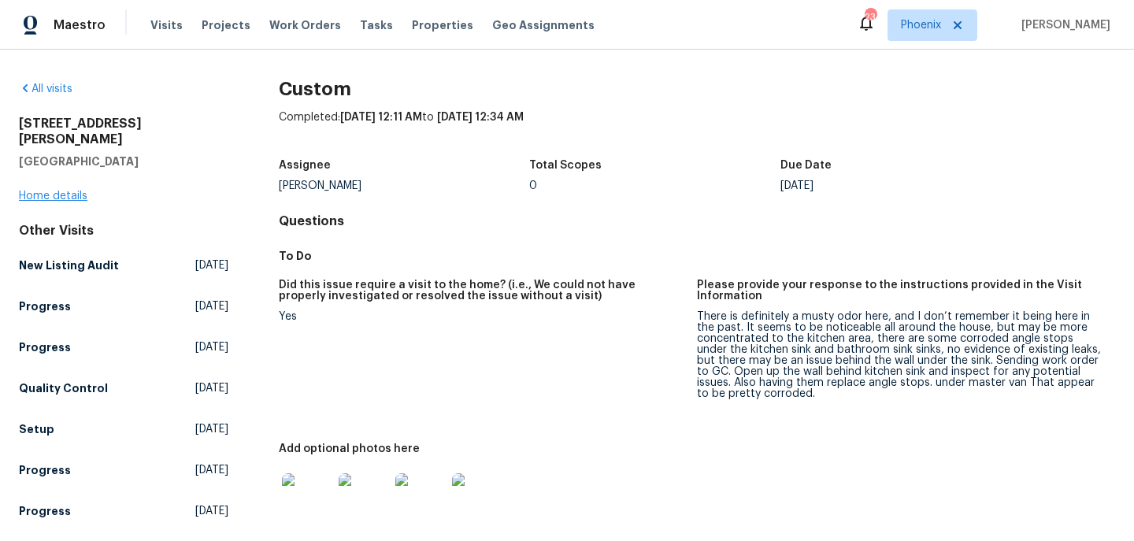
click at [70, 191] on link "Home details" at bounding box center [53, 196] width 69 height 11
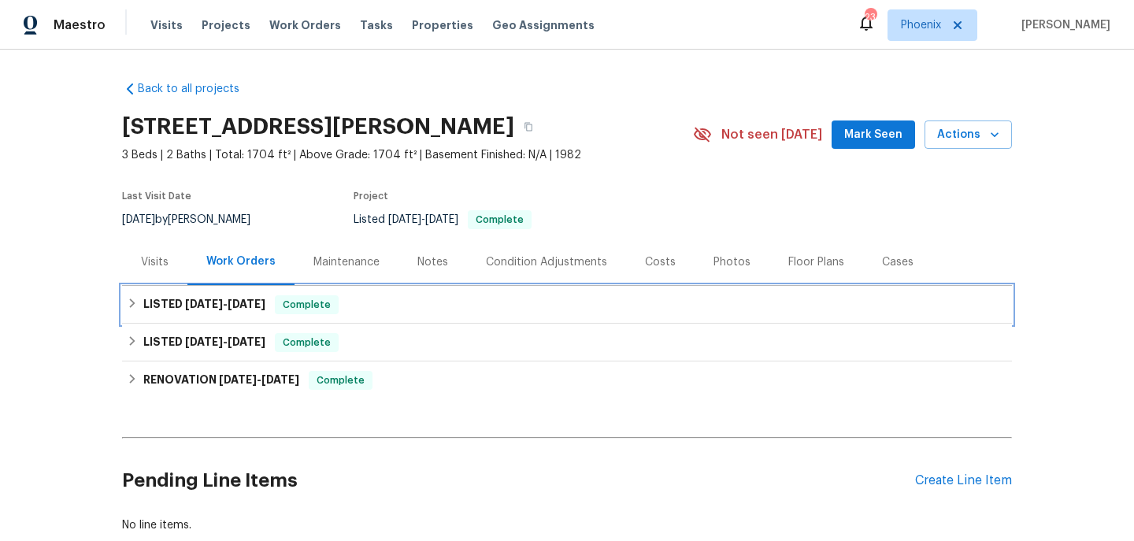
click at [127, 301] on icon at bounding box center [132, 303] width 11 height 11
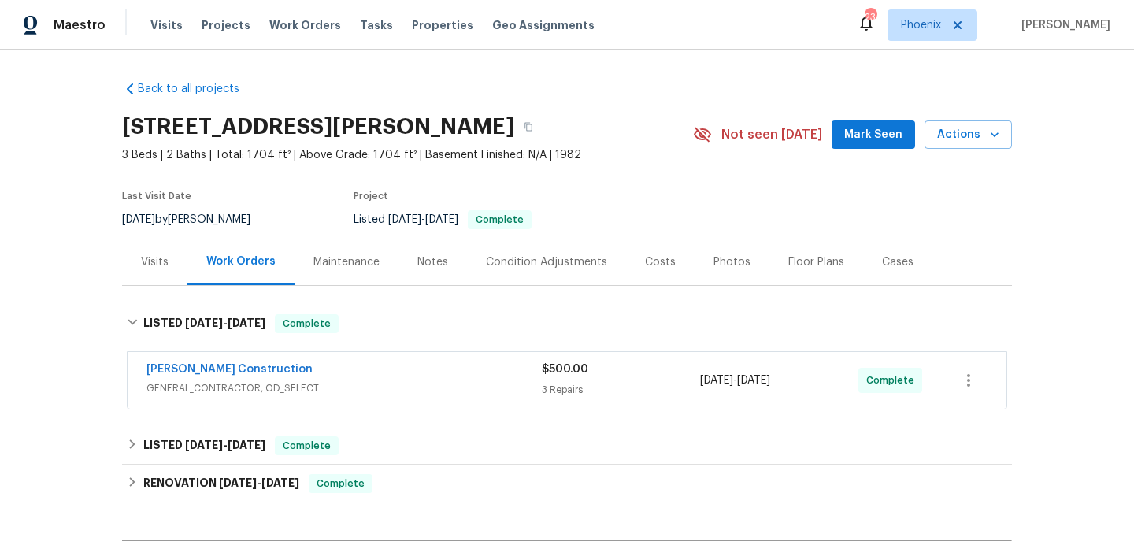
click at [402, 390] on span "GENERAL_CONTRACTOR, OD_SELECT" at bounding box center [343, 388] width 395 height 16
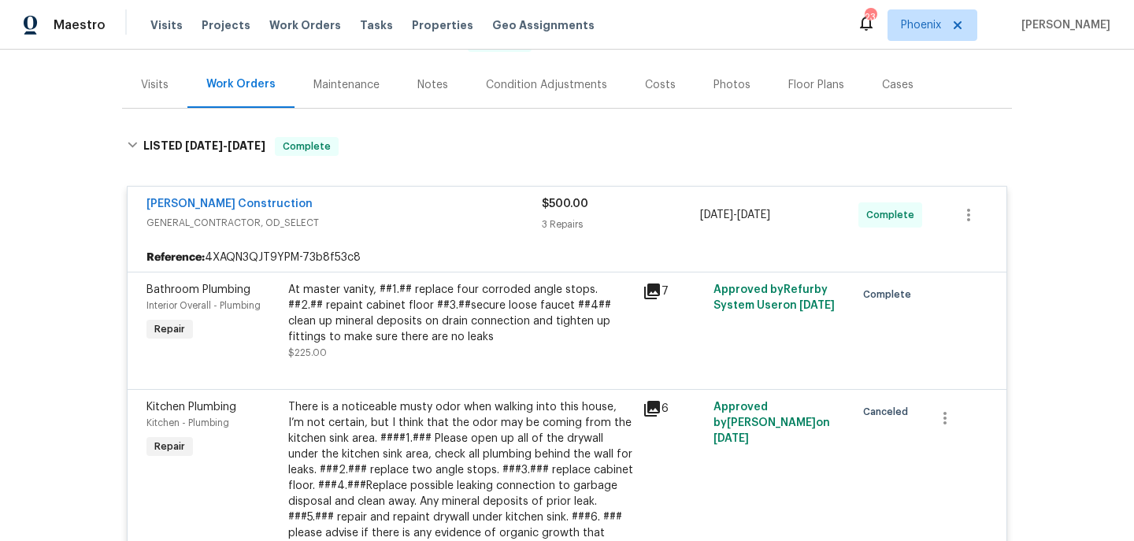
scroll to position [178, 0]
click at [400, 306] on div "At master vanity, ##1.## replace four corroded angle stops. ##2.## repaint cabi…" at bounding box center [460, 312] width 345 height 63
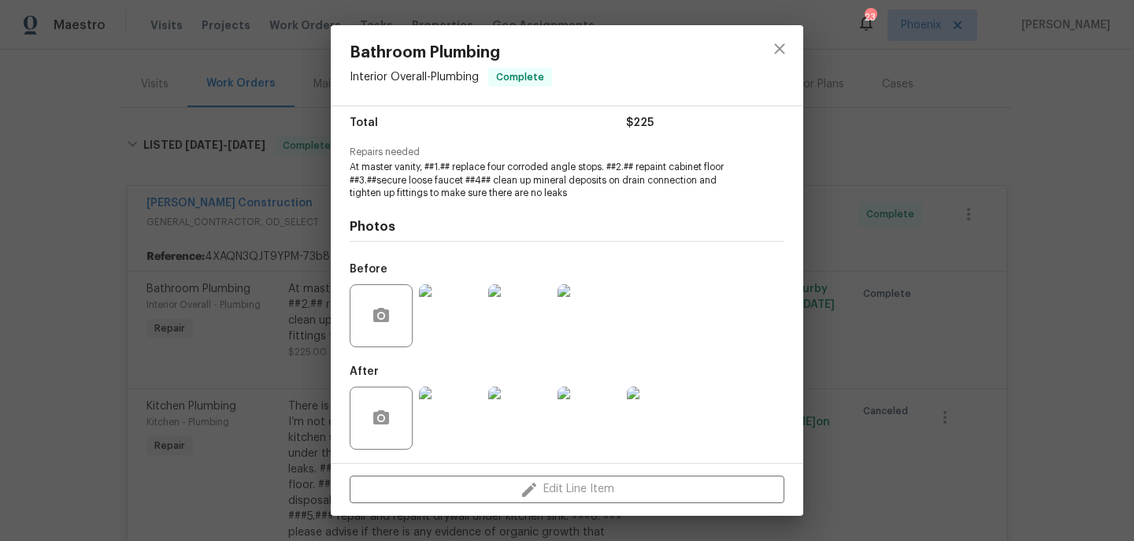
scroll to position [128, 0]
click at [457, 322] on img at bounding box center [450, 316] width 63 height 63
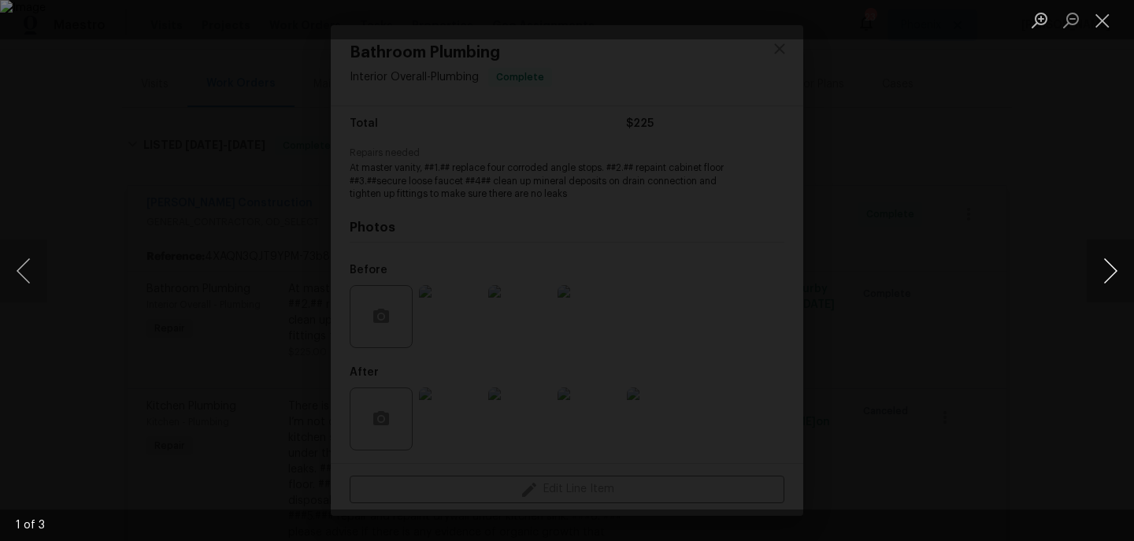
click at [1094, 270] on button "Next image" at bounding box center [1110, 270] width 47 height 63
click at [1094, 272] on button "Next image" at bounding box center [1110, 270] width 47 height 63
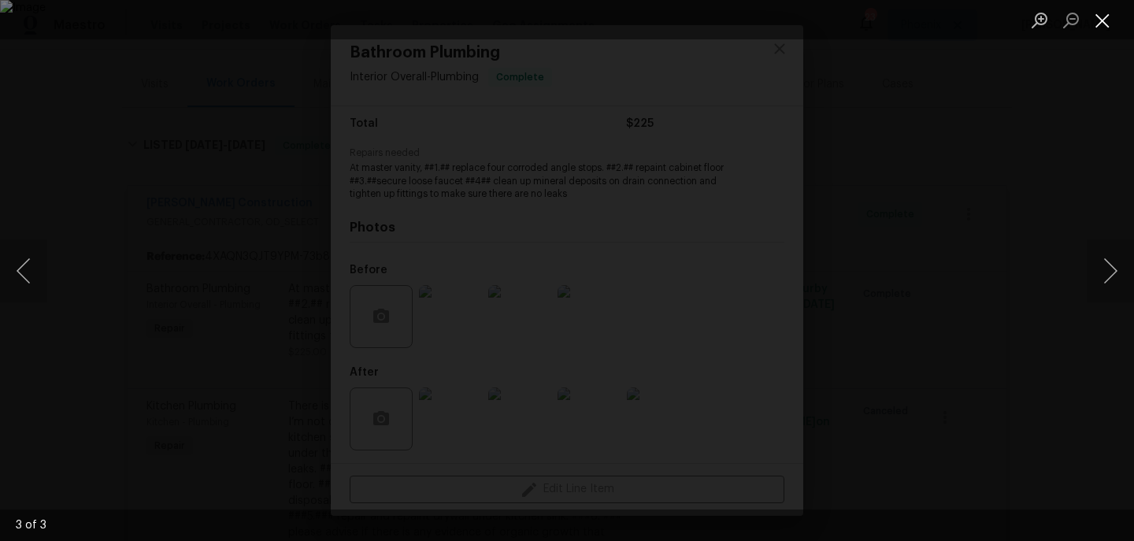
click at [1106, 30] on button "Close lightbox" at bounding box center [1103, 20] width 32 height 28
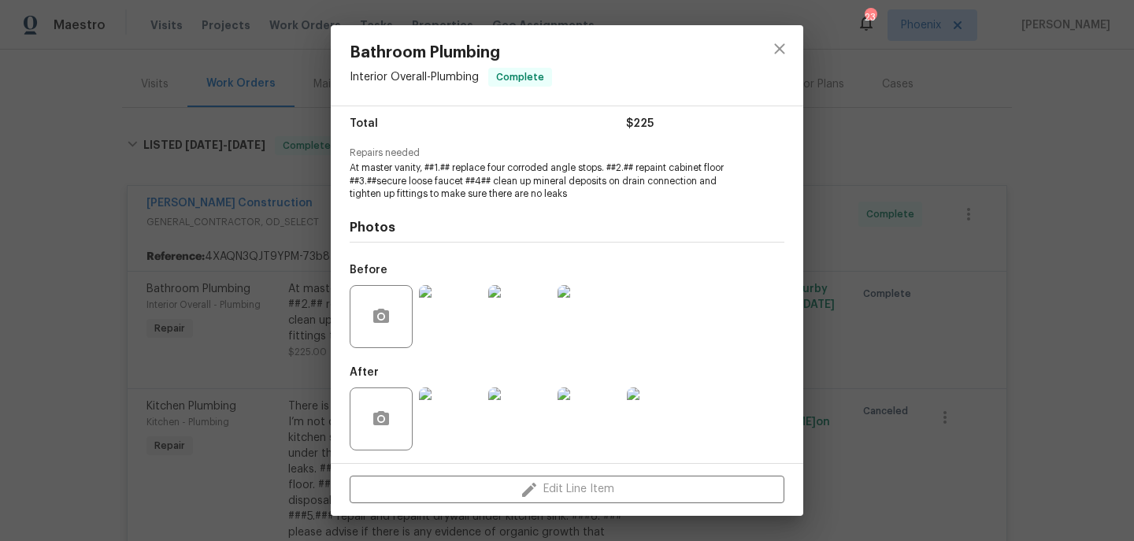
click at [443, 421] on img at bounding box center [450, 418] width 63 height 63
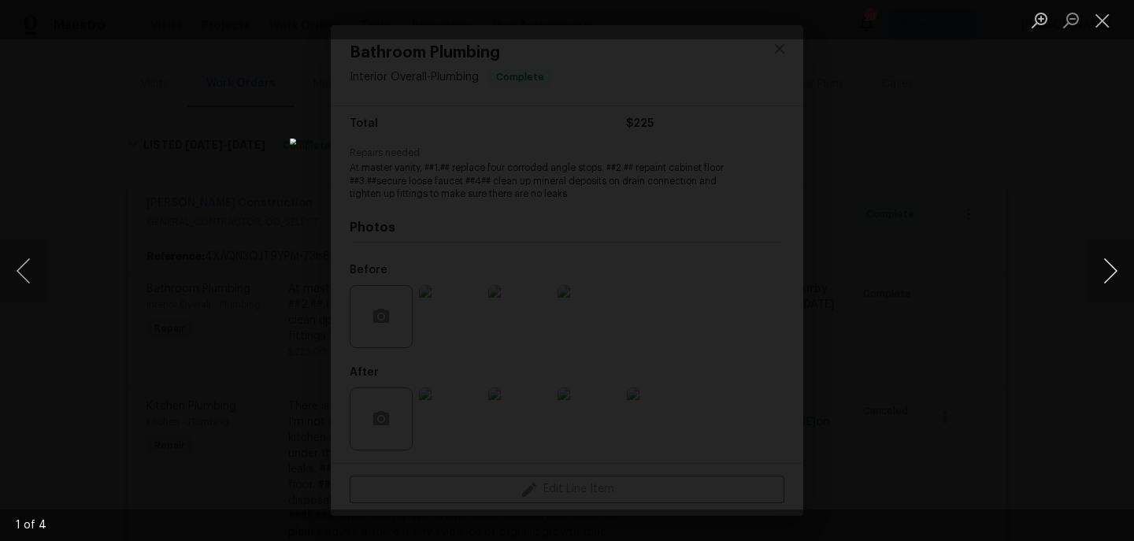
click at [1105, 273] on button "Next image" at bounding box center [1110, 270] width 47 height 63
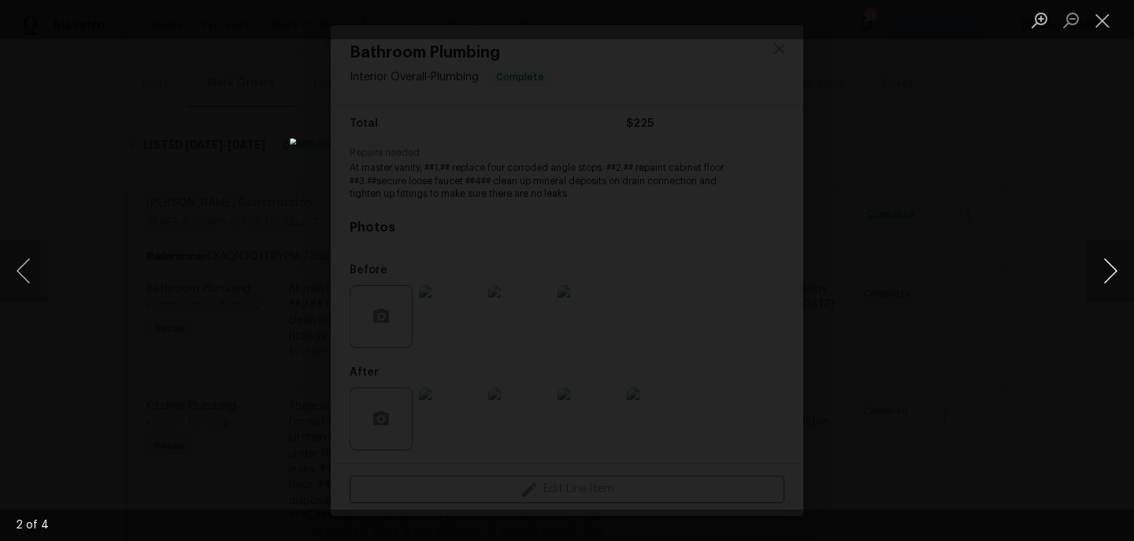
click at [1105, 273] on button "Next image" at bounding box center [1110, 270] width 47 height 63
click at [1043, 303] on div "Lightbox" at bounding box center [567, 270] width 1134 height 541
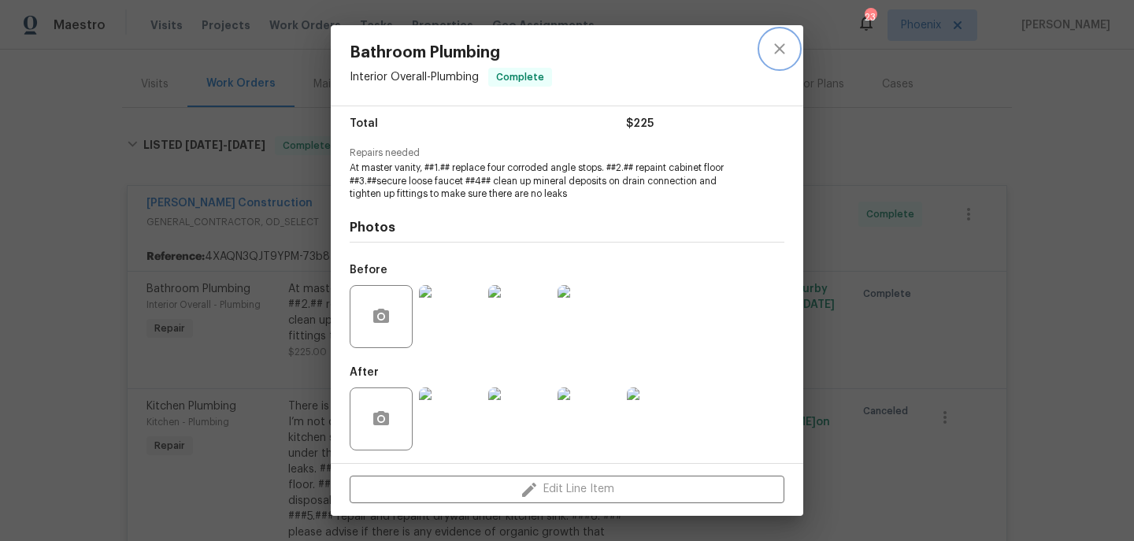
click at [780, 41] on icon "close" at bounding box center [779, 48] width 19 height 19
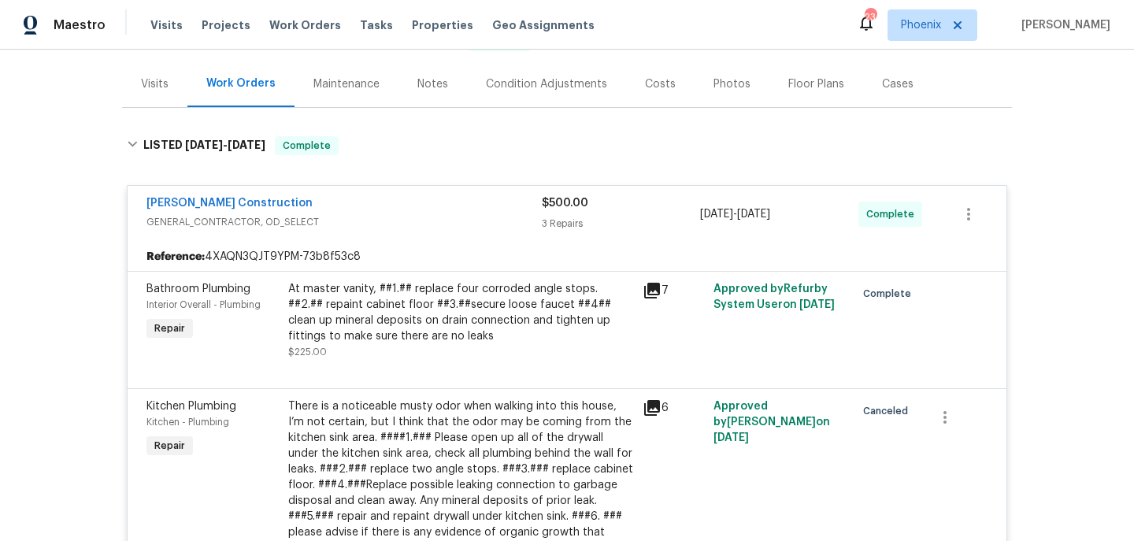
click at [146, 80] on div "Visits" at bounding box center [155, 84] width 28 height 16
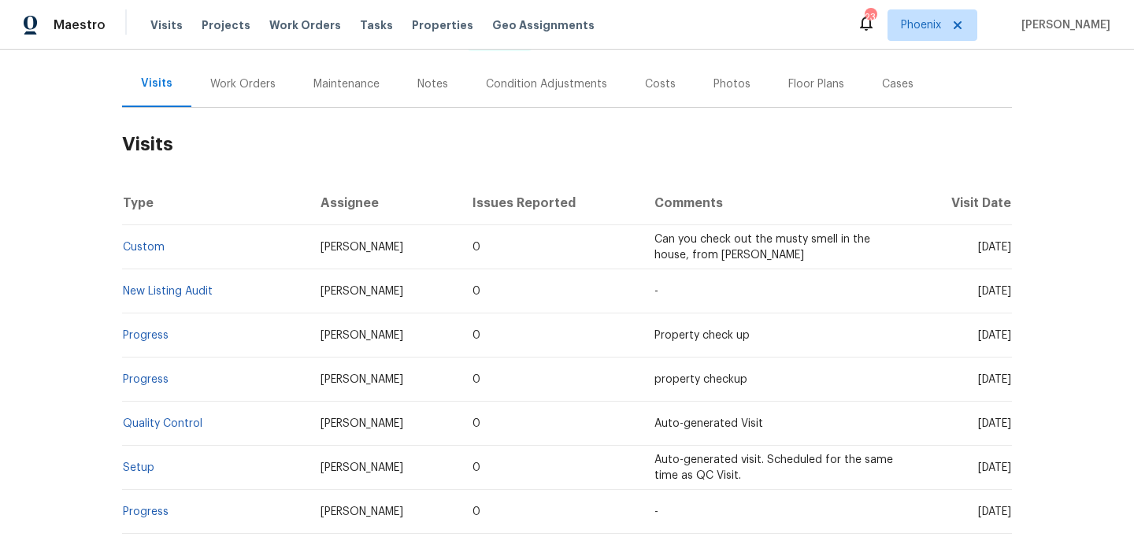
click at [269, 84] on div "Work Orders" at bounding box center [242, 84] width 65 height 16
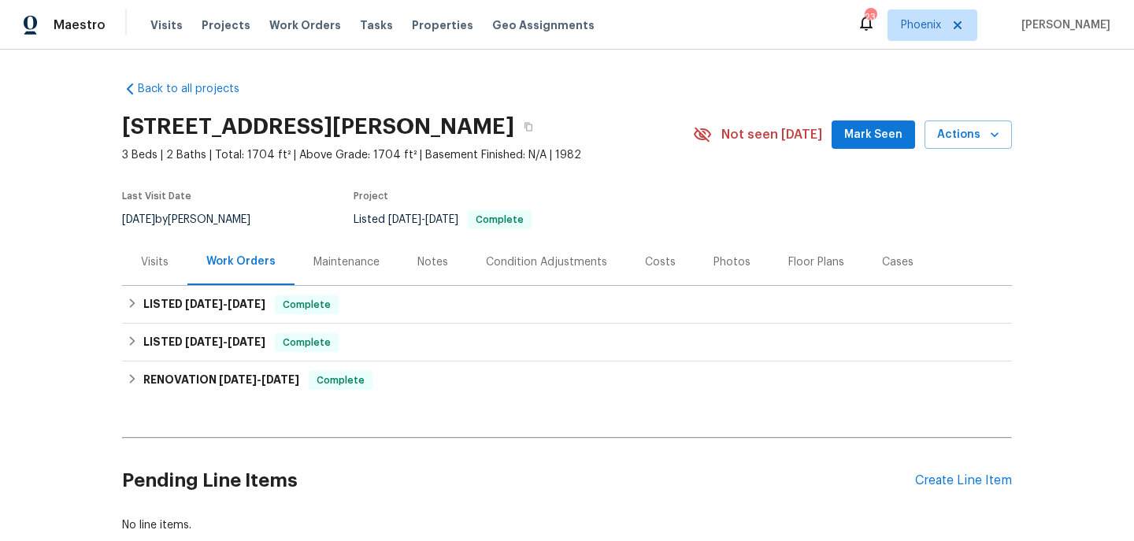
click at [450, 261] on div "Notes" at bounding box center [432, 262] width 69 height 46
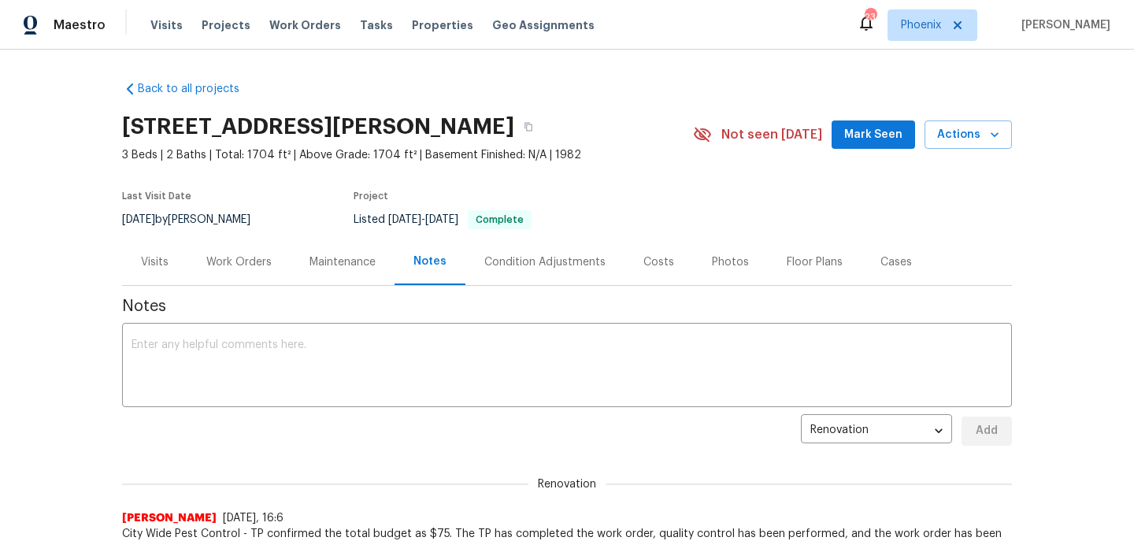
click at [170, 255] on div "Visits" at bounding box center [154, 262] width 65 height 46
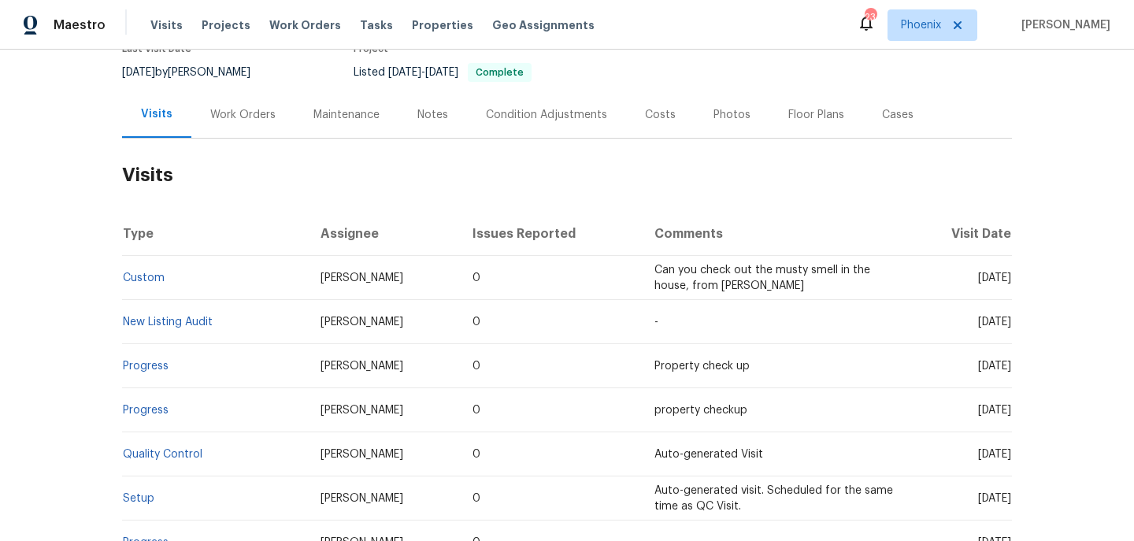
scroll to position [149, 0]
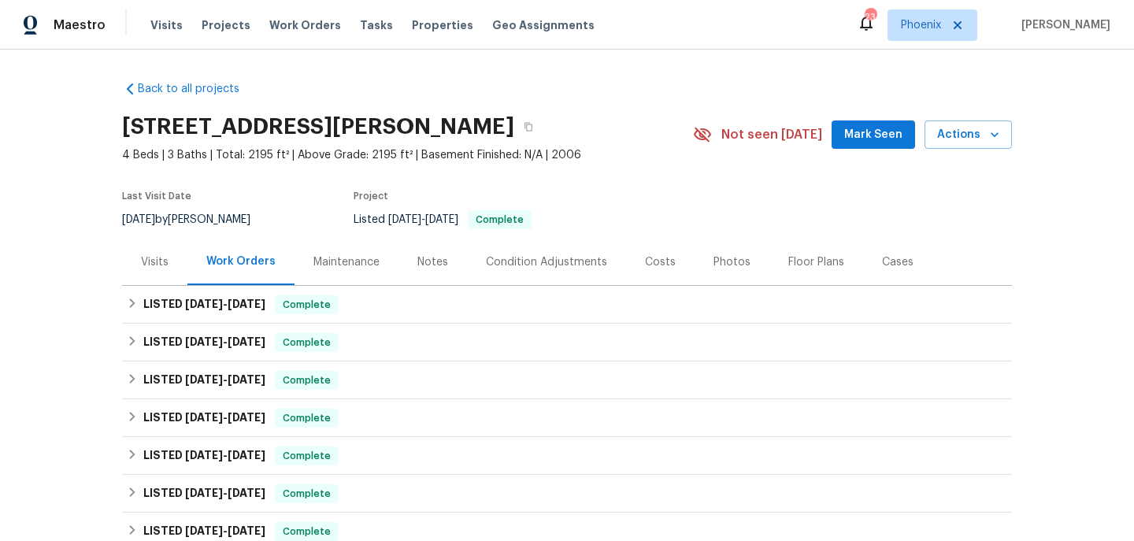
click at [437, 255] on div "Notes" at bounding box center [432, 262] width 31 height 16
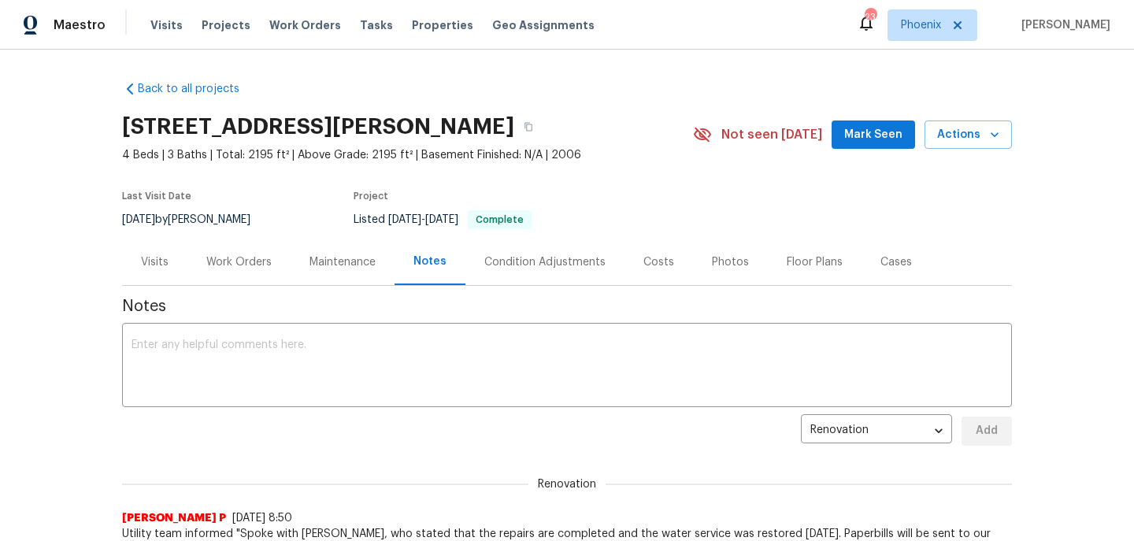
click at [735, 261] on div "Photos" at bounding box center [730, 262] width 37 height 16
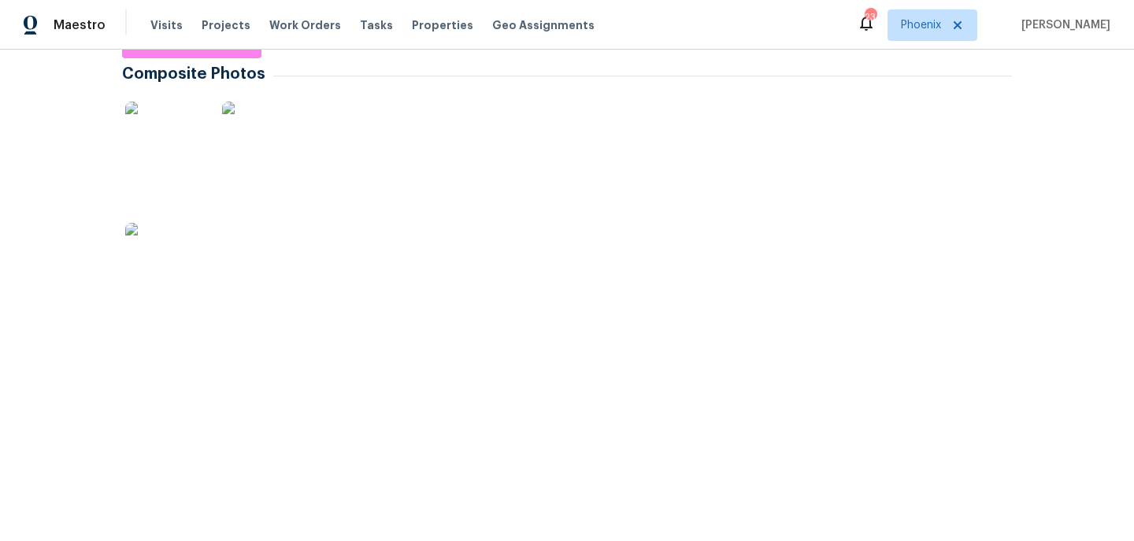
scroll to position [273, 0]
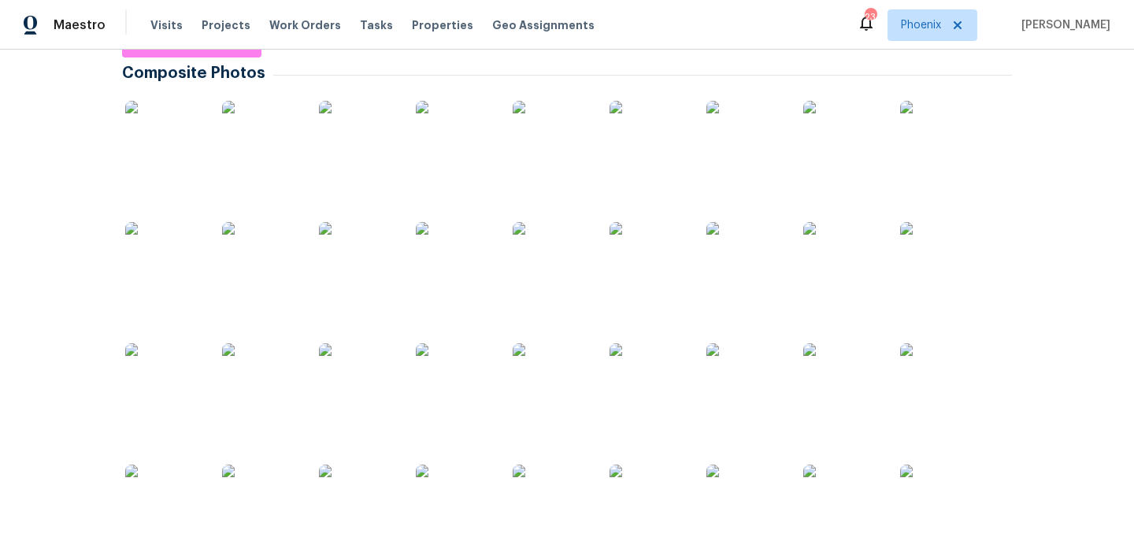
click at [448, 261] on img at bounding box center [455, 261] width 79 height 79
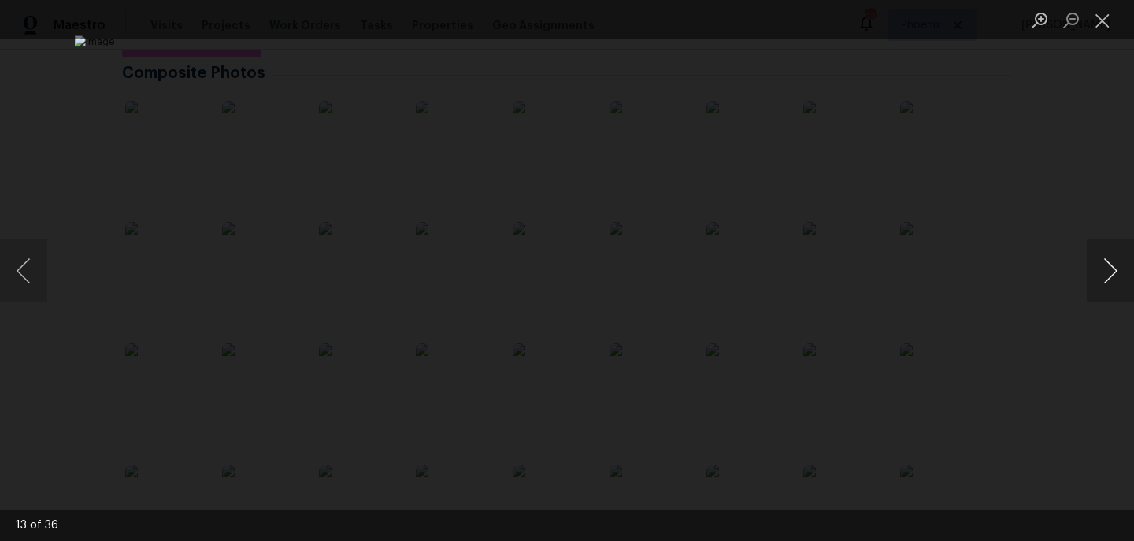
click at [1097, 269] on button "Next image" at bounding box center [1110, 270] width 47 height 63
click at [1051, 189] on div "Lightbox" at bounding box center [567, 270] width 1134 height 541
click at [113, 164] on div "Lightbox" at bounding box center [567, 270] width 1134 height 541
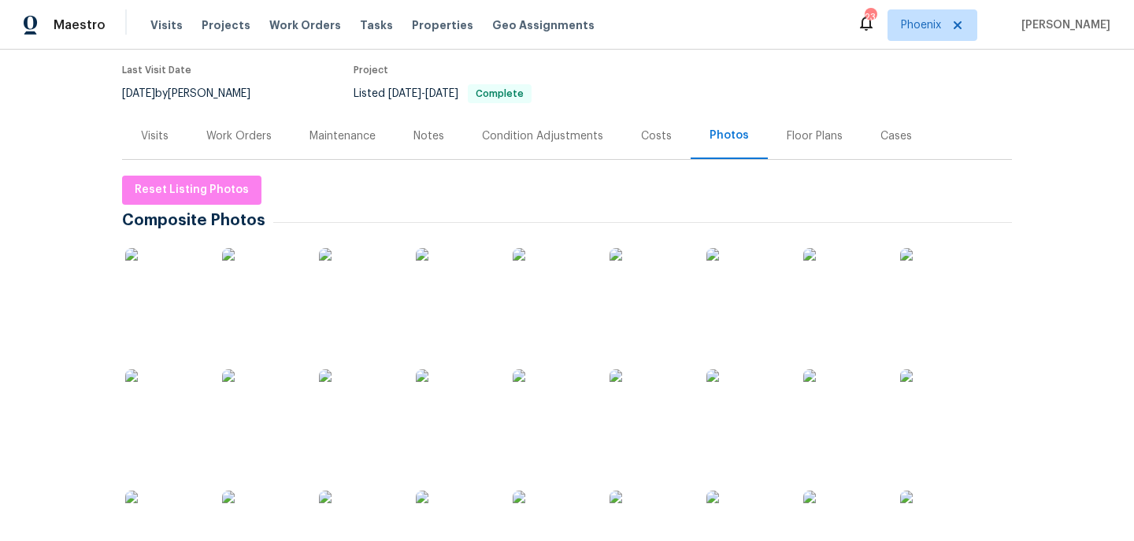
scroll to position [116, 0]
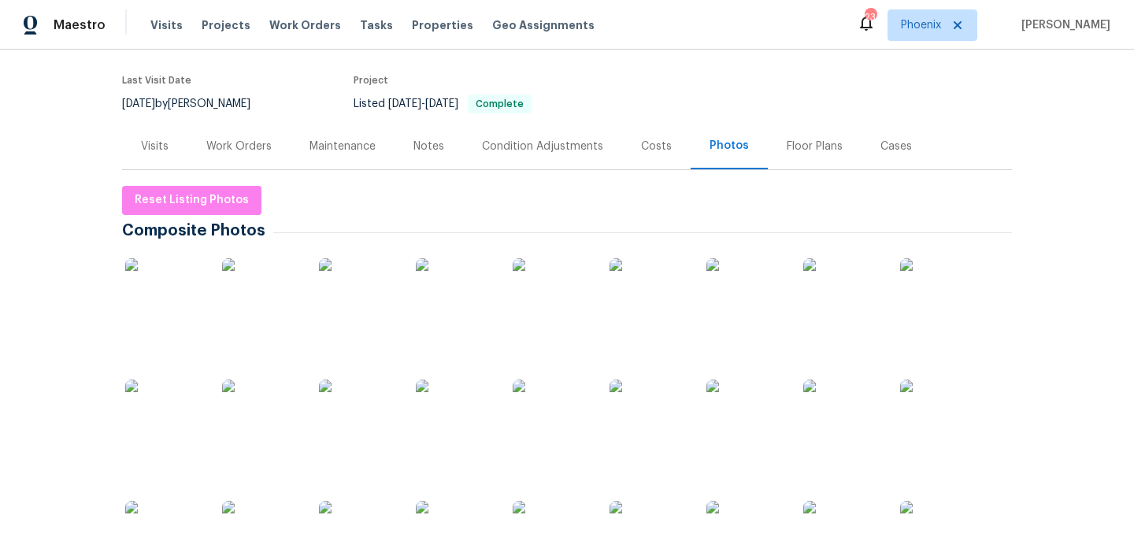
click at [142, 158] on div "Visits" at bounding box center [154, 146] width 65 height 46
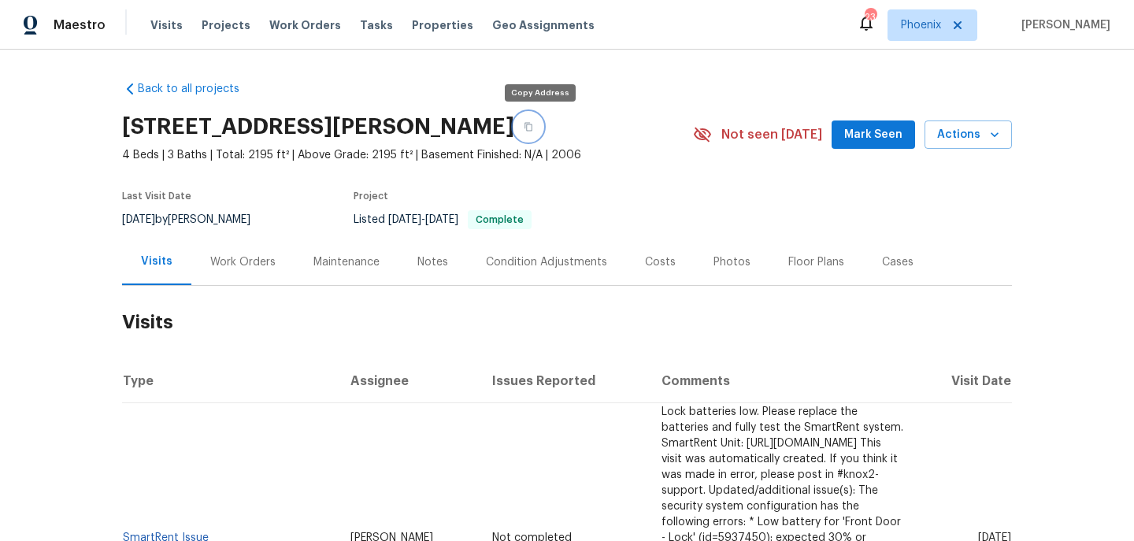
click at [533, 125] on icon "button" at bounding box center [528, 126] width 9 height 9
